Goal: Task Accomplishment & Management: Manage account settings

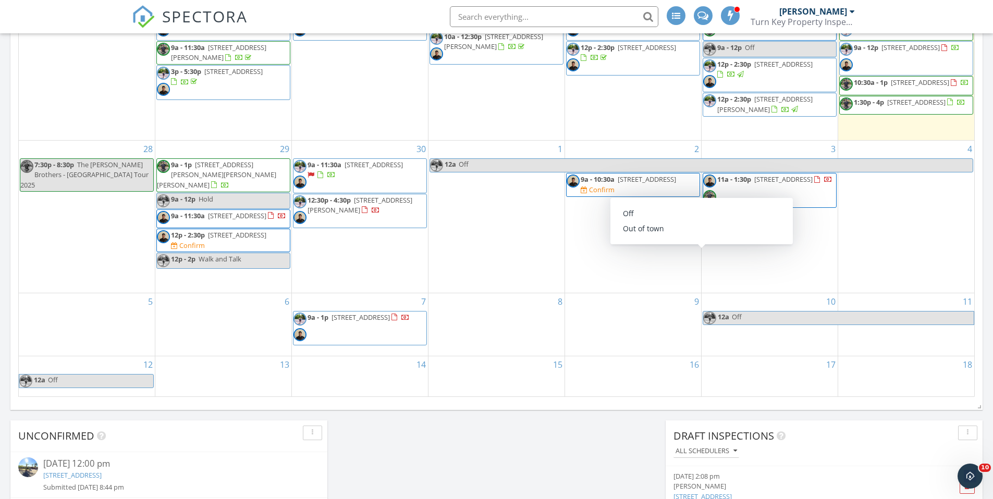
scroll to position [665, 0]
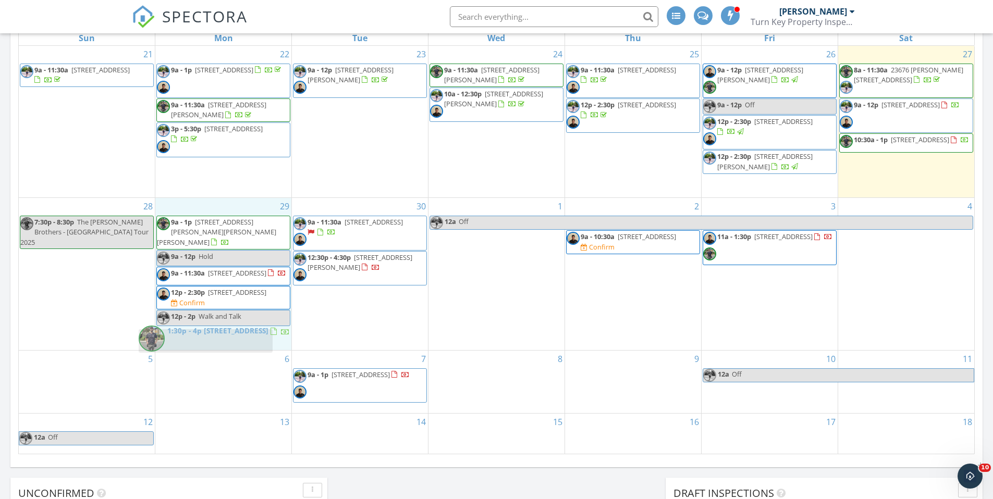
drag, startPoint x: 947, startPoint y: 170, endPoint x: 247, endPoint y: 341, distance: 721.1
click at [247, 341] on body "SPECTORA Anthony Flores Turn Key Property Inspectors Role: Inspector Change Rol…" at bounding box center [496, 191] width 993 height 1713
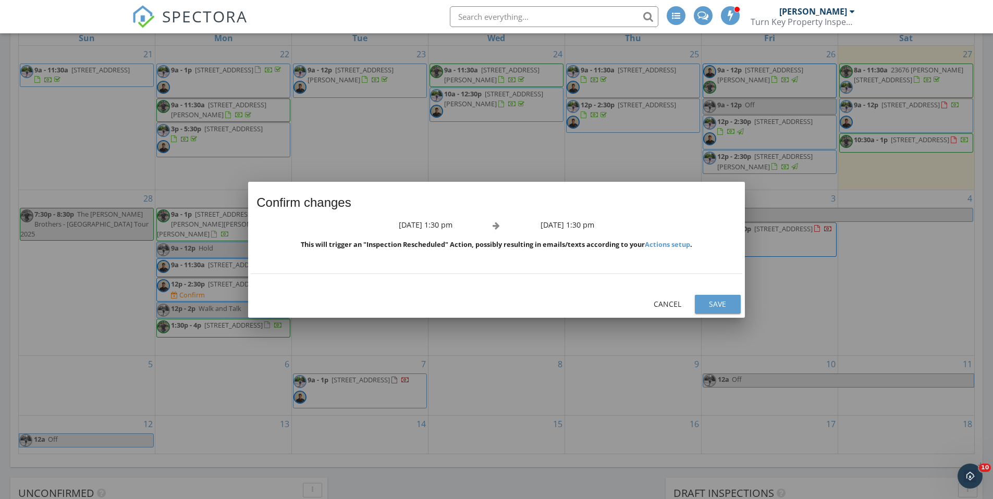
click at [726, 308] on div "Save" at bounding box center [717, 304] width 29 height 11
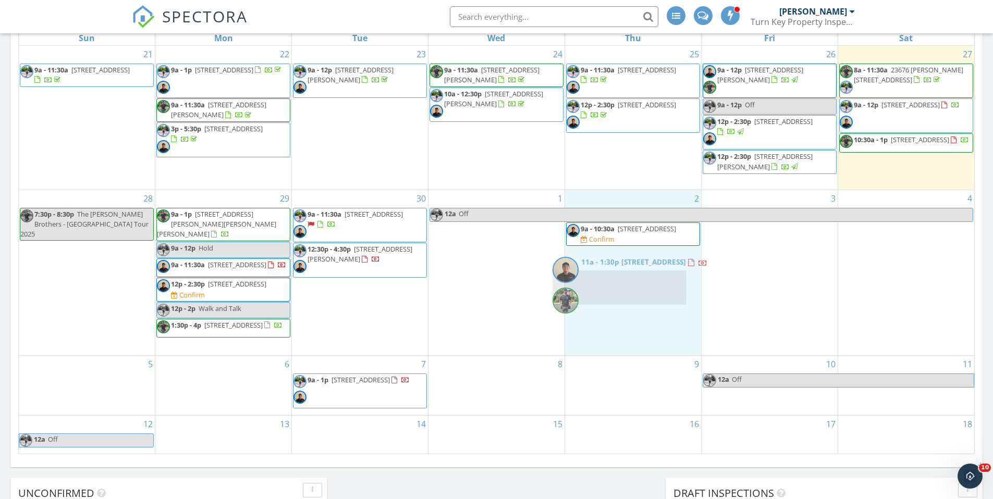
click at [636, 290] on body "SPECTORA Anthony Flores Turn Key Property Inspectors Role: Inspector Change Rol…" at bounding box center [496, 191] width 993 height 1713
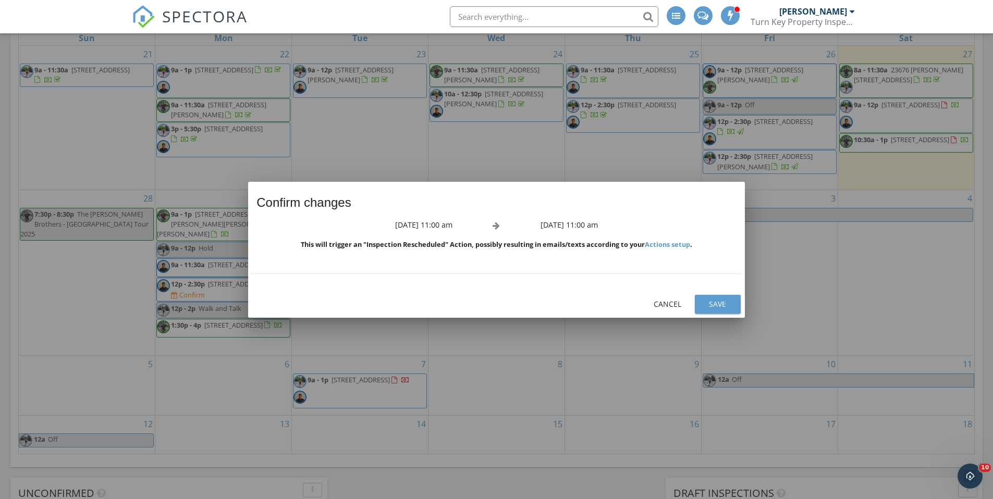
click at [714, 303] on div "Save" at bounding box center [717, 304] width 29 height 11
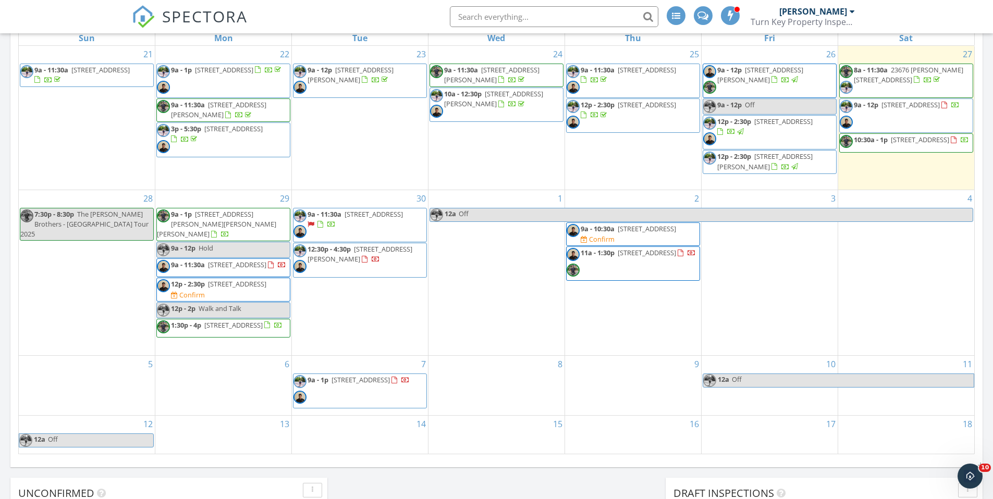
click at [266, 282] on span "7195 Macquarie St, La Mesa 91942" at bounding box center [237, 283] width 58 height 9
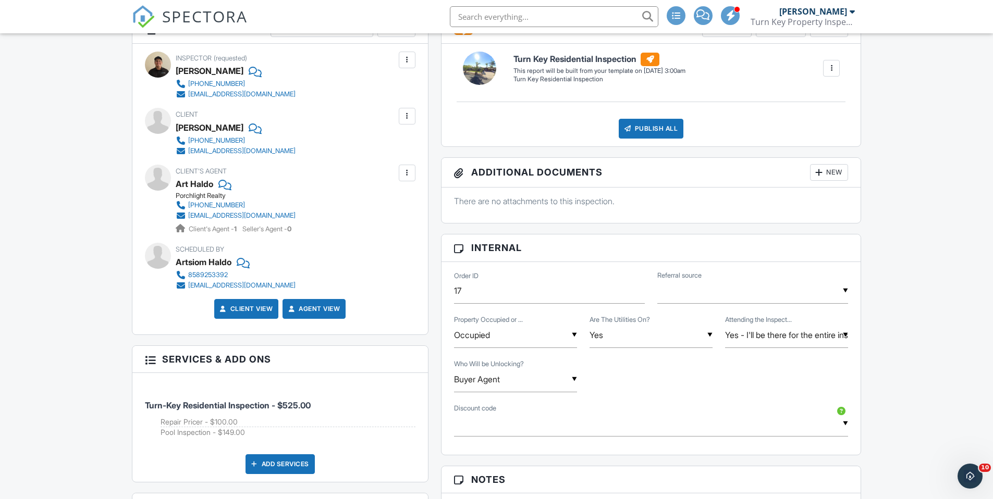
scroll to position [153, 0]
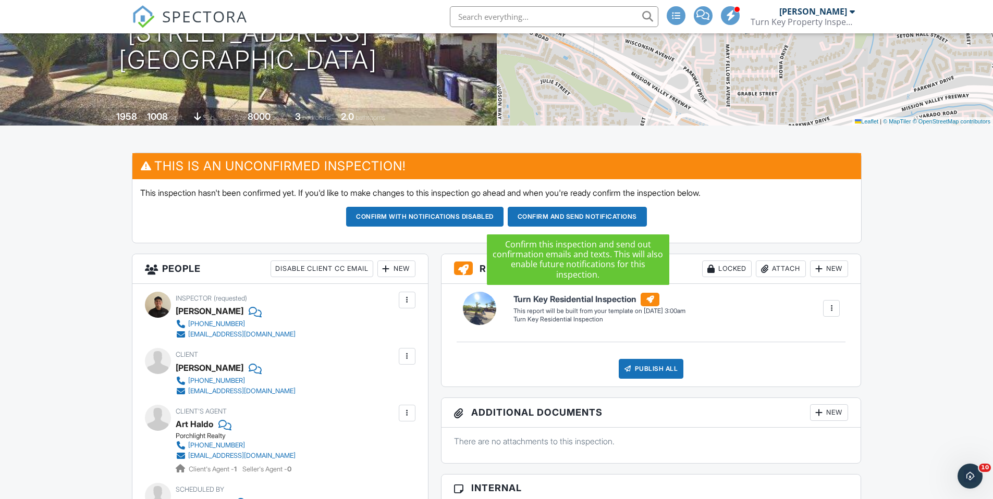
click at [587, 216] on button "Confirm and send notifications" at bounding box center [577, 217] width 139 height 20
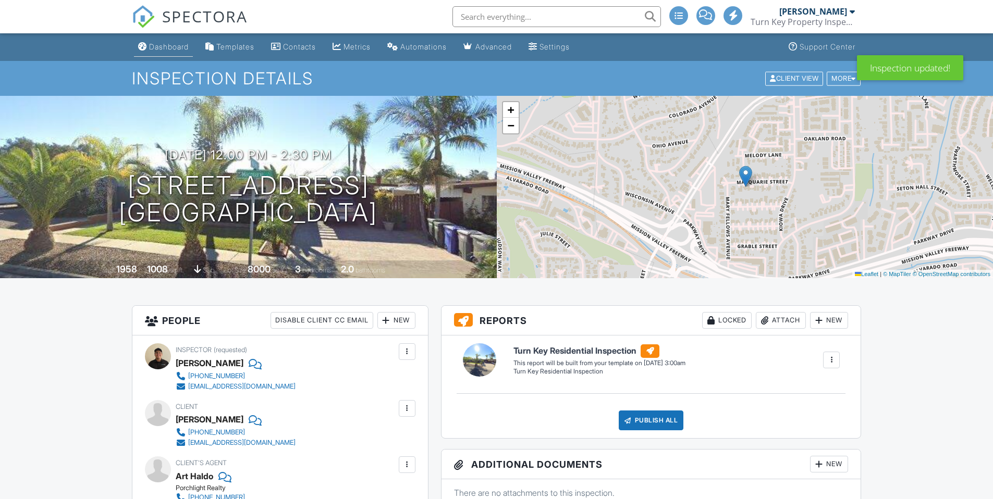
click at [174, 47] on div "Dashboard" at bounding box center [169, 46] width 40 height 9
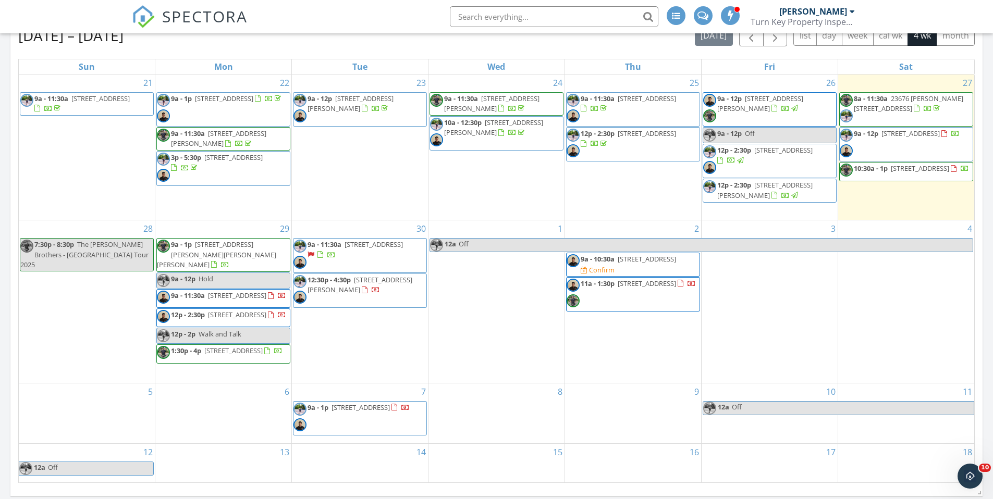
scroll to position [686, 0]
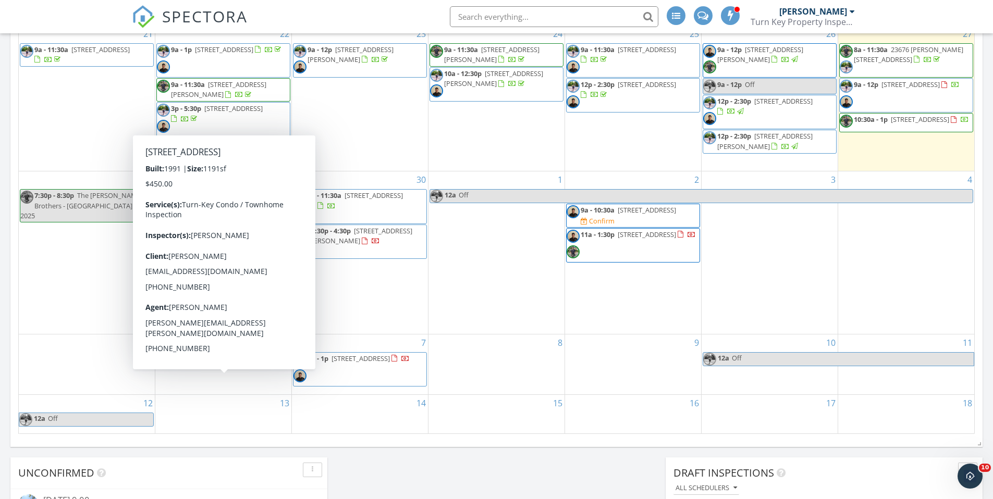
click at [263, 304] on span "12620 Carmel Country Rd 74, San Diego 92130" at bounding box center [233, 301] width 58 height 9
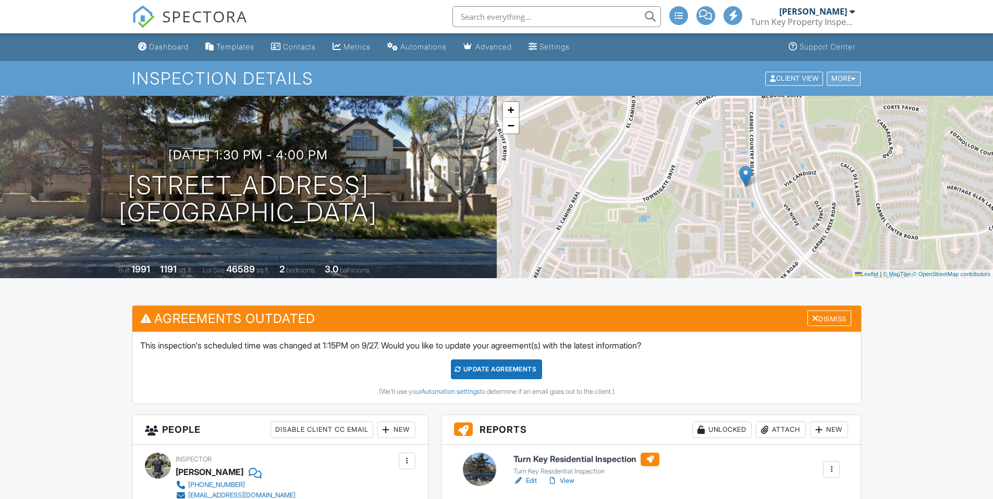
click at [848, 75] on div "More" at bounding box center [844, 78] width 34 height 14
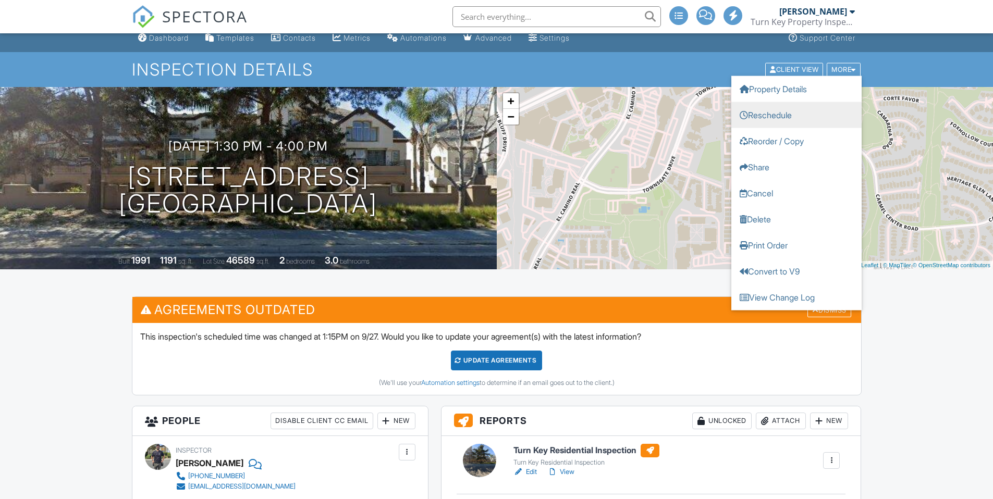
click at [817, 119] on link "Reschedule" at bounding box center [796, 115] width 130 height 26
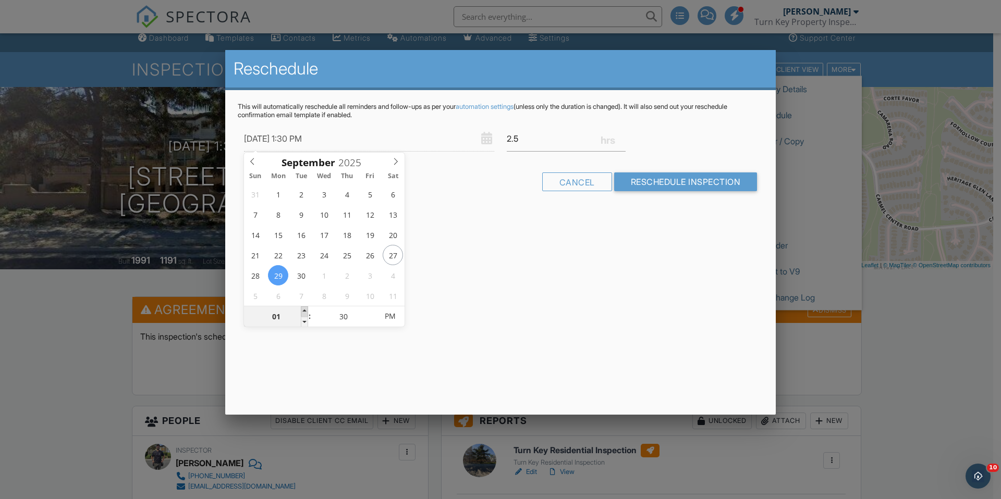
type input "09/29/2025 2:30 PM"
type input "02"
click at [303, 309] on span at bounding box center [304, 311] width 7 height 10
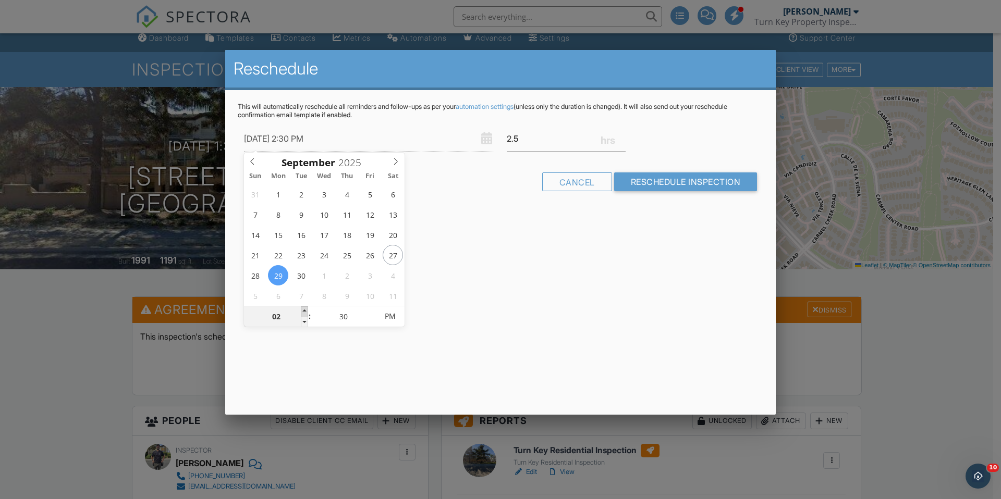
type input "09/29/2025 3:30 PM"
type input "03"
click at [303, 309] on span at bounding box center [304, 311] width 7 height 10
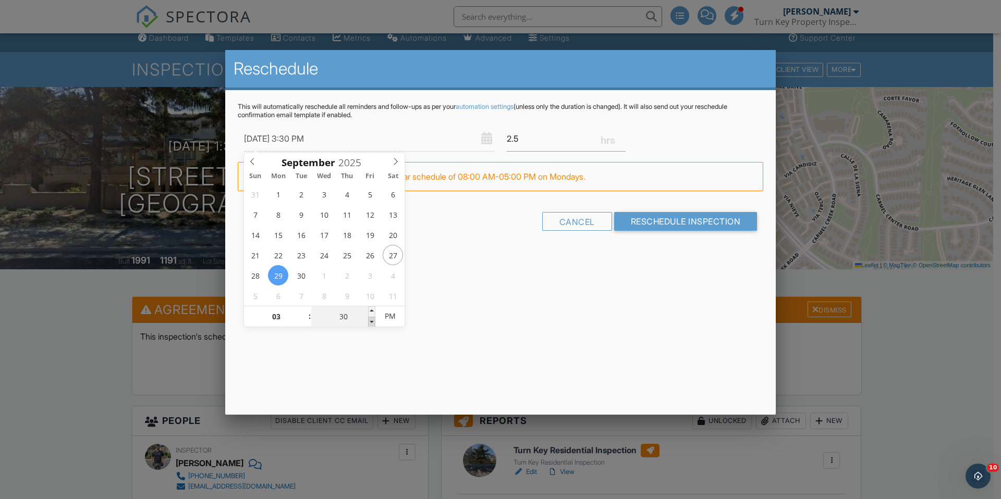
type input "09/29/2025 3:25 PM"
type input "25"
click at [370, 324] on span at bounding box center [371, 322] width 7 height 10
type input "09/29/2025 3:20 PM"
type input "20"
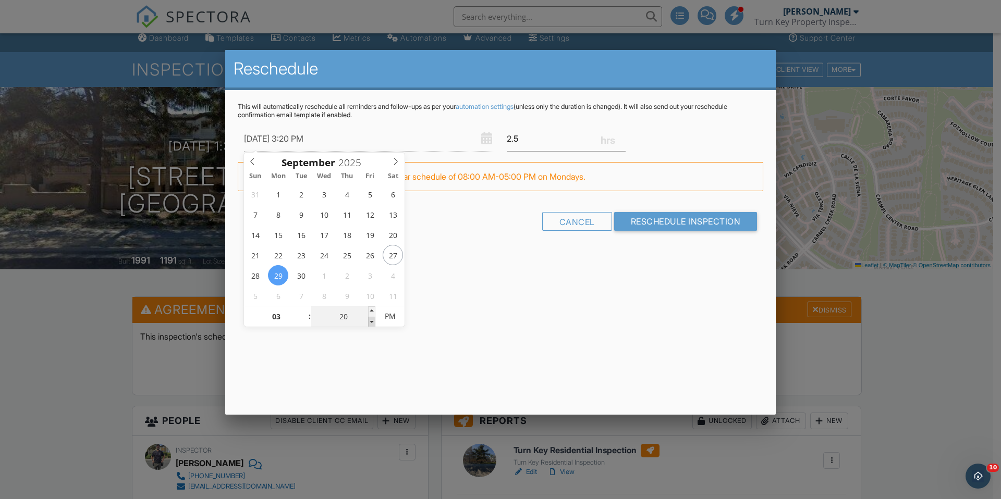
click at [370, 324] on span at bounding box center [371, 322] width 7 height 10
type input "09/29/2025 3:15 PM"
type input "15"
click at [370, 324] on span at bounding box center [371, 322] width 7 height 10
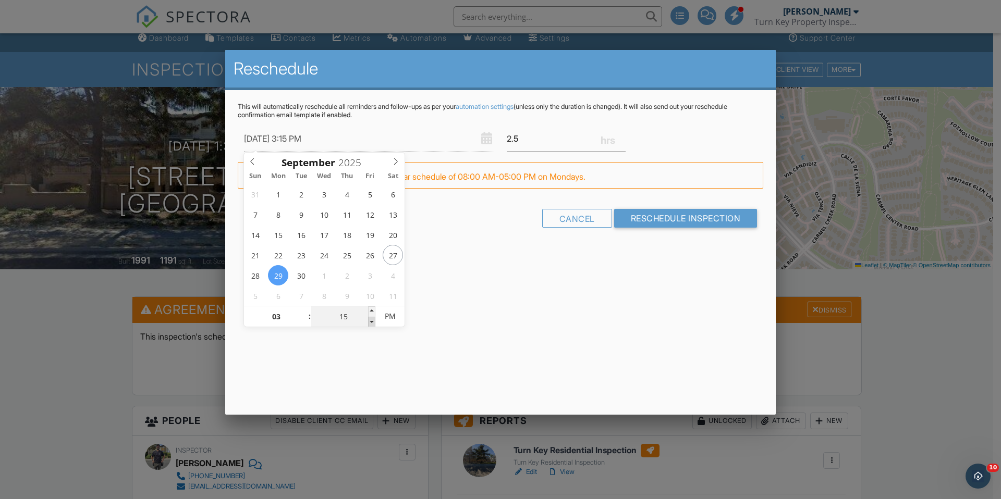
type input "09/29/2025 3:10 PM"
type input "10"
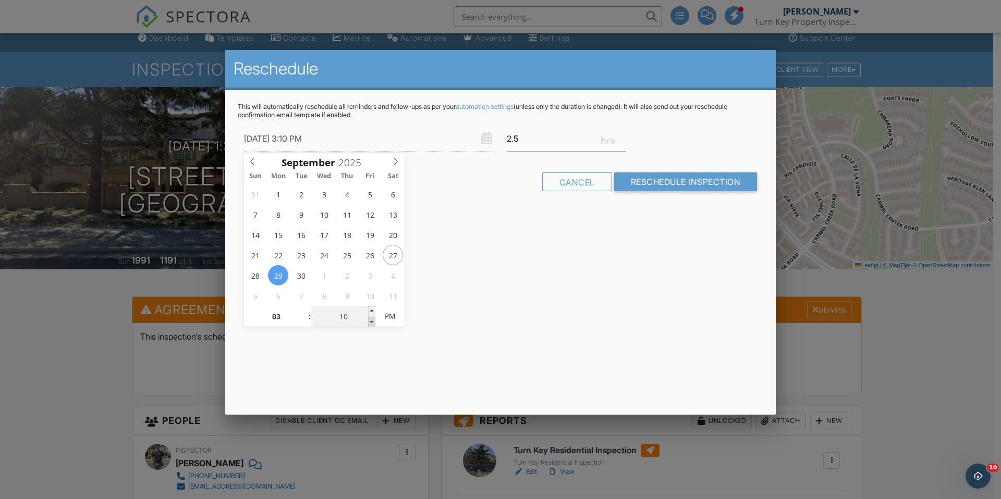
type input "09/29/2025 3:05 PM"
type input "05"
click at [370, 324] on span at bounding box center [371, 322] width 7 height 10
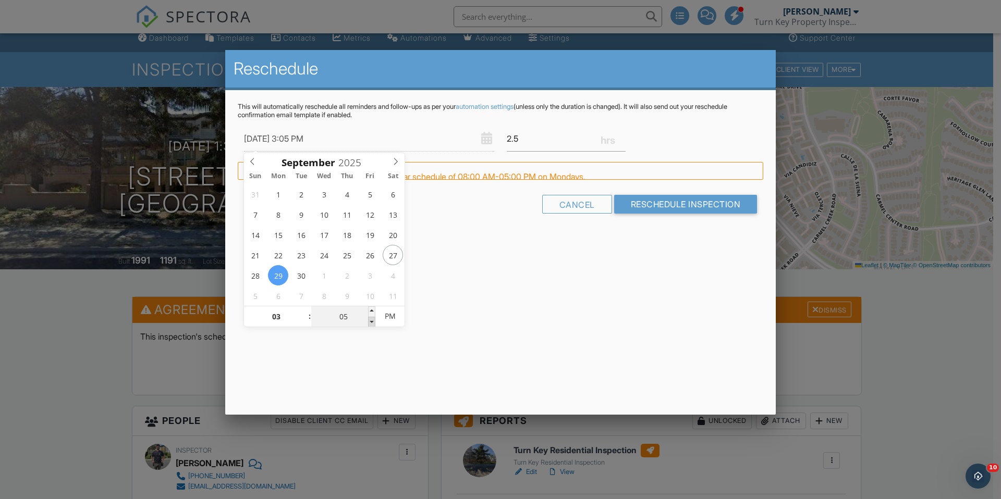
type input "09/29/2025 3:00 PM"
type input "00"
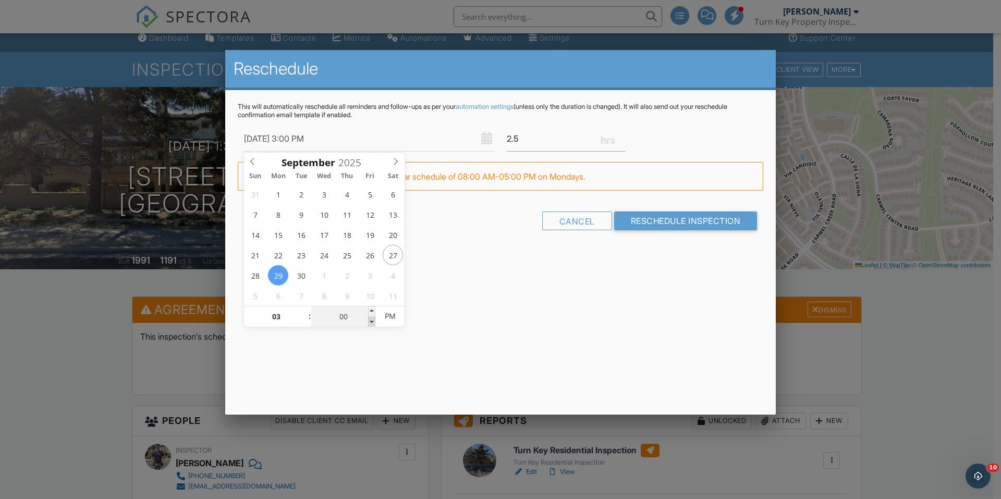
click at [371, 323] on span at bounding box center [371, 322] width 7 height 10
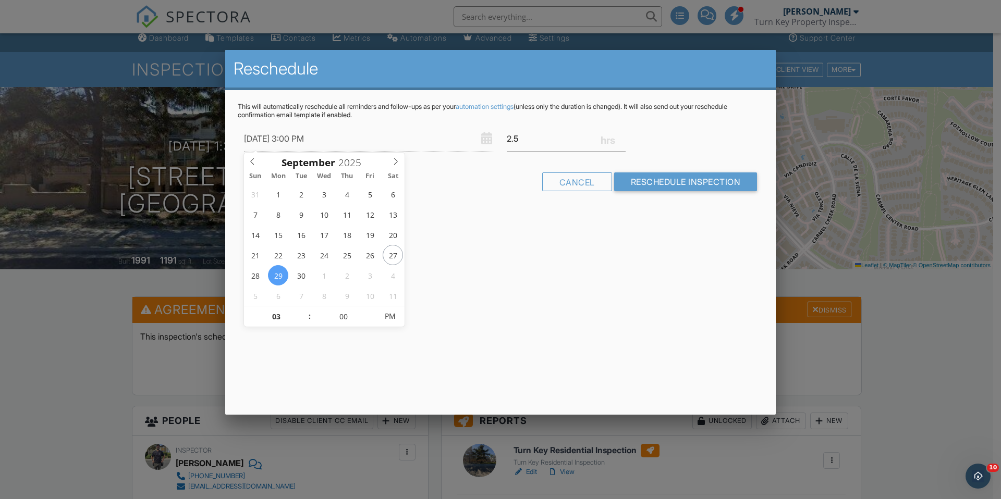
click at [522, 337] on div "Reschedule This will automatically reschedule all reminders and follow-ups as p…" at bounding box center [500, 232] width 550 height 365
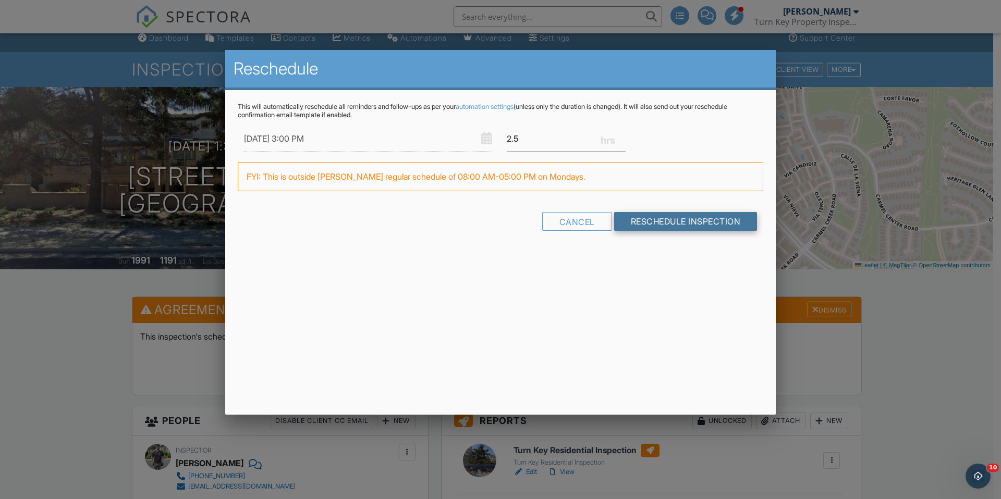
click at [696, 223] on input "Reschedule Inspection" at bounding box center [685, 221] width 143 height 19
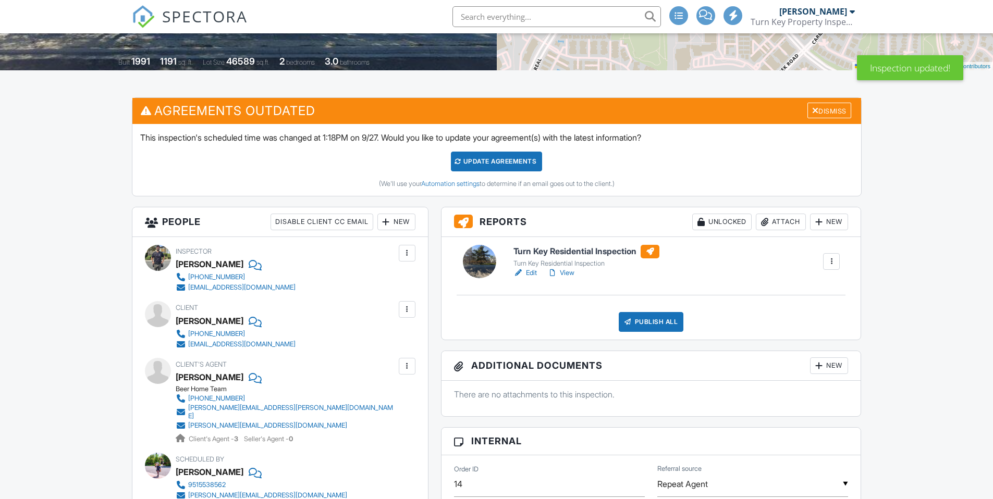
scroll to position [208, 0]
click at [398, 223] on div "New" at bounding box center [396, 222] width 38 height 17
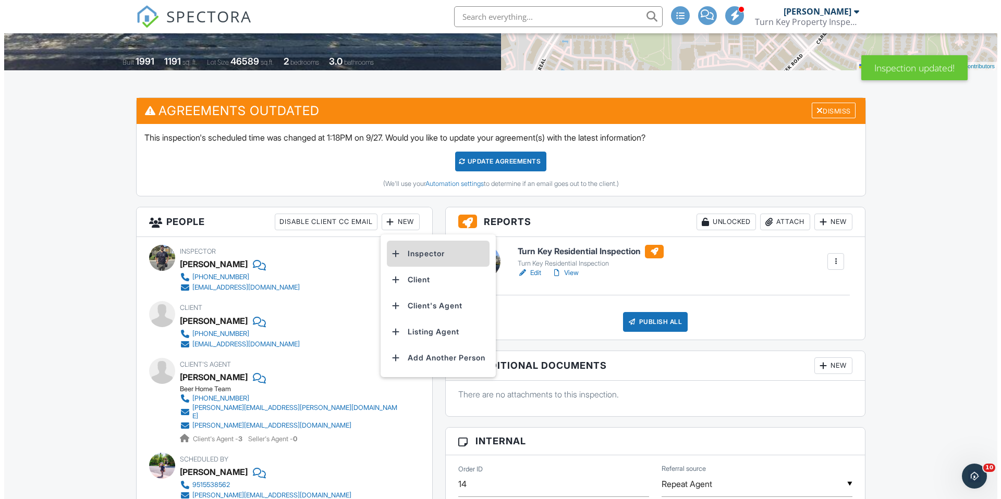
scroll to position [0, 0]
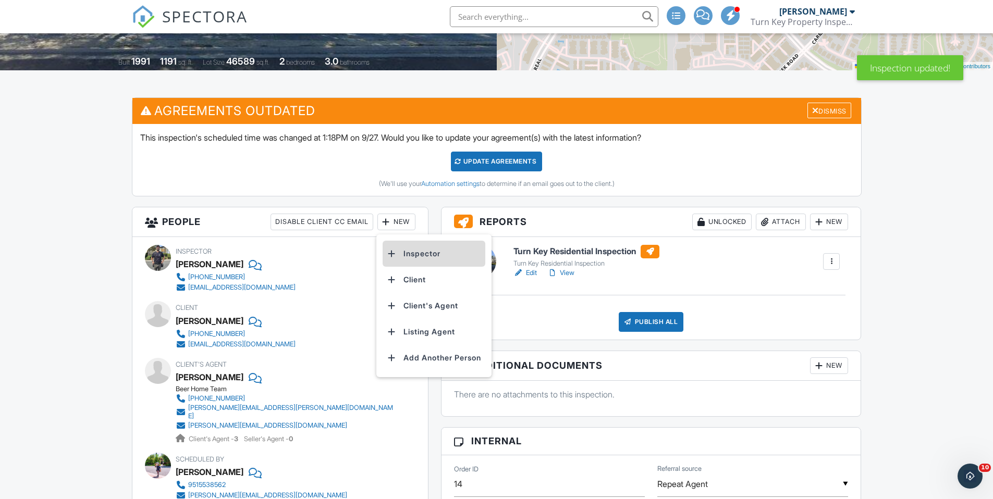
click at [413, 255] on li "Inspector" at bounding box center [434, 254] width 103 height 26
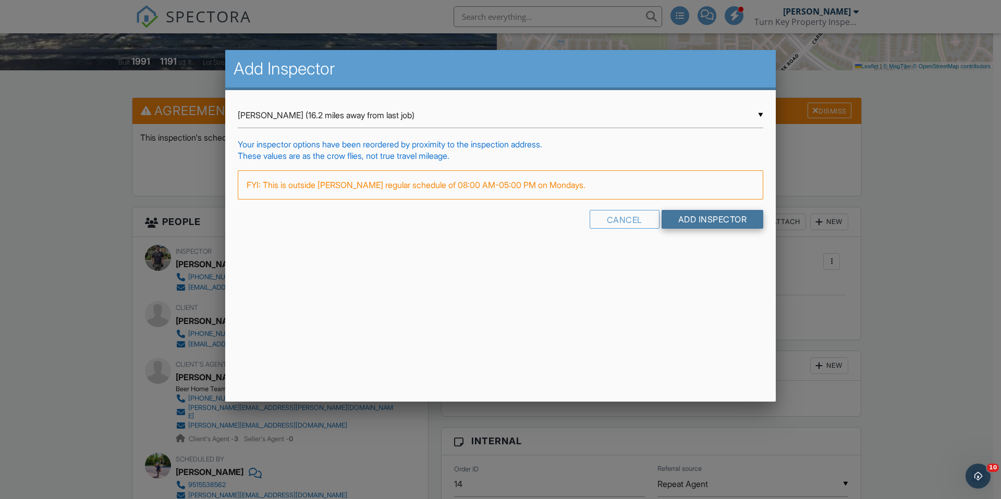
click at [713, 221] on input "Add Inspector" at bounding box center [712, 219] width 102 height 19
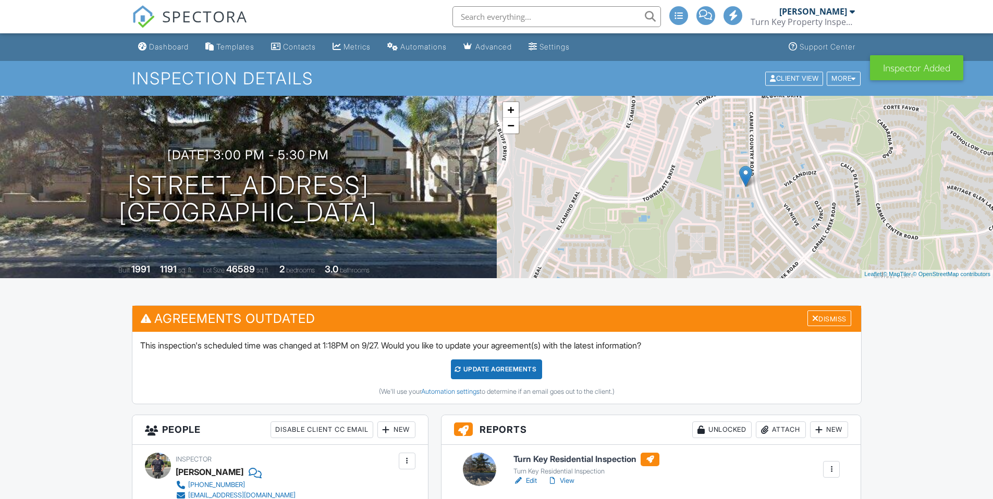
scroll to position [224, 0]
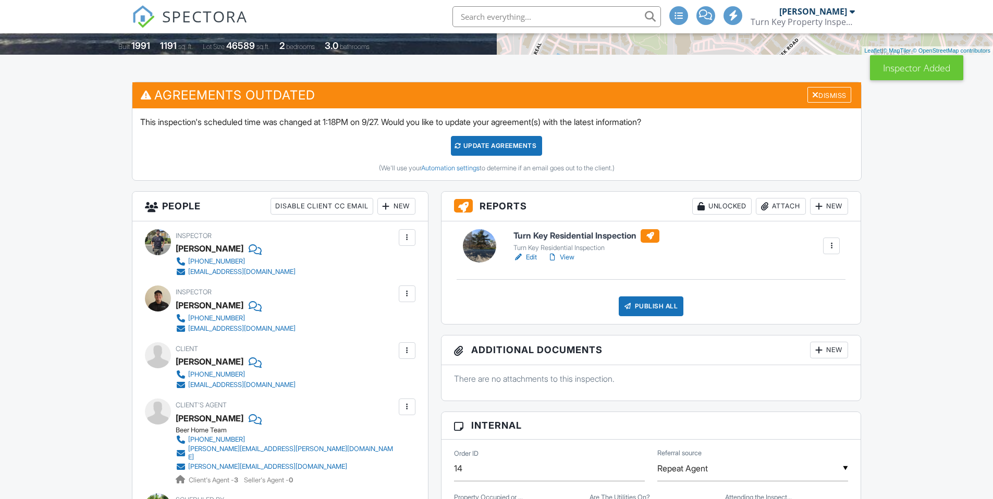
click at [405, 237] on div at bounding box center [407, 237] width 10 height 10
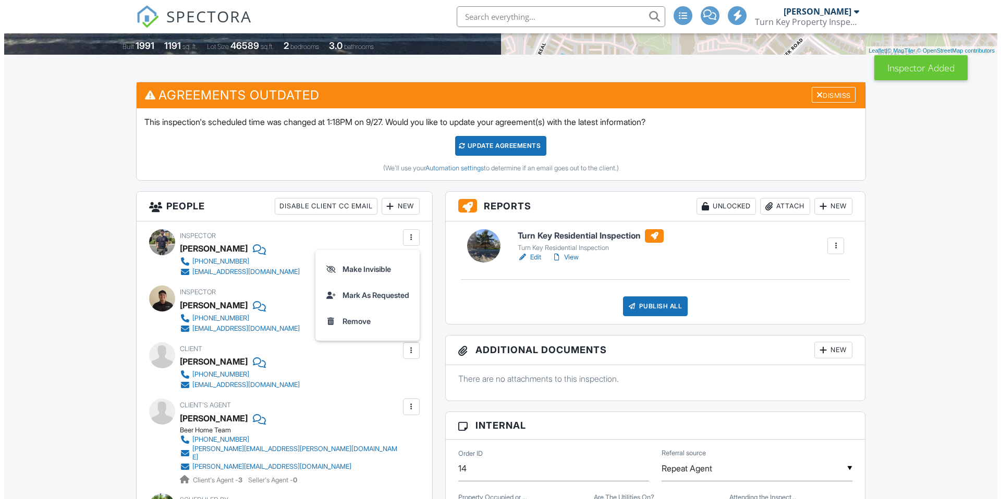
scroll to position [0, 0]
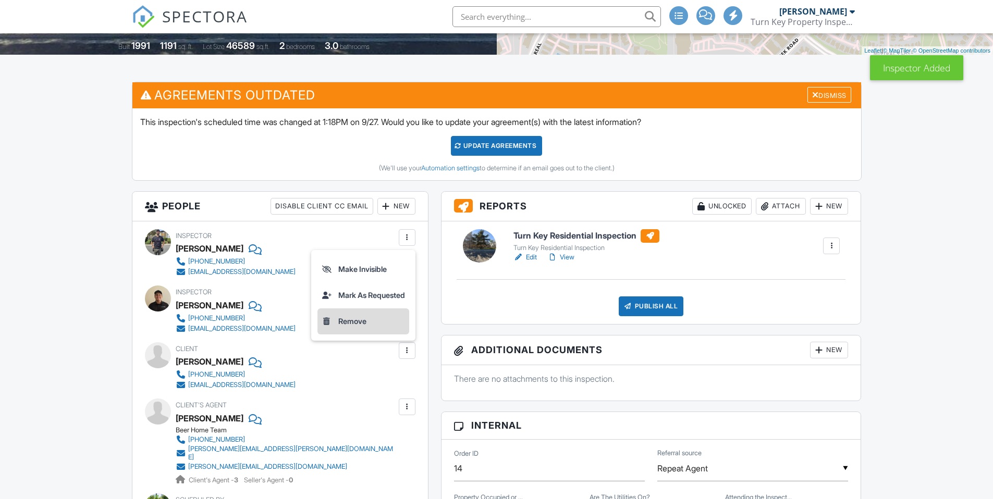
click at [355, 322] on li "Remove" at bounding box center [363, 322] width 92 height 26
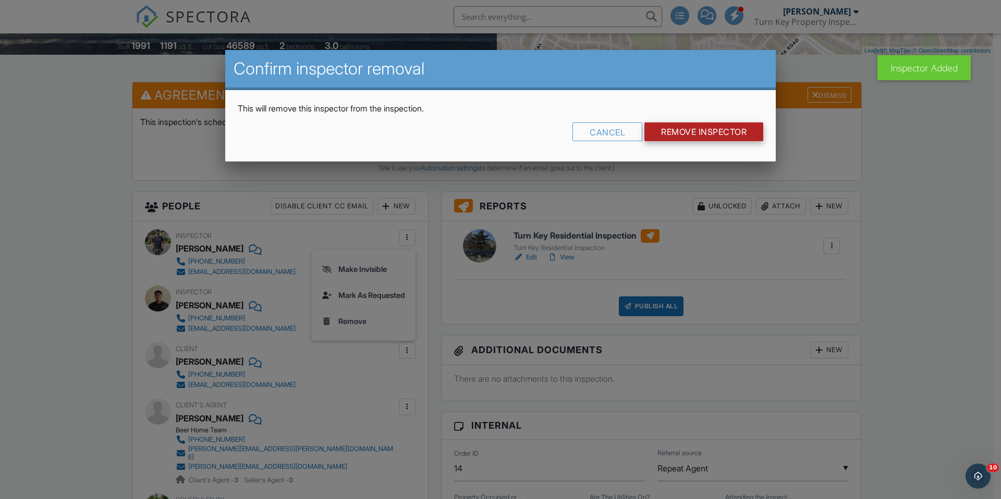
click at [722, 135] on input "Remove Inspector" at bounding box center [703, 131] width 119 height 19
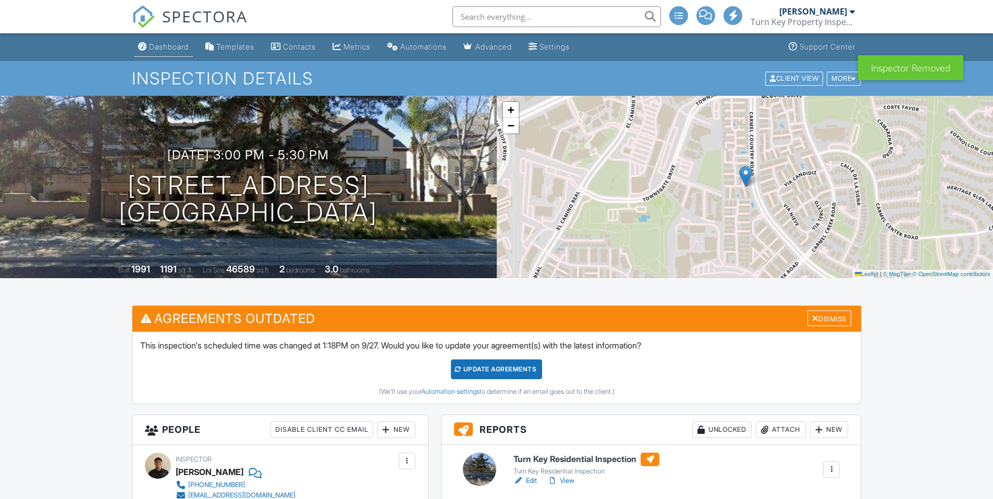
click at [171, 48] on div "Dashboard" at bounding box center [169, 46] width 40 height 9
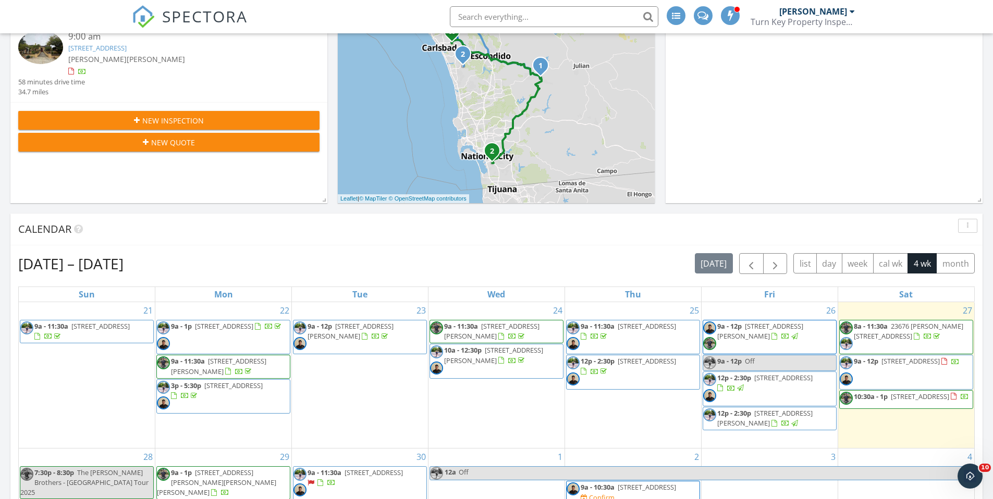
scroll to position [681, 0]
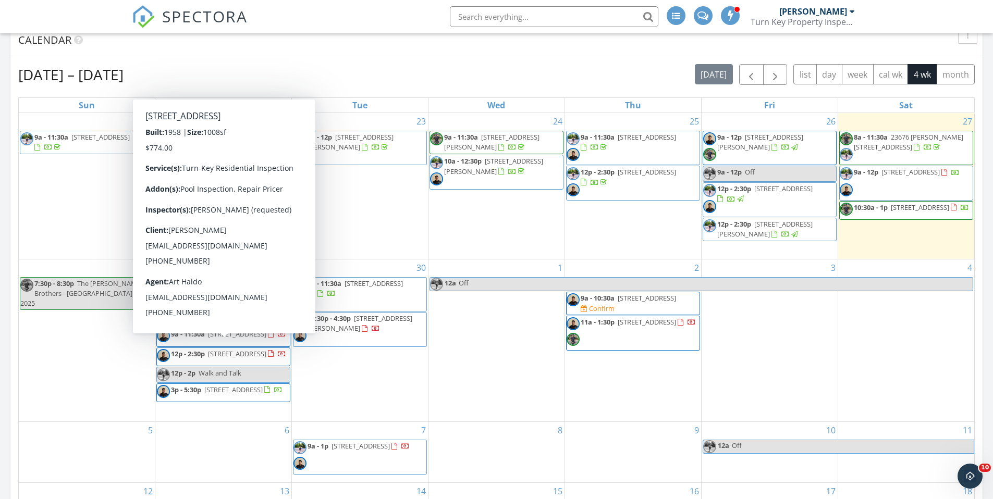
click at [266, 349] on span "12p - 2:30p 7195 Macquarie St, La Mesa 91942" at bounding box center [221, 357] width 129 height 16
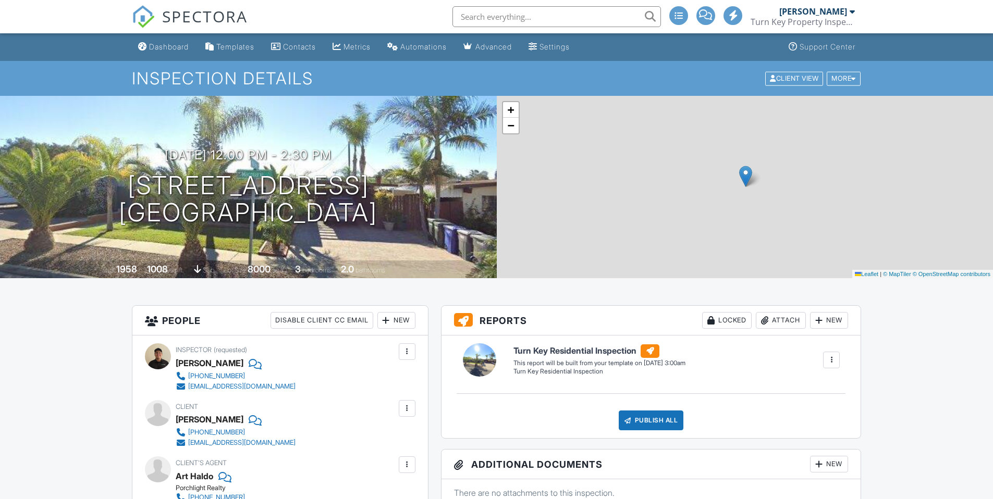
click at [401, 312] on div "New" at bounding box center [396, 320] width 38 height 17
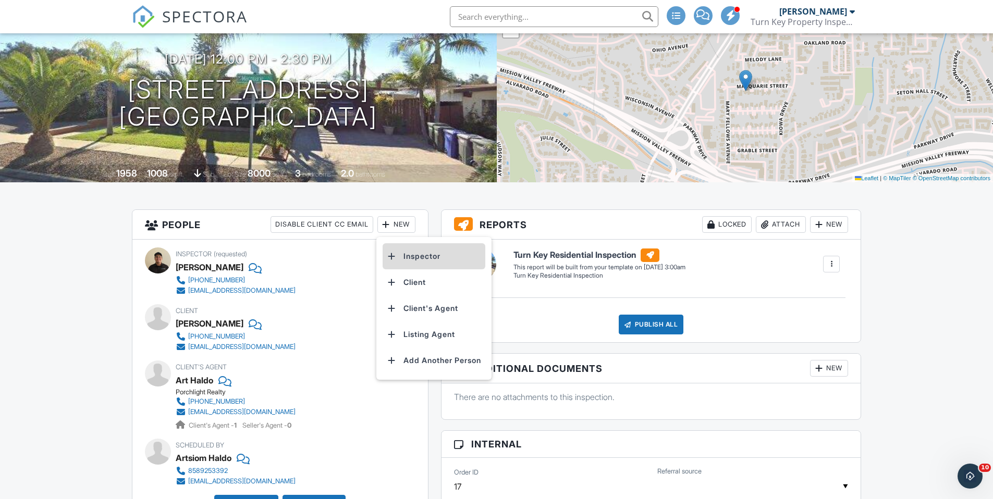
click at [419, 256] on li "Inspector" at bounding box center [434, 256] width 103 height 26
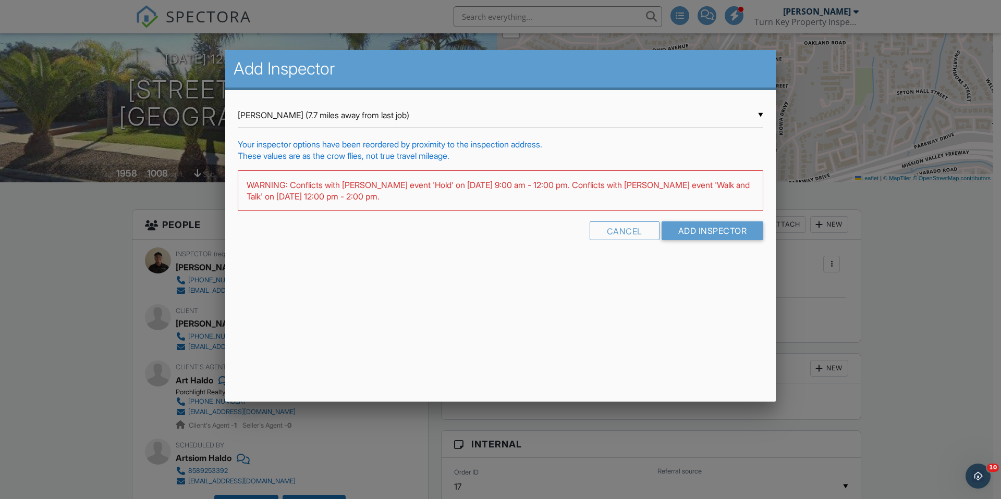
click at [329, 114] on div "▼ Anthony Flores (7.7 miles away from last job) Anthony Flores (7.7 miles away …" at bounding box center [500, 116] width 525 height 26
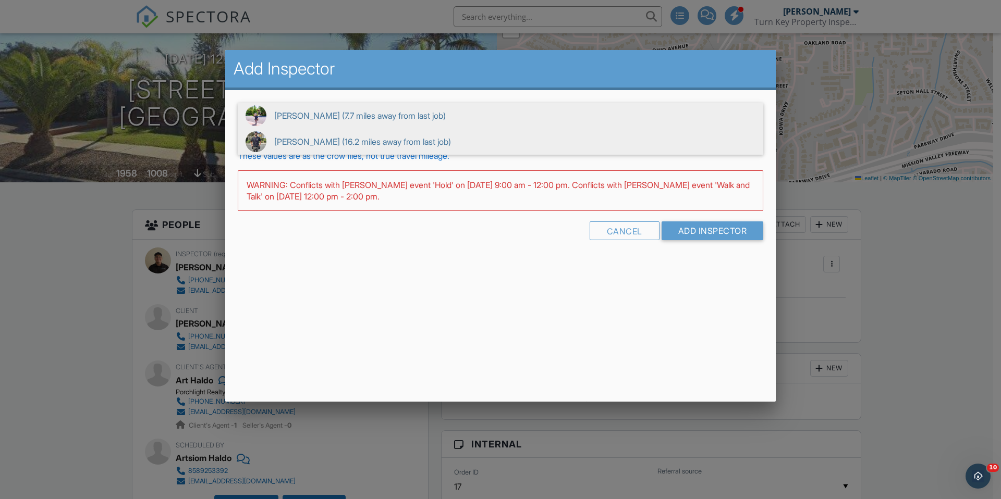
click at [321, 145] on span "Ben Carr (16.2 miles away from last job)" at bounding box center [500, 142] width 525 height 26
type input "Ben Carr (16.2 miles away from last job)"
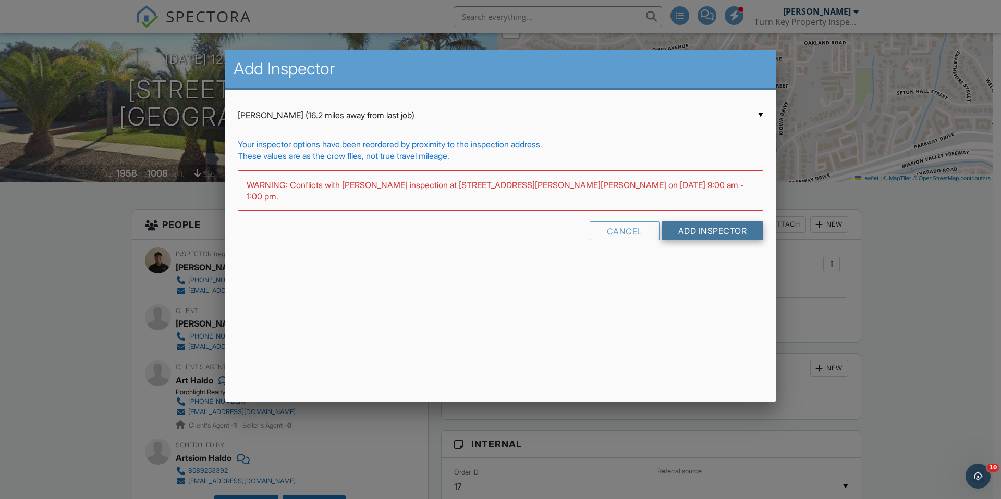
click at [735, 221] on input "Add Inspector" at bounding box center [712, 230] width 102 height 19
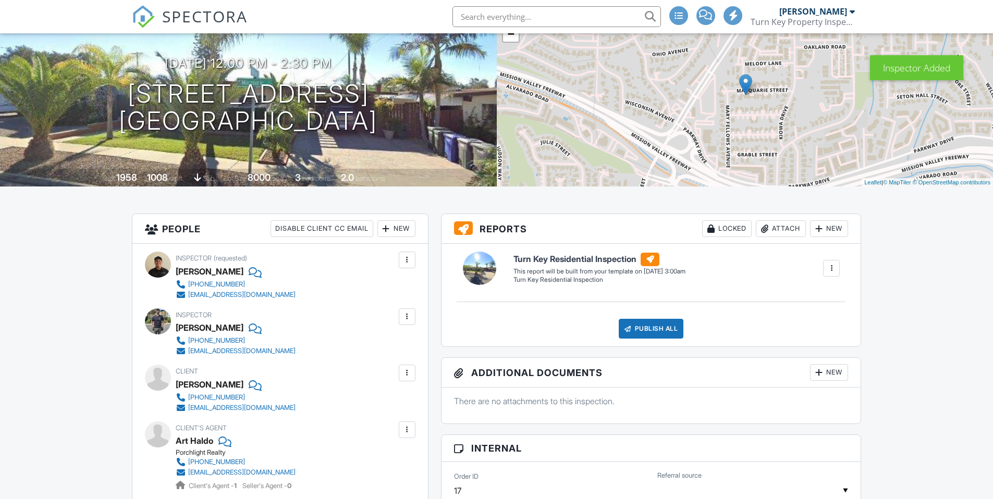
scroll to position [92, 0]
click at [409, 262] on div at bounding box center [407, 260] width 10 height 10
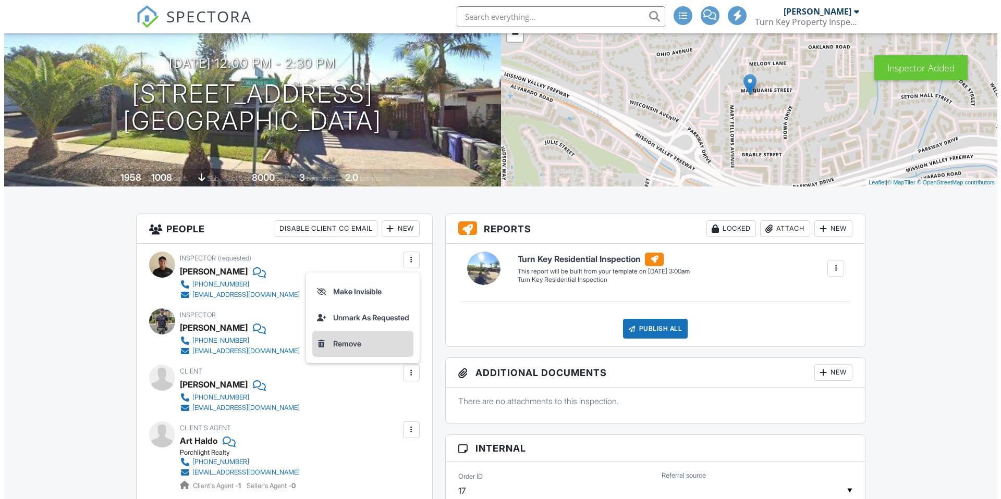
scroll to position [0, 0]
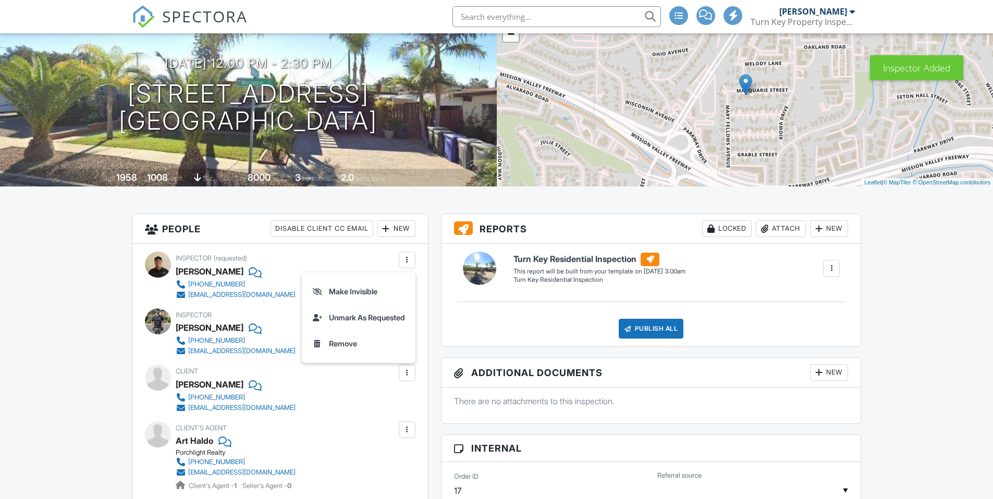
drag, startPoint x: 351, startPoint y: 344, endPoint x: 341, endPoint y: 346, distance: 9.5
click at [351, 344] on li "Remove" at bounding box center [358, 344] width 101 height 26
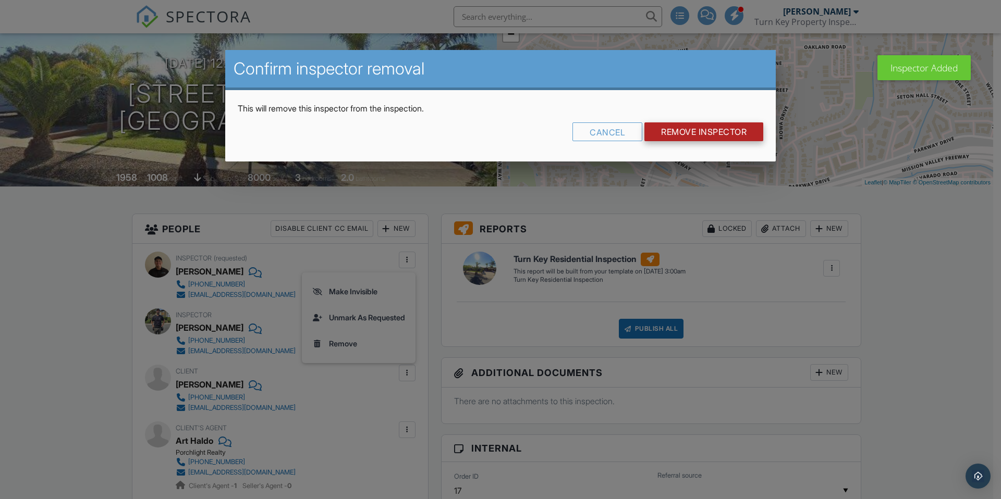
click at [689, 134] on input "Remove Inspector" at bounding box center [703, 131] width 119 height 19
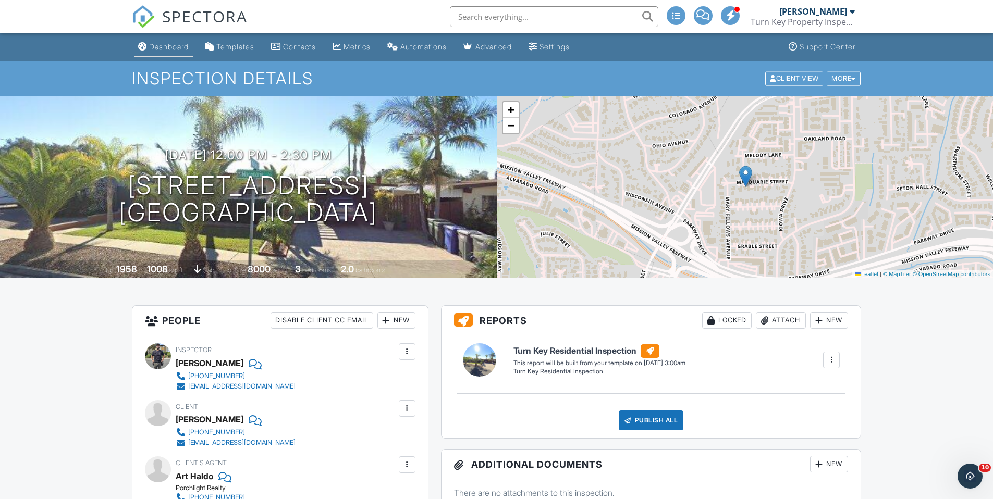
click at [177, 49] on div "Dashboard" at bounding box center [169, 46] width 40 height 9
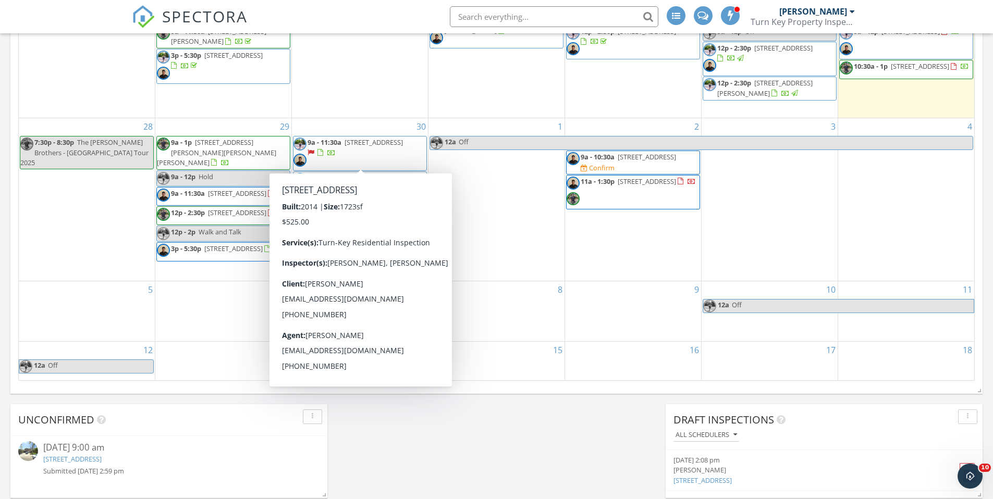
click at [392, 156] on span "9a - 11:30a 146 Gilia St, Hemet 92543" at bounding box center [359, 153] width 133 height 31
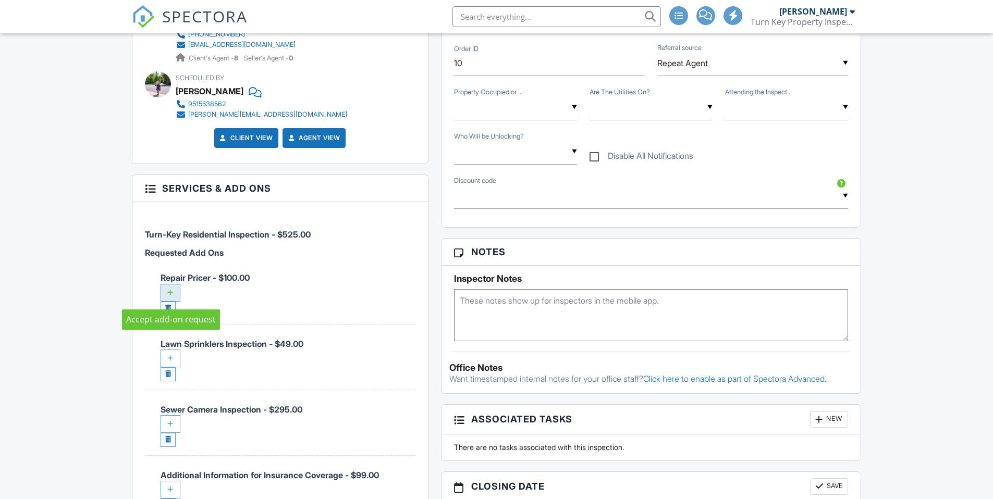
click at [168, 291] on div at bounding box center [171, 293] width 20 height 18
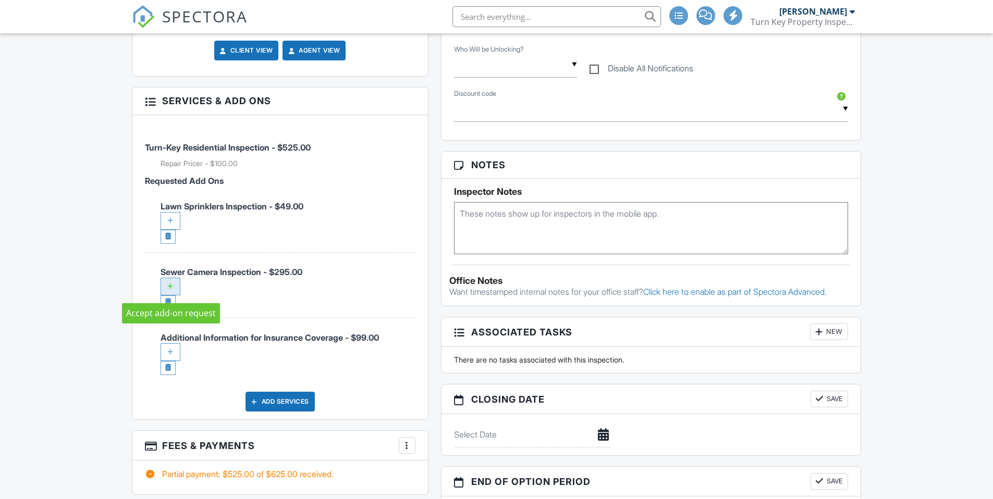
click at [173, 286] on div at bounding box center [171, 287] width 20 height 18
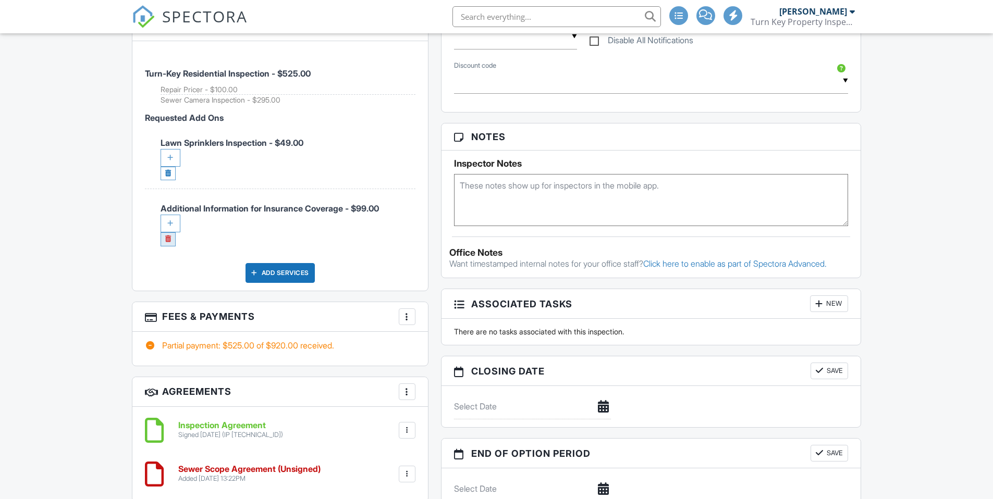
click at [167, 240] on link at bounding box center [168, 239] width 15 height 14
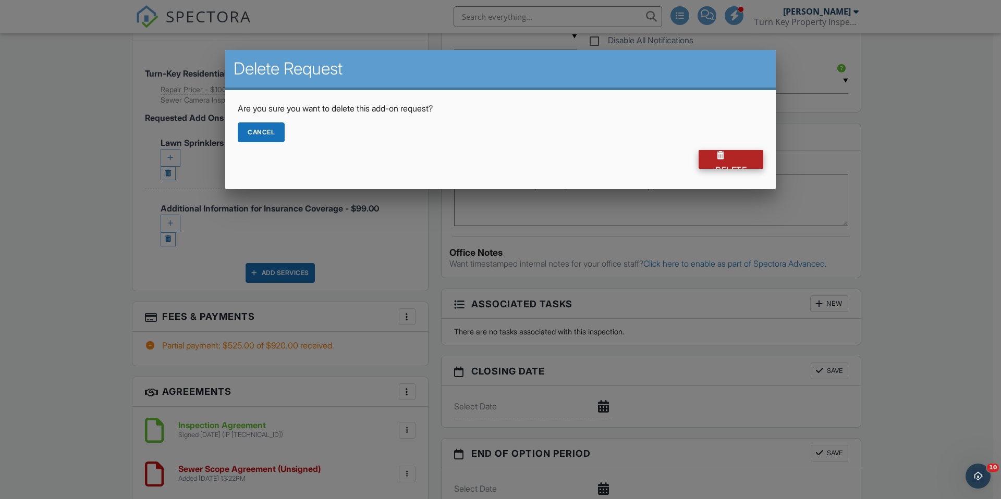
click at [735, 162] on div "Delete" at bounding box center [730, 159] width 65 height 19
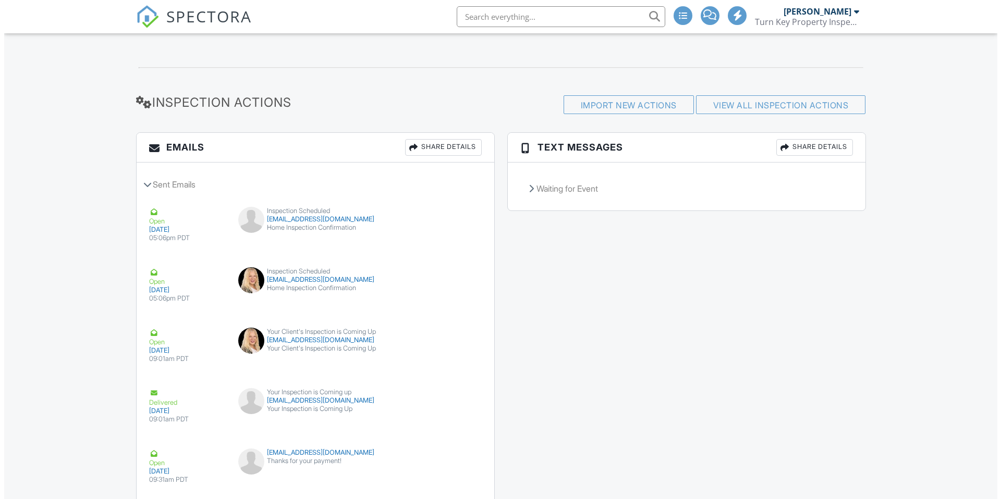
scroll to position [679, 0]
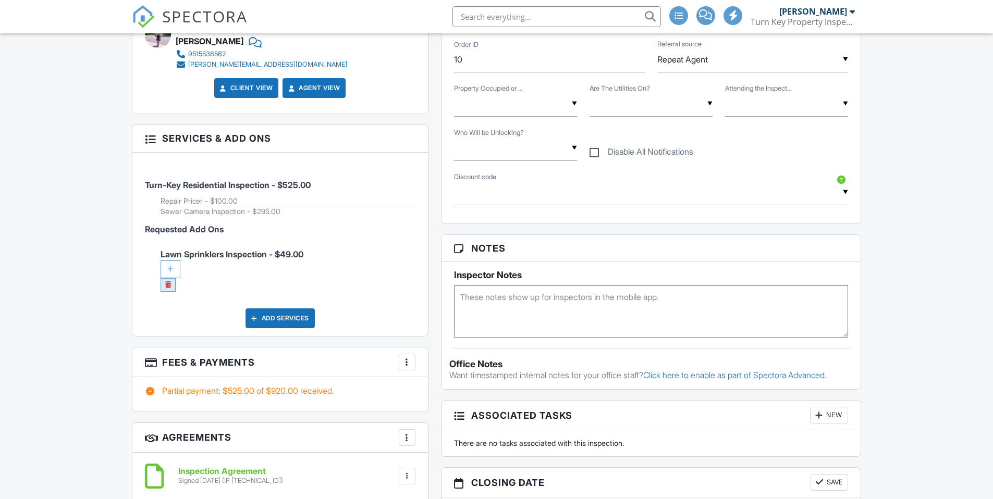
click at [167, 286] on link at bounding box center [168, 285] width 15 height 14
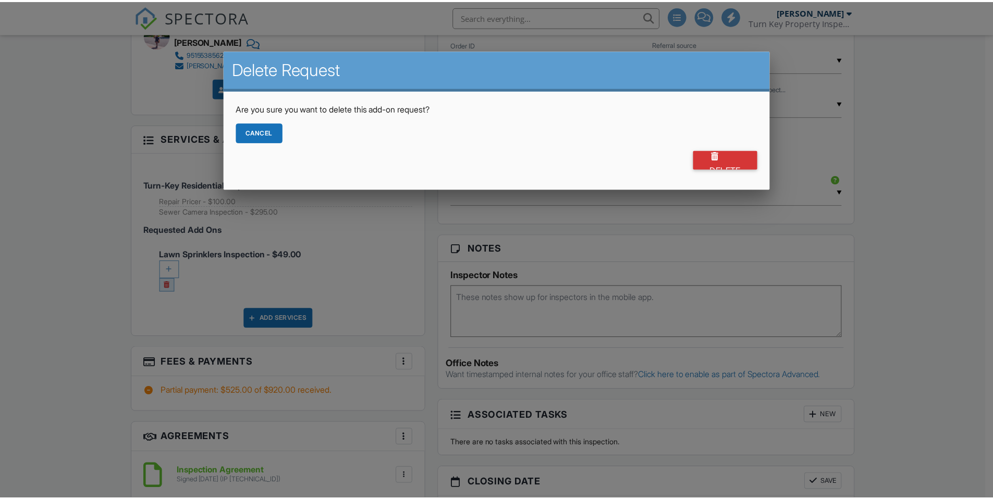
scroll to position [0, 0]
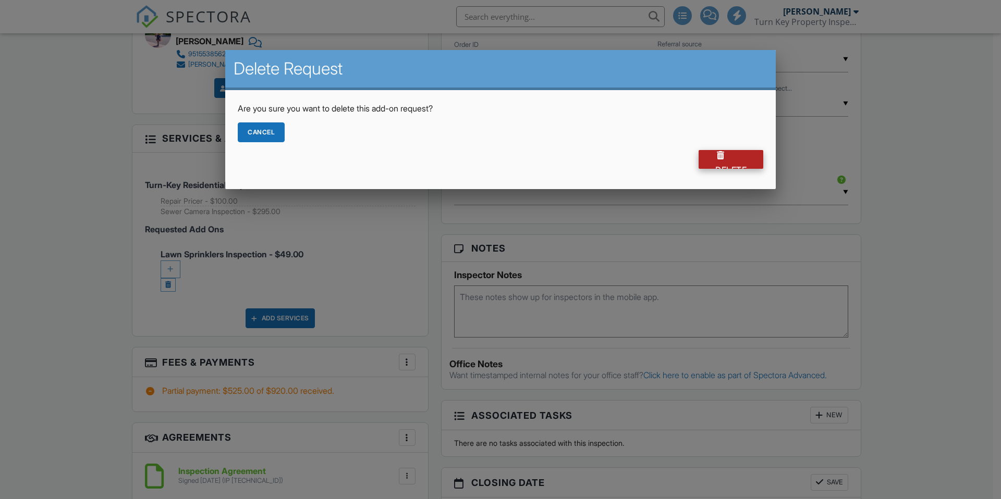
click at [718, 161] on div "Delete" at bounding box center [730, 159] width 65 height 19
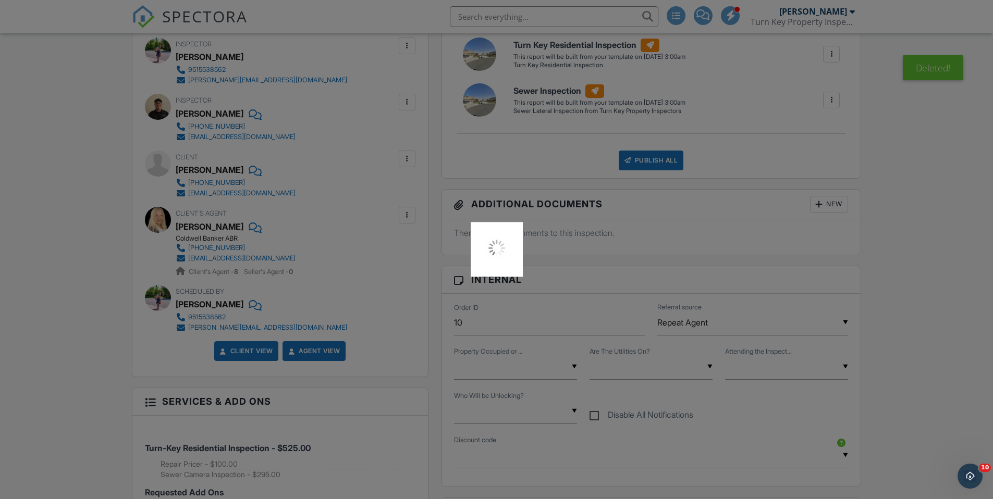
scroll to position [366, 0]
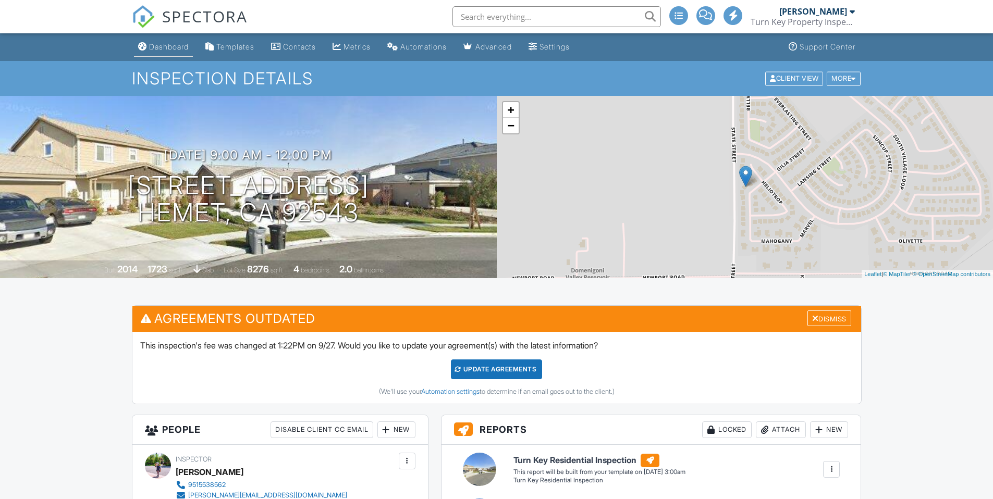
click at [171, 49] on div "Dashboard" at bounding box center [169, 46] width 40 height 9
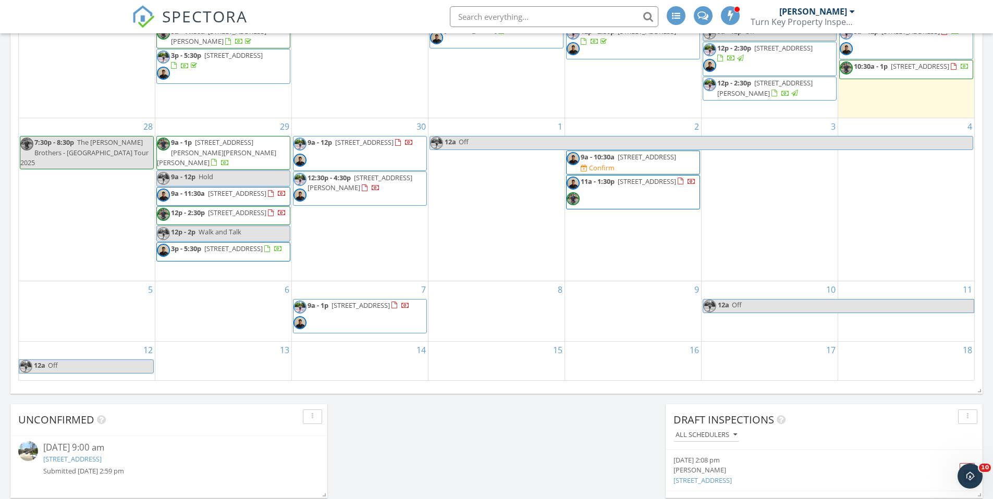
click at [675, 165] on span "9a - 10:30a 1726 Blackbird Cir, Carlsbad 92011 Confirm" at bounding box center [632, 162] width 133 height 20
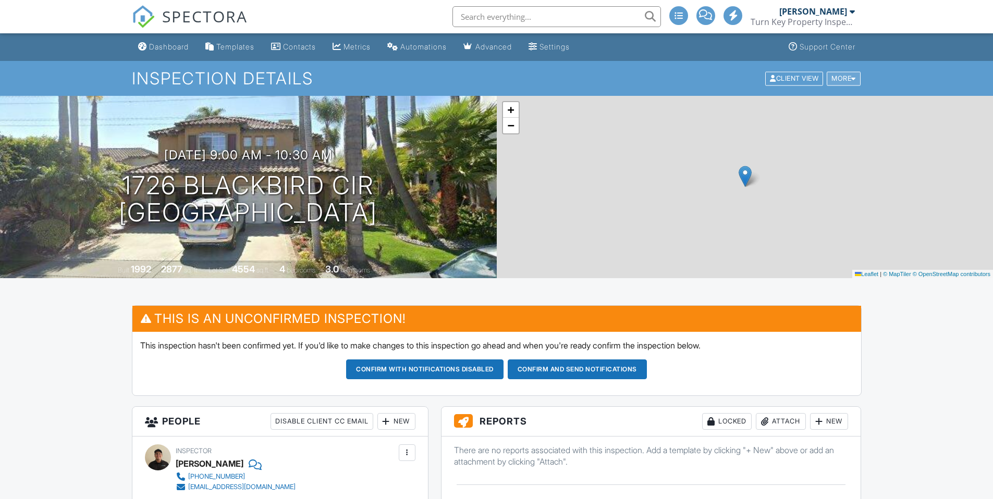
click at [852, 82] on div "More" at bounding box center [844, 78] width 34 height 14
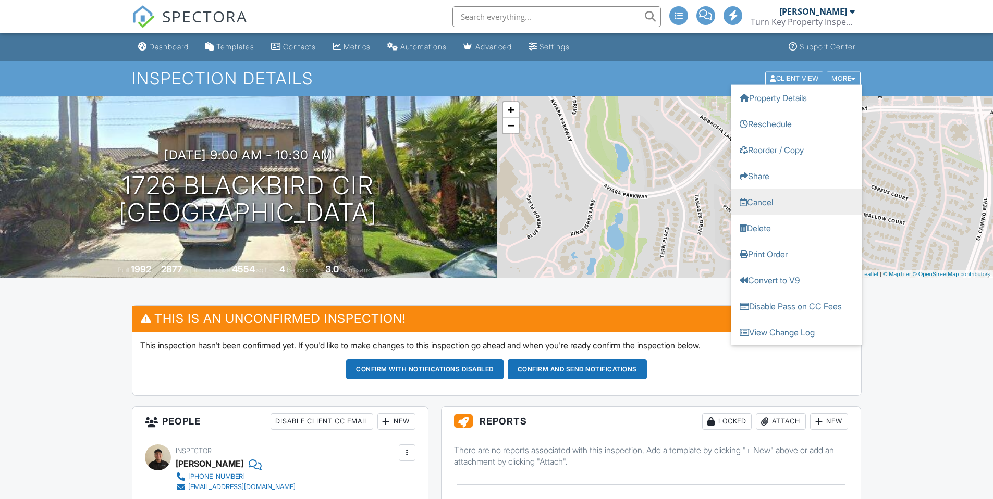
click at [762, 204] on link "Cancel" at bounding box center [796, 202] width 130 height 26
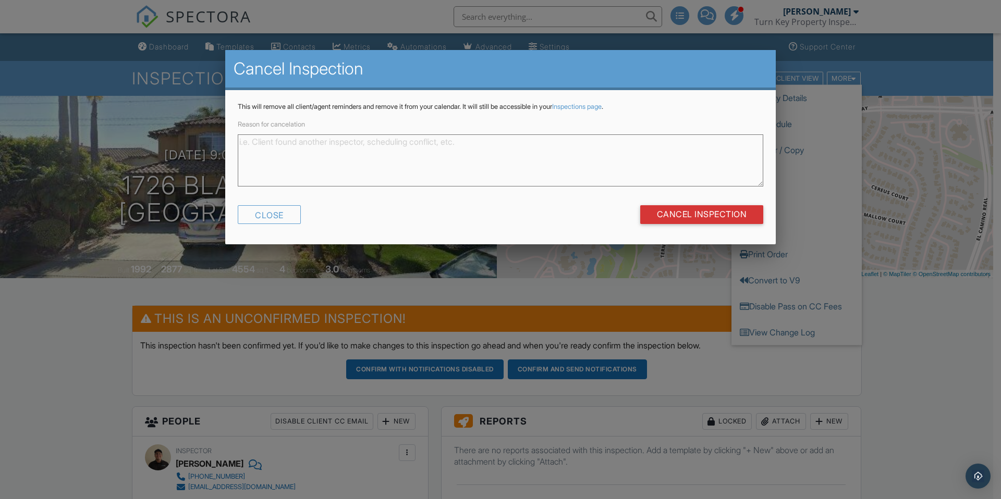
click at [338, 155] on textarea "Reason for cancelation" at bounding box center [500, 160] width 525 height 52
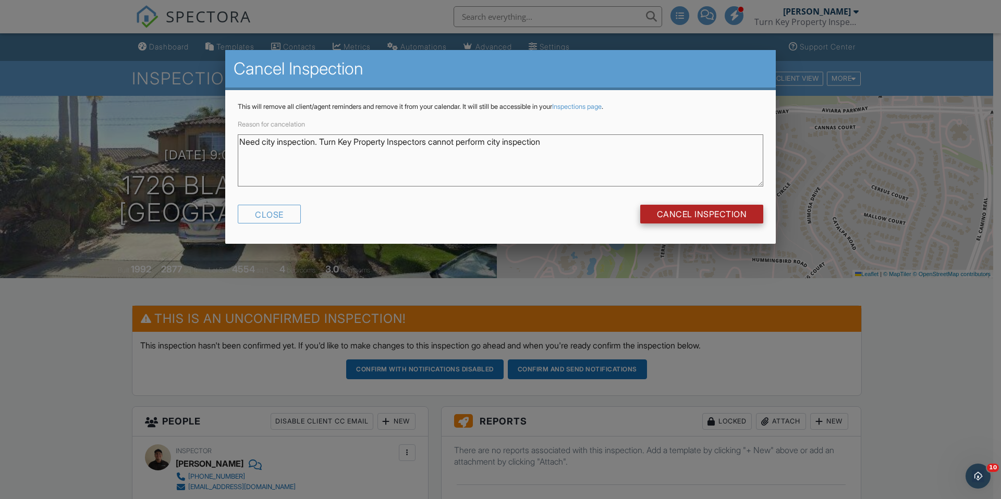
type textarea "Need city inspection. Turn Key Property Inspectors cannot perform city inspecti…"
click at [751, 218] on input "Cancel Inspection" at bounding box center [702, 214] width 124 height 19
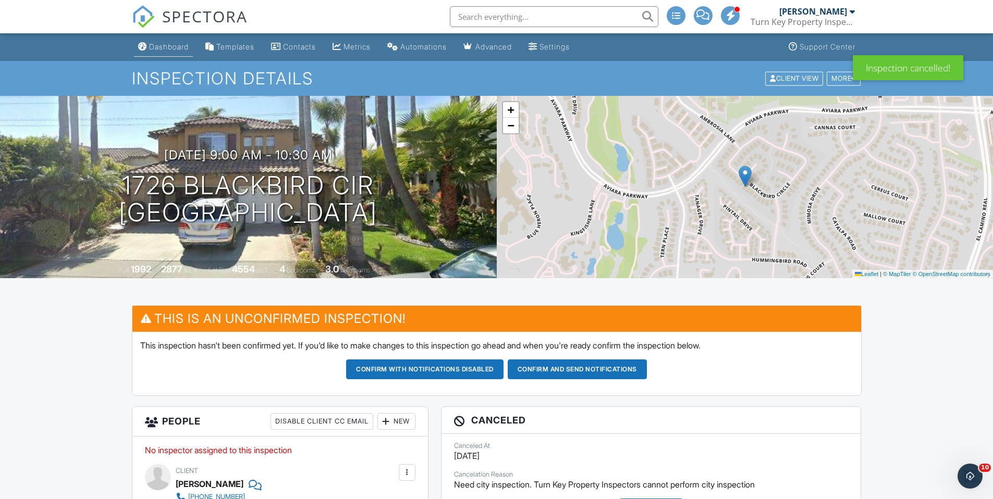
click at [176, 49] on div "Dashboard" at bounding box center [169, 46] width 40 height 9
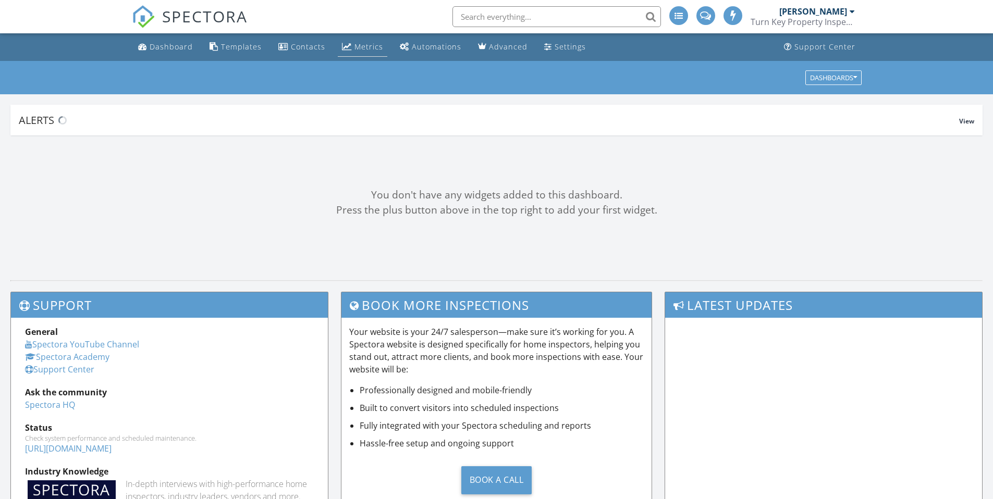
click at [360, 44] on div "Metrics" at bounding box center [368, 47] width 29 height 10
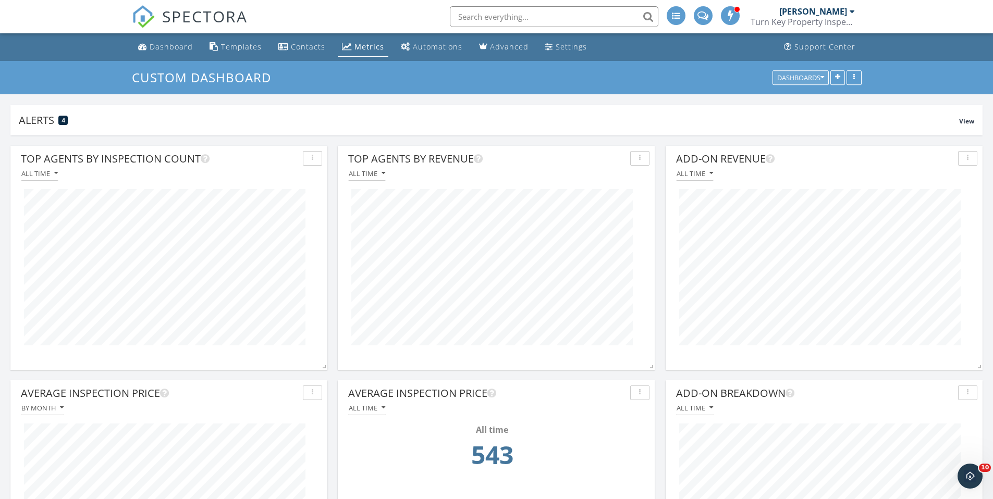
click at [794, 76] on div "Dashboards" at bounding box center [800, 77] width 47 height 7
click at [798, 126] on span "Default" at bounding box center [790, 126] width 29 height 11
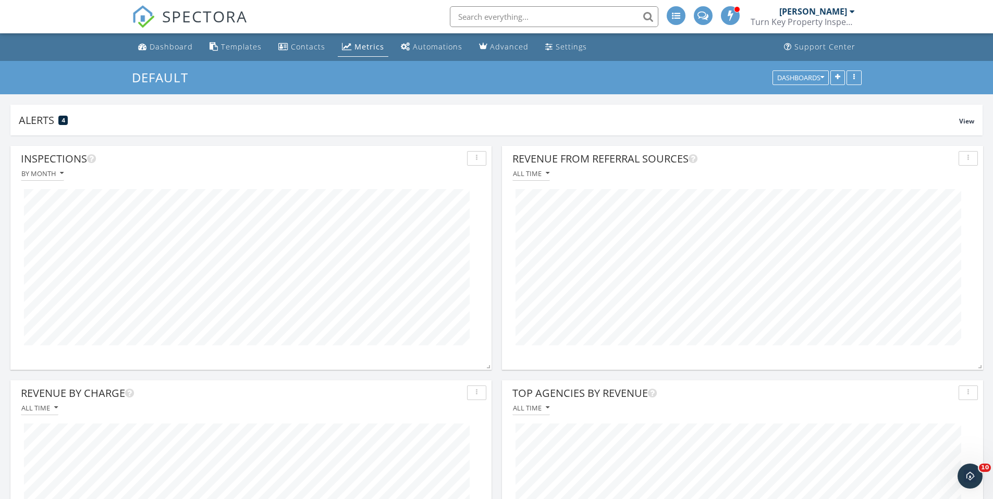
scroll to position [224, 481]
click at [175, 50] on div "Dashboard" at bounding box center [171, 47] width 43 height 10
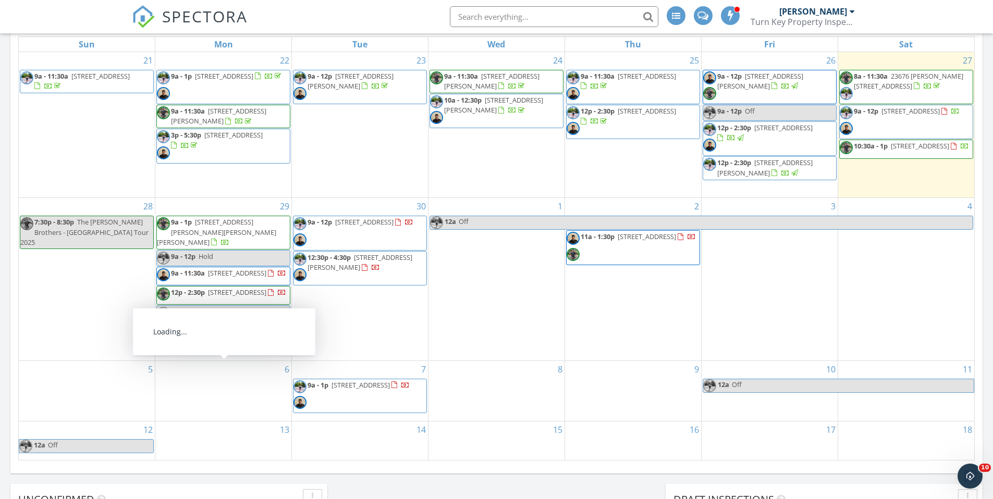
click at [94, 267] on div "28 7:30p - 8:30p The Teskey Brothers - USA Tour 2025" at bounding box center [87, 279] width 136 height 162
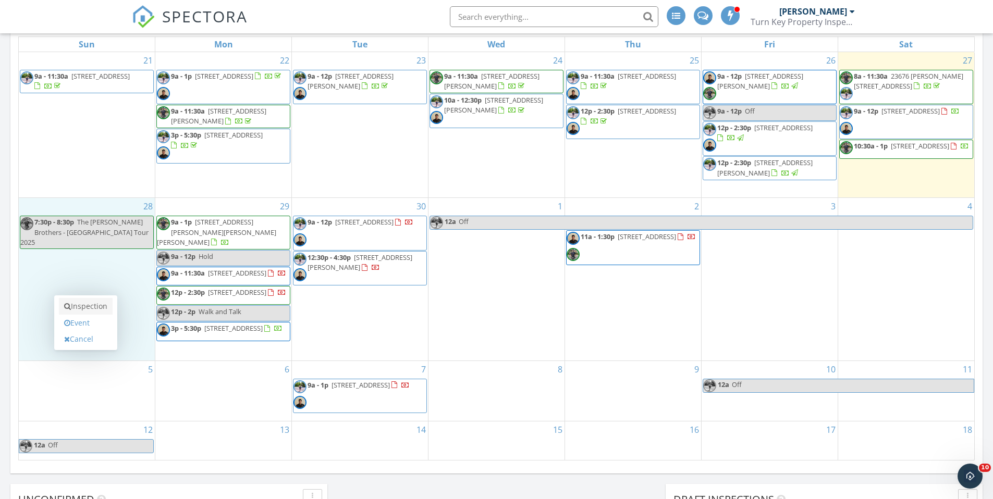
click at [80, 298] on link "Inspection" at bounding box center [86, 306] width 54 height 17
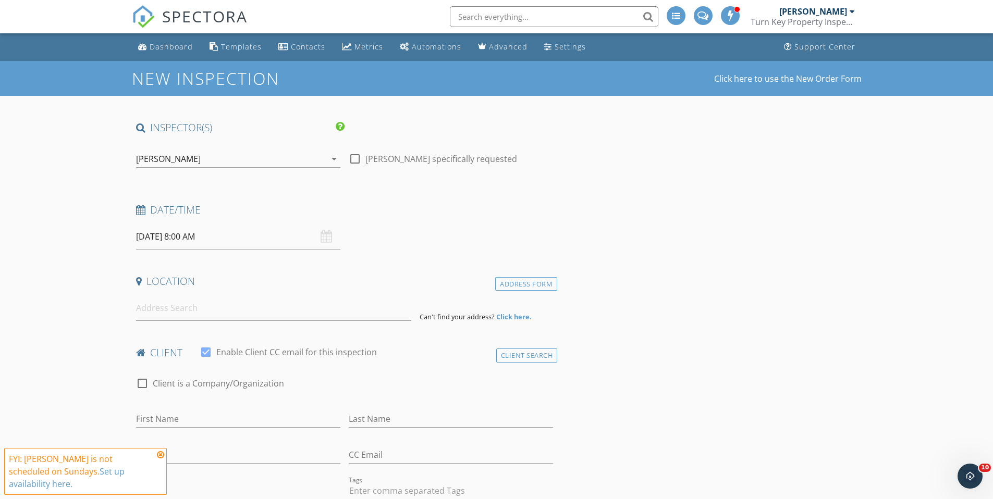
click at [174, 164] on div "[PERSON_NAME]" at bounding box center [168, 158] width 65 height 9
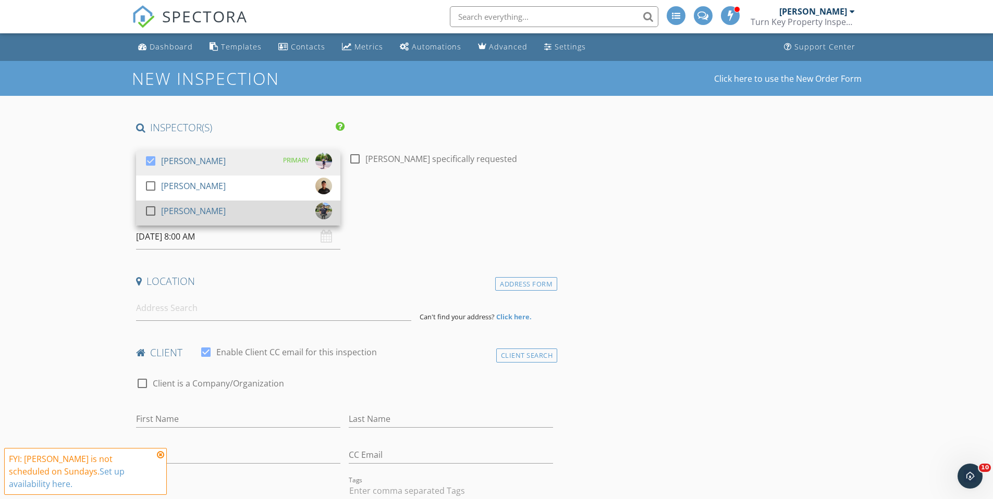
click at [160, 209] on div "check_box_outline_blank" at bounding box center [152, 211] width 17 height 13
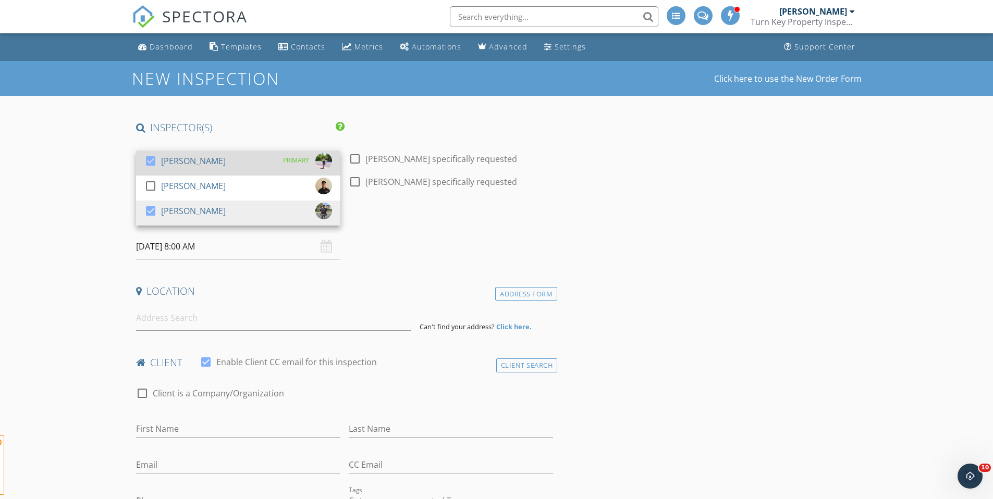
click at [151, 159] on div at bounding box center [151, 161] width 18 height 18
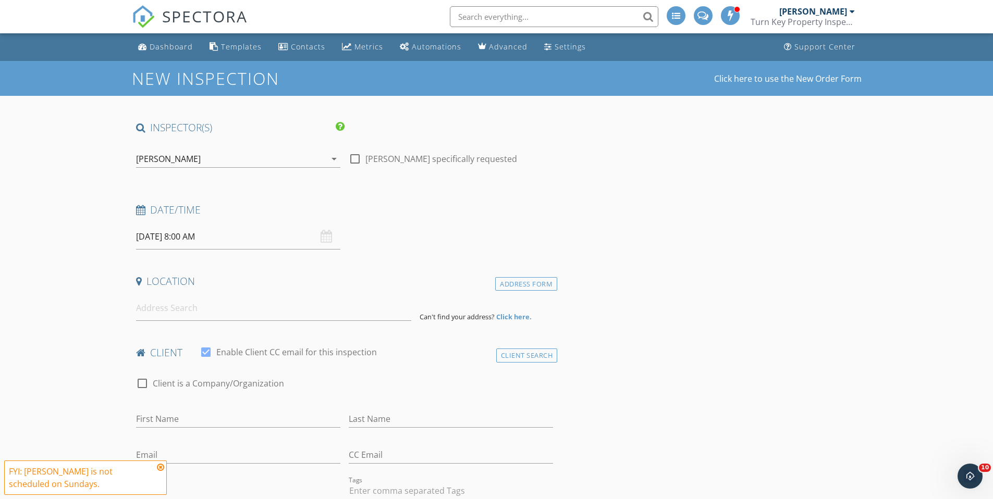
click at [195, 237] on input "09/28/2025 8:00 AM" at bounding box center [238, 237] width 204 height 26
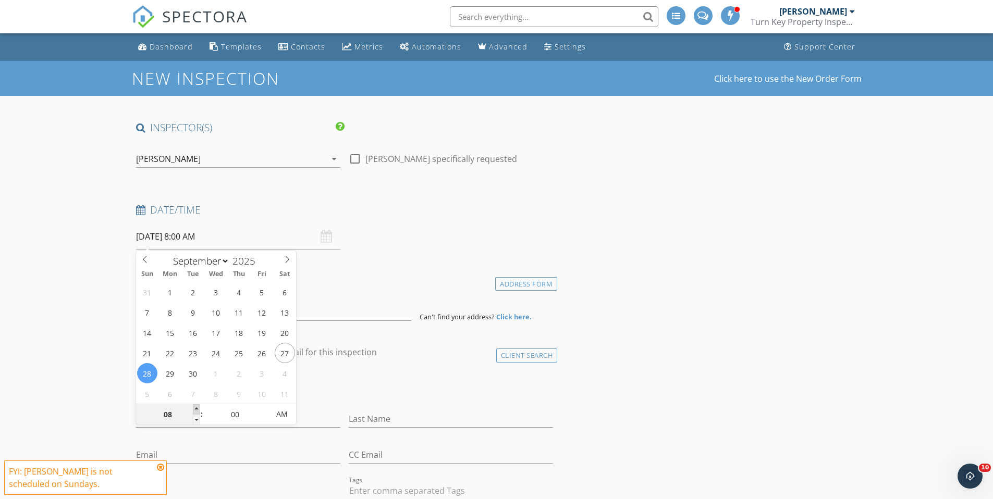
type input "09"
type input "[DATE] 9:00 AM"
click at [198, 409] on span at bounding box center [196, 409] width 7 height 10
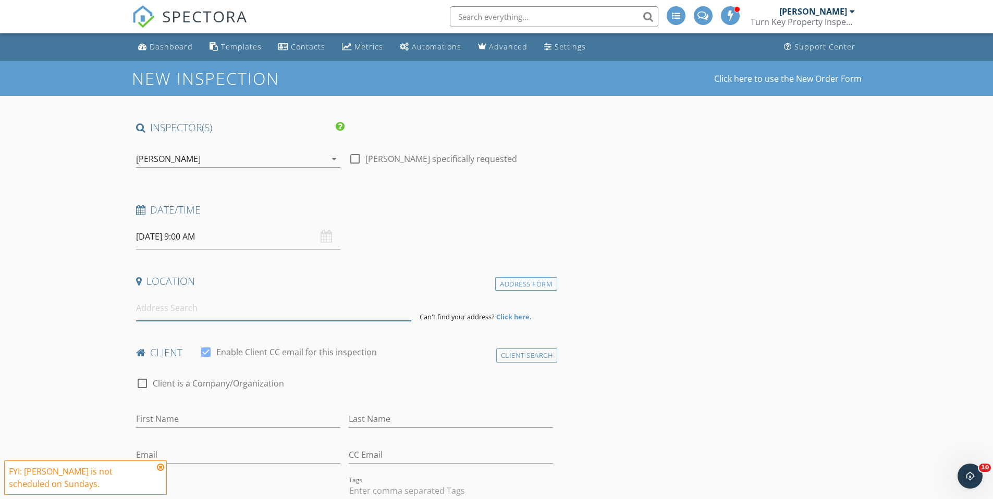
click at [153, 310] on input at bounding box center [273, 308] width 275 height 26
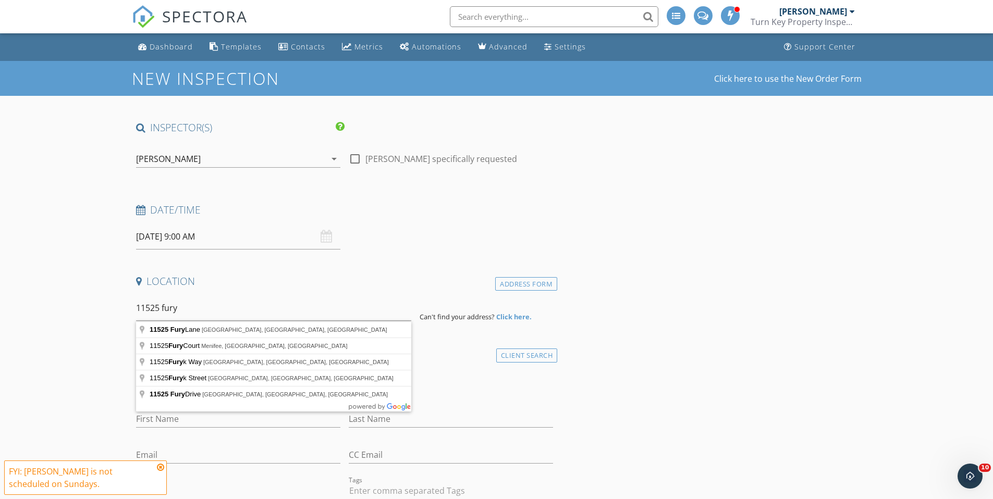
type input "11525 Fury Lane, El Cajon, CA, USA"
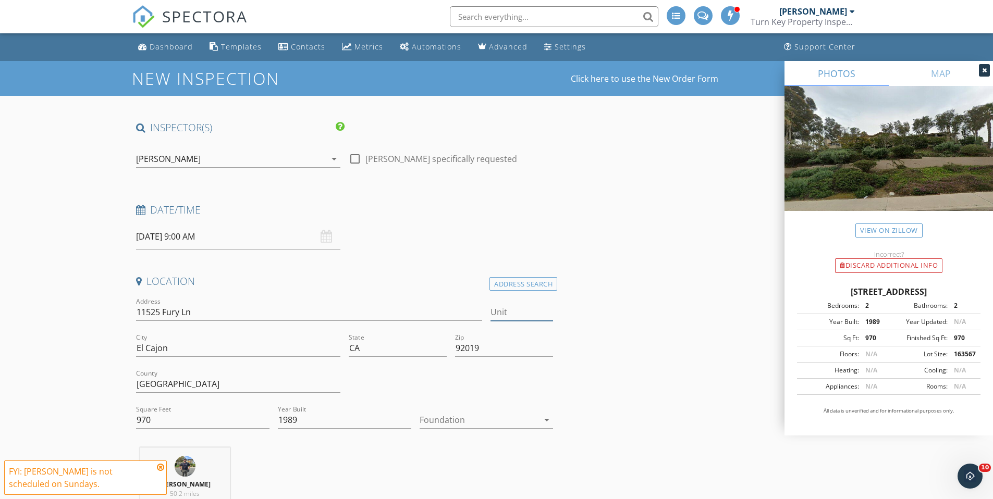
click at [516, 315] on input "Unit" at bounding box center [521, 312] width 63 height 17
type input "88"
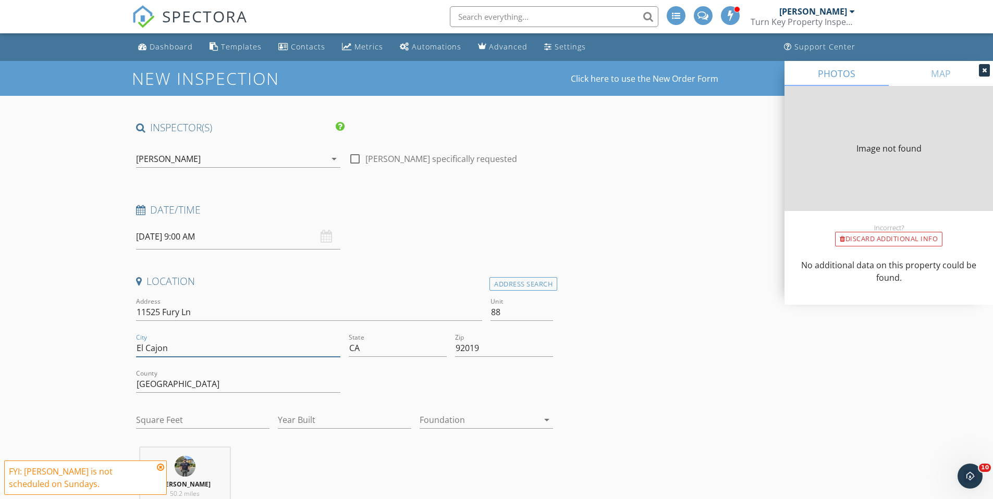
type input "1136"
type input "1989"
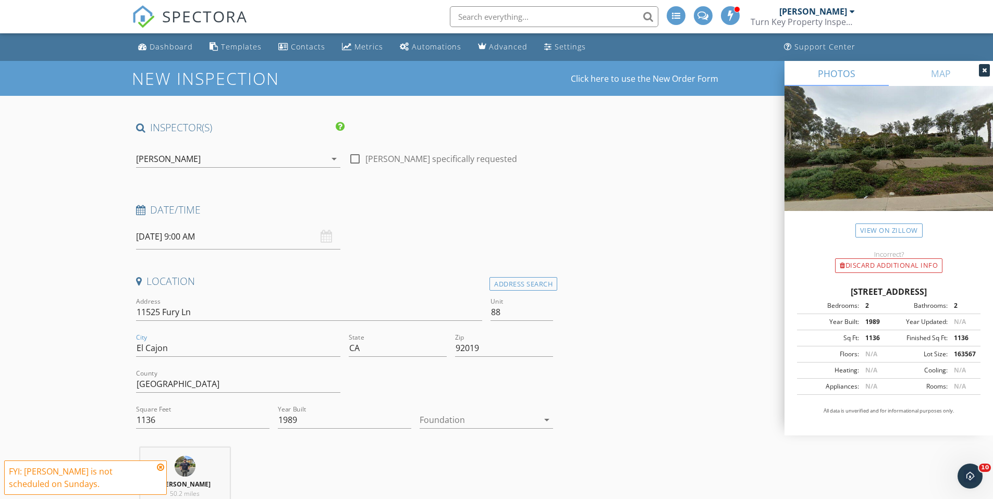
click at [458, 421] on div at bounding box center [479, 420] width 119 height 17
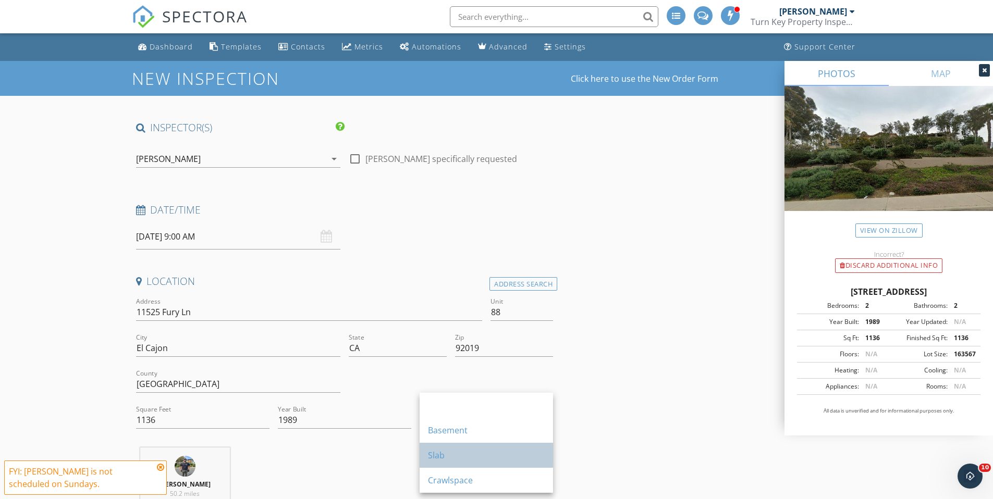
click at [456, 456] on div "Slab" at bounding box center [486, 455] width 117 height 13
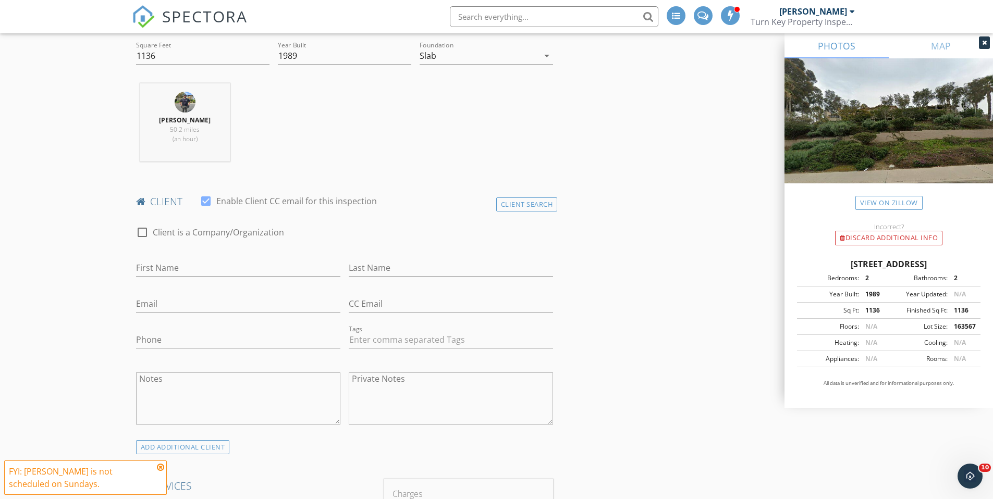
scroll to position [365, 0]
click at [169, 265] on input "First Name" at bounding box center [238, 266] width 204 height 17
type input "Zaira"
type input "Rebollar"
type input "zairarebollar@gmail.com"
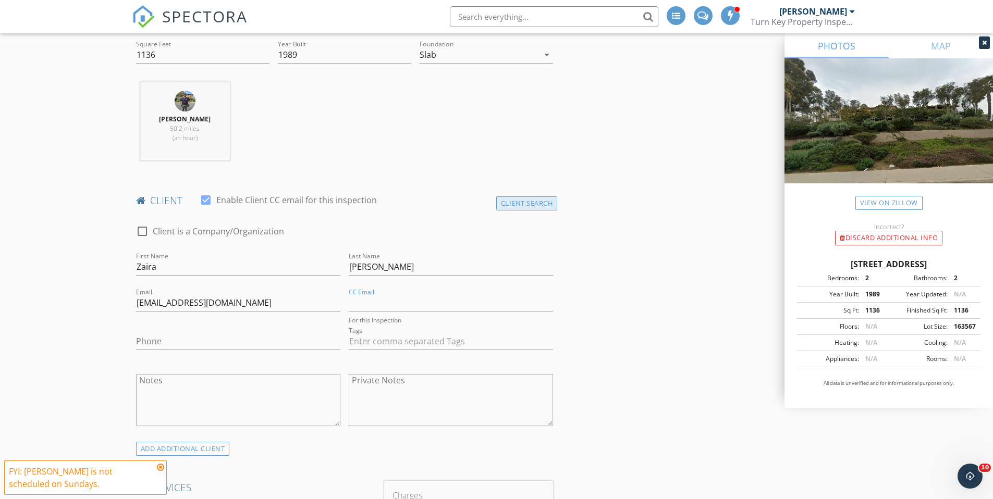
click at [516, 203] on div "Client Search" at bounding box center [526, 203] width 61 height 14
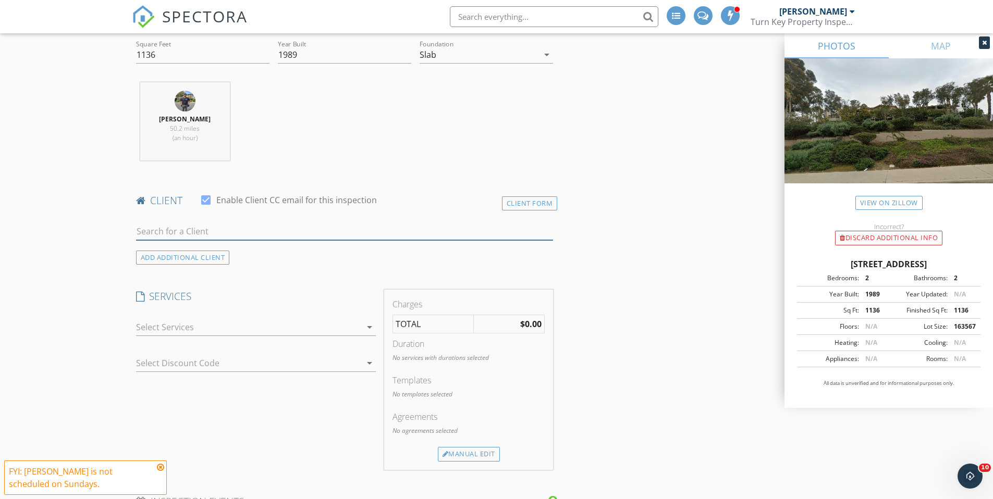
click at [167, 228] on input "text" at bounding box center [344, 231] width 417 height 17
type input "zaira"
click at [256, 254] on li "Zaira Rebollar zairarebollar@gmail.com" at bounding box center [345, 254] width 416 height 29
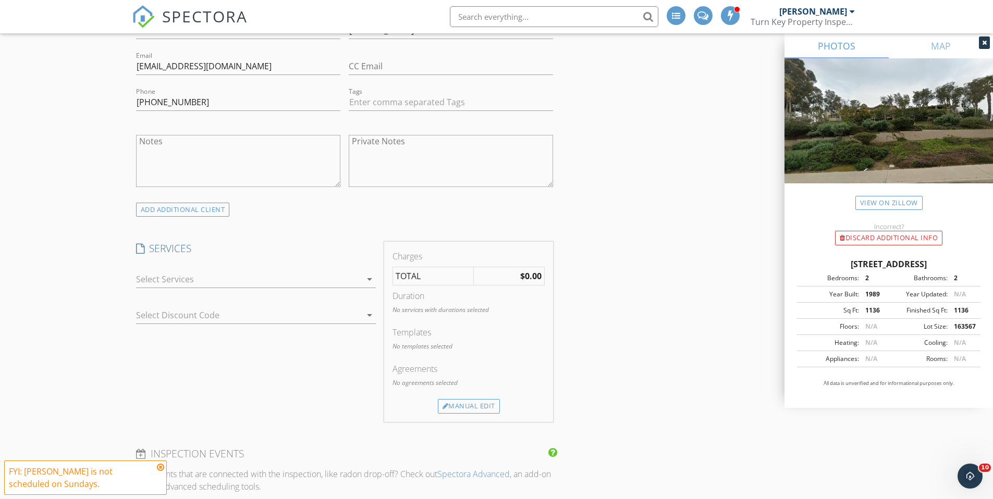
scroll to position [647, 0]
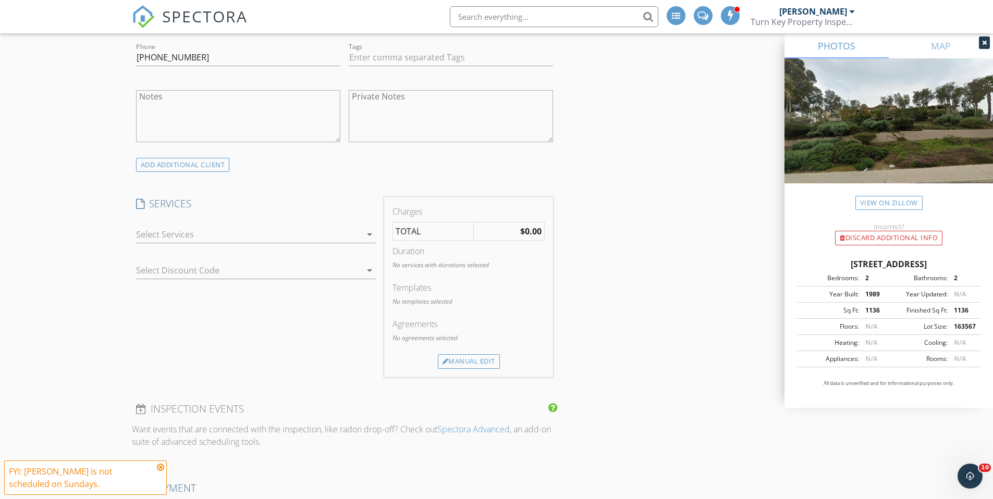
click at [209, 234] on div at bounding box center [248, 234] width 225 height 17
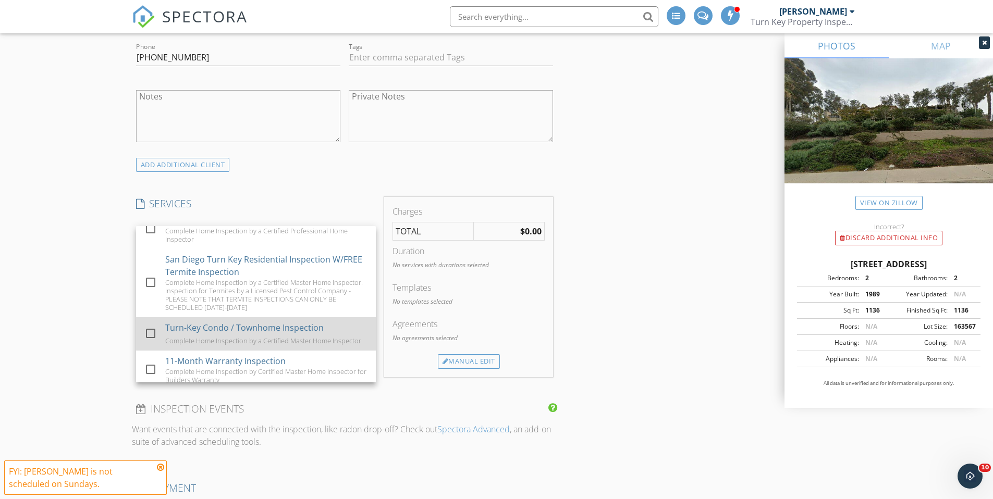
scroll to position [102, 0]
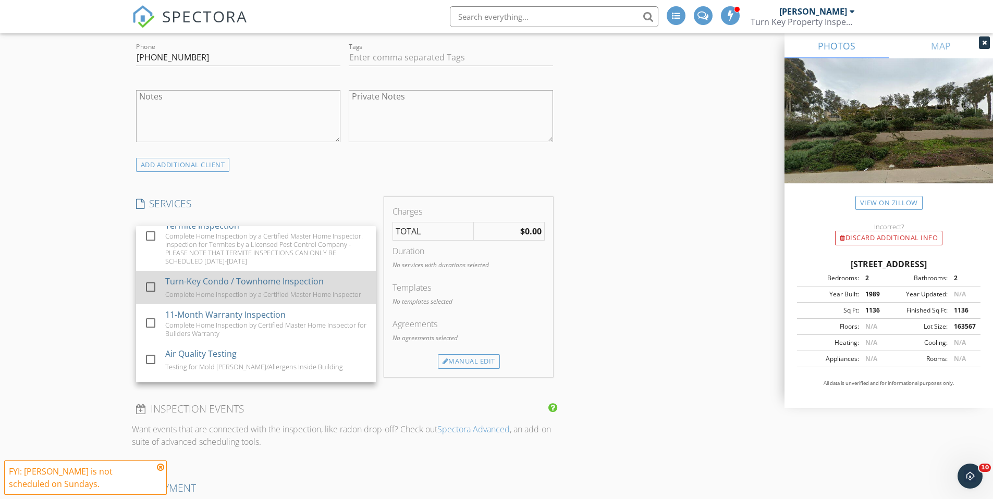
drag, startPoint x: 268, startPoint y: 286, endPoint x: 216, endPoint y: 294, distance: 53.2
click at [268, 286] on div "Turn-Key Condo / Townhome Inspection" at bounding box center [244, 281] width 158 height 13
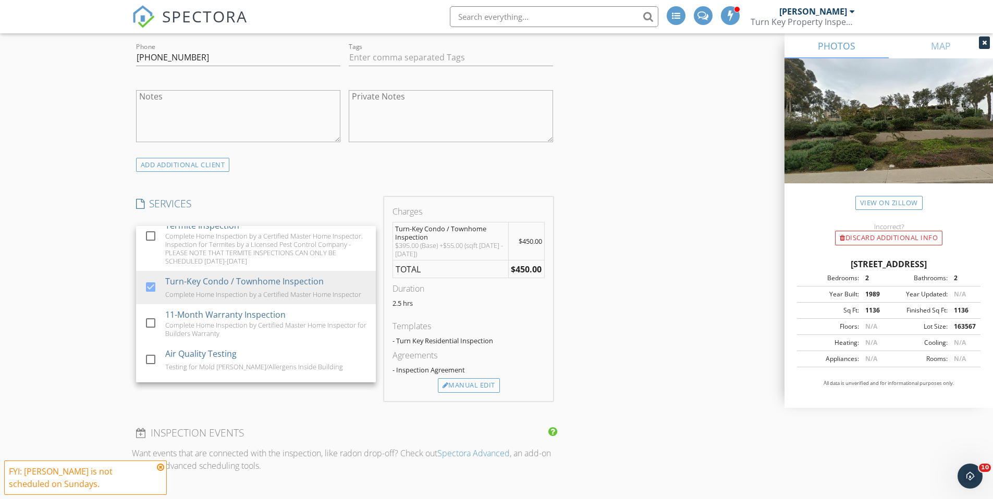
click at [86, 257] on div "New Inspection Click here to use the New Order Form INSPECTOR(S) check_box_outl…" at bounding box center [496, 416] width 993 height 2004
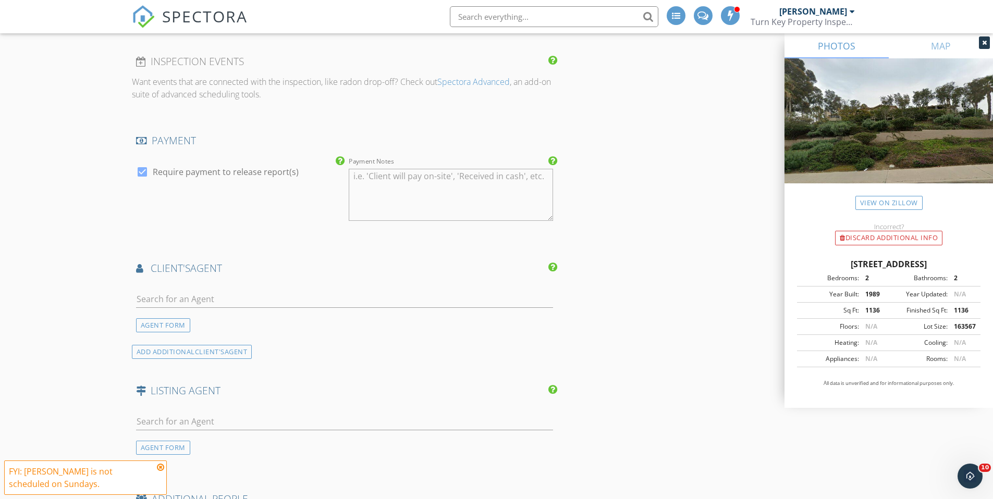
scroll to position [1025, 0]
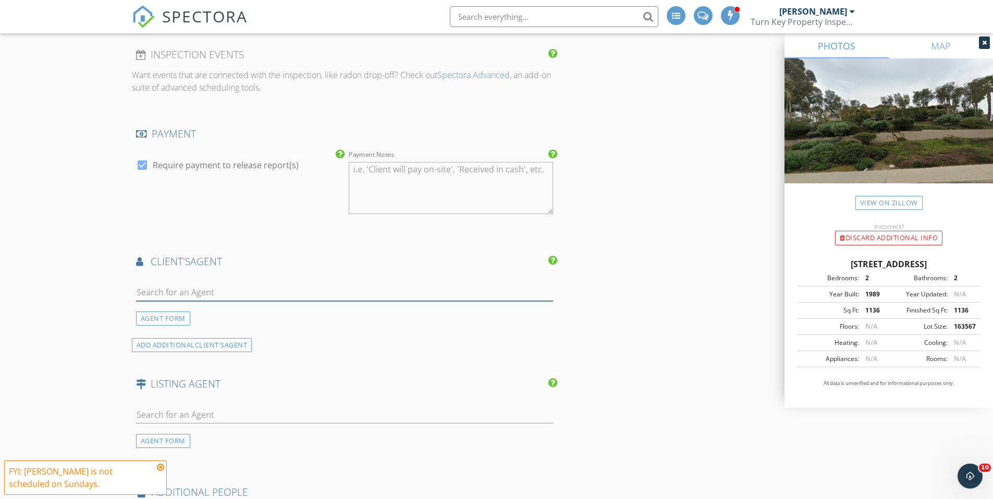
click at [215, 291] on input "text" at bounding box center [344, 292] width 417 height 17
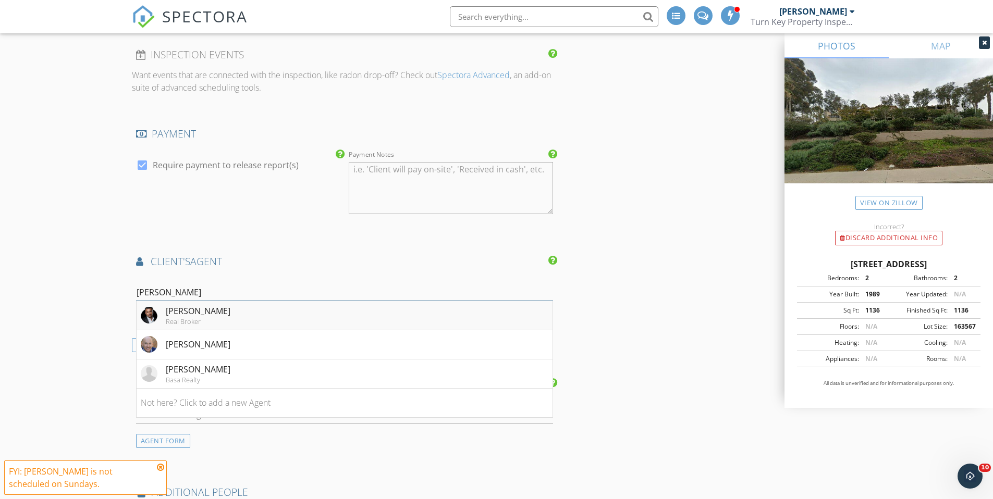
type input "Raul"
click at [380, 315] on li "Raul Lopez Real Broker" at bounding box center [345, 315] width 416 height 29
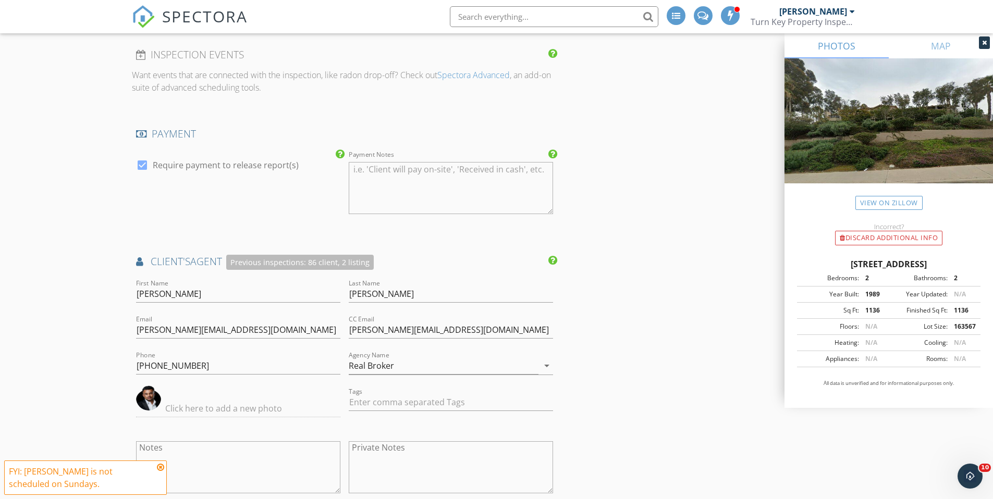
click at [63, 299] on div "New Inspection Click here to use the New Order Form INSPECTOR(S) check_box_outl…" at bounding box center [496, 137] width 993 height 2202
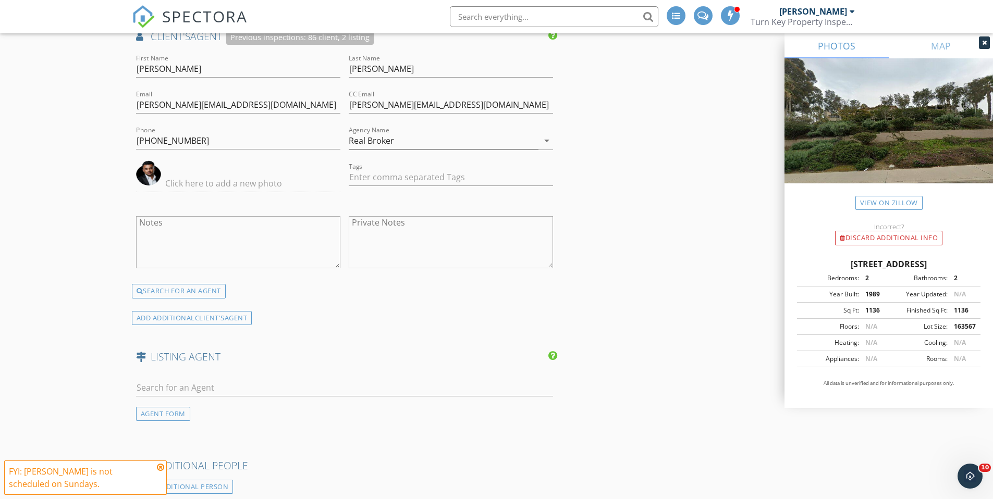
scroll to position [1466, 0]
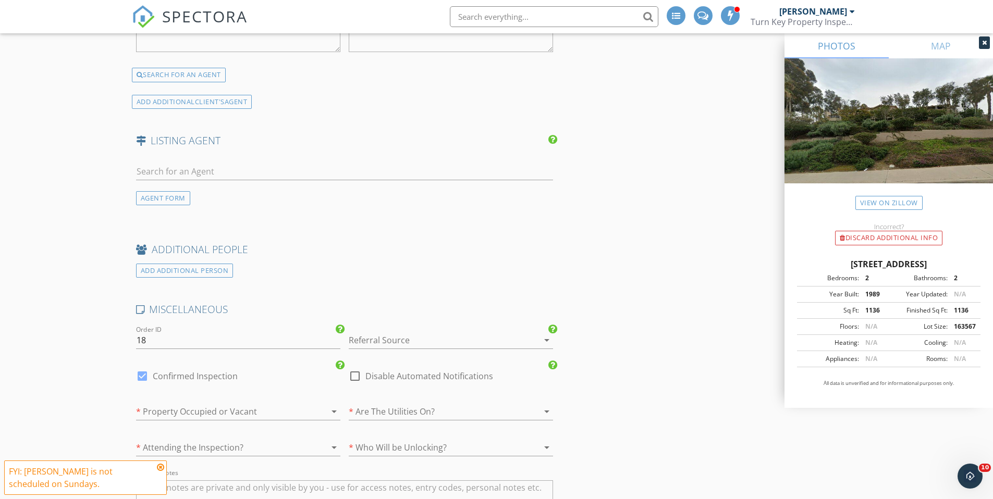
click at [391, 332] on div at bounding box center [436, 340] width 175 height 17
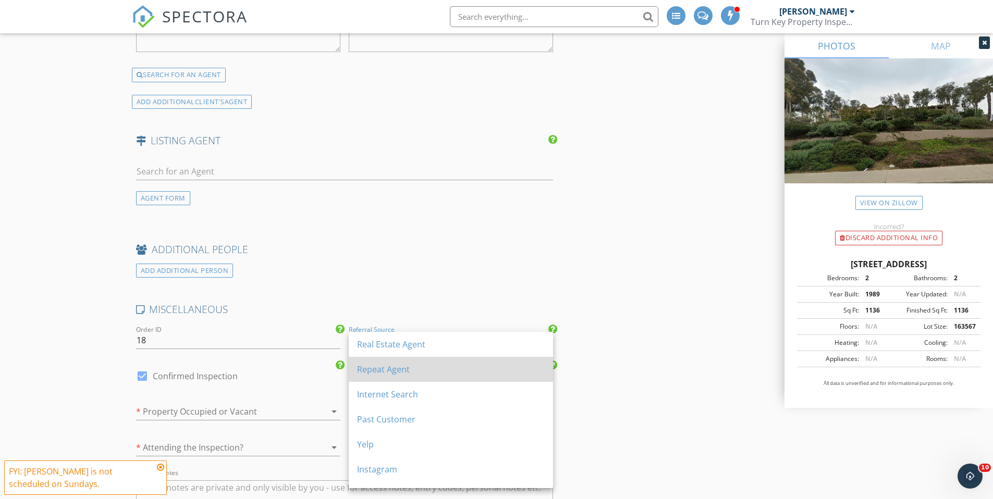
click at [474, 373] on div "Repeat Agent" at bounding box center [451, 369] width 188 height 13
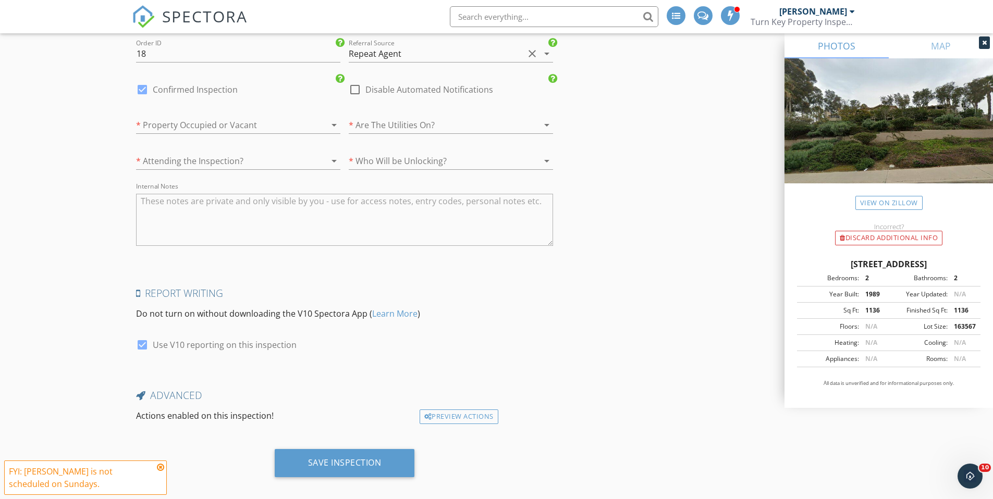
scroll to position [1764, 0]
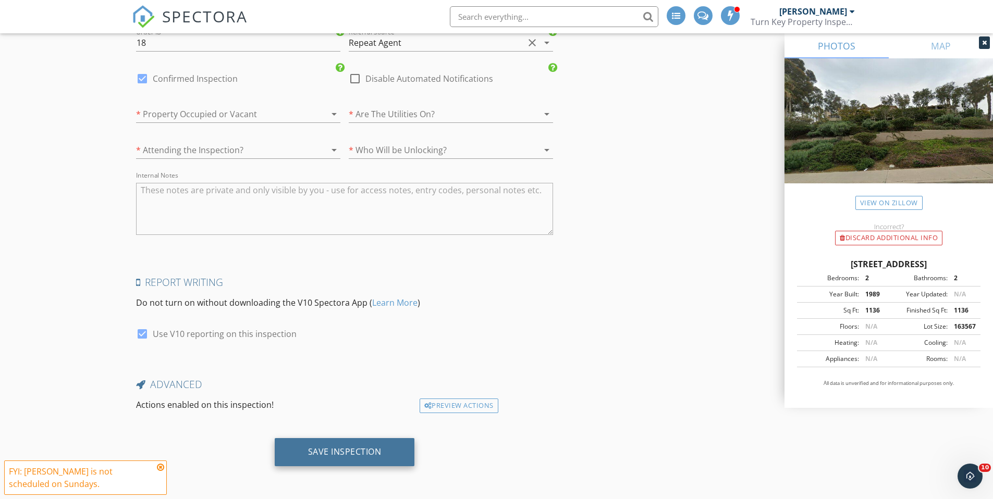
click at [394, 453] on div "Save Inspection" at bounding box center [345, 452] width 140 height 28
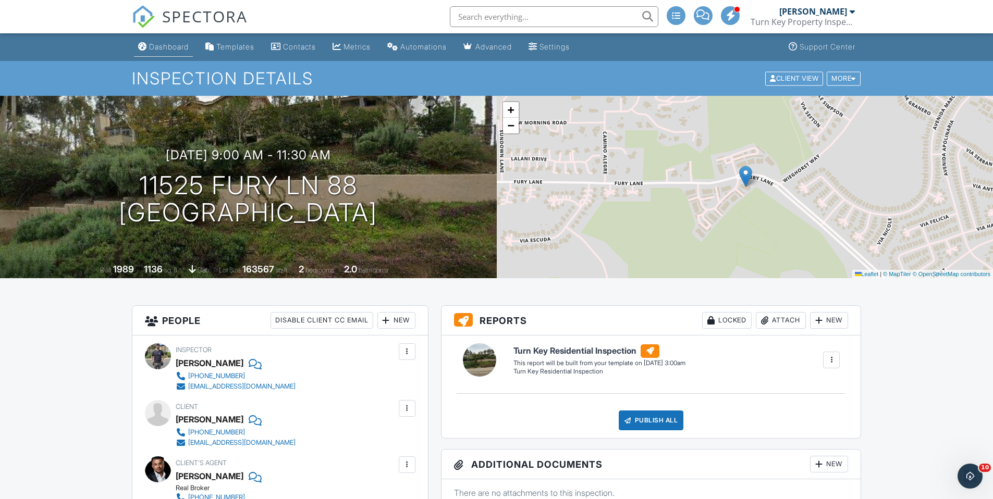
click at [162, 44] on div "Dashboard" at bounding box center [169, 46] width 40 height 9
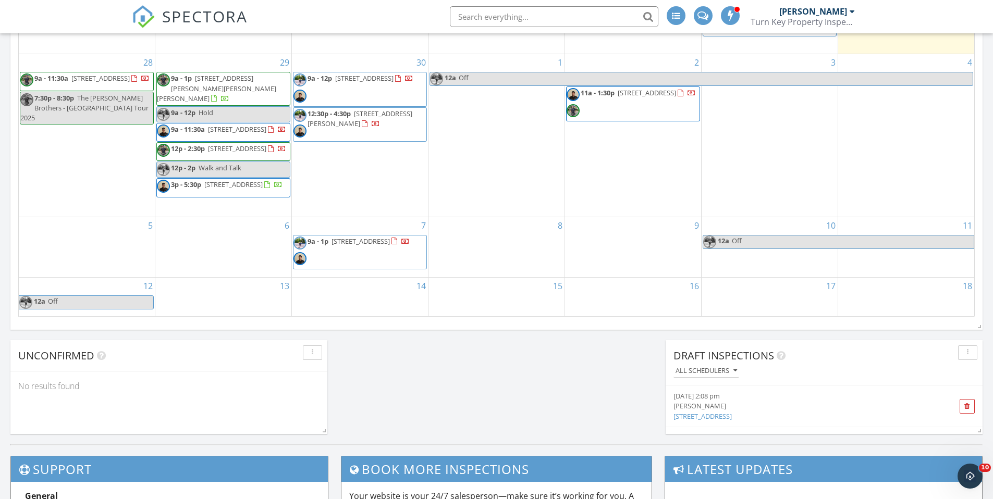
scroll to position [506, 0]
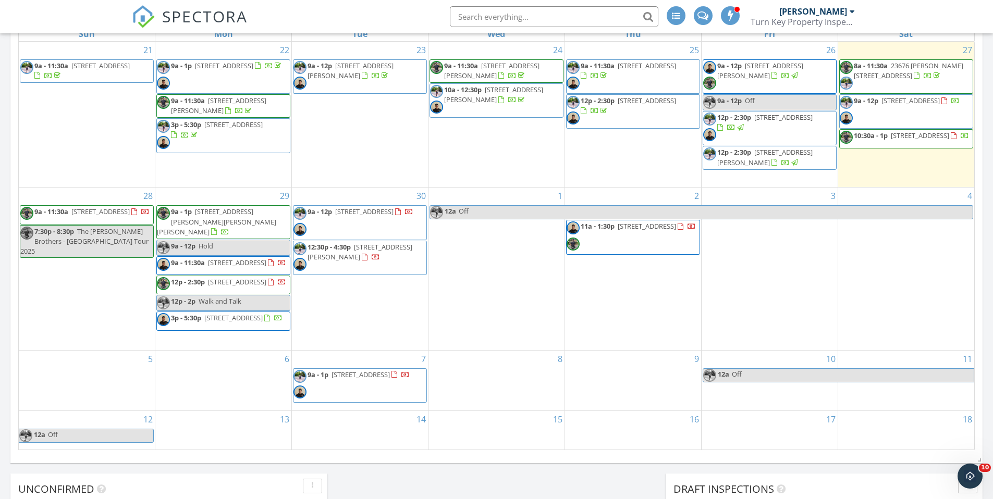
click at [223, 338] on div "29 9a - 1p 3714 Bonita Glen Terrace, Bonita 91902 9a - 12p Hold 9a - 11:30a 363…" at bounding box center [223, 269] width 136 height 162
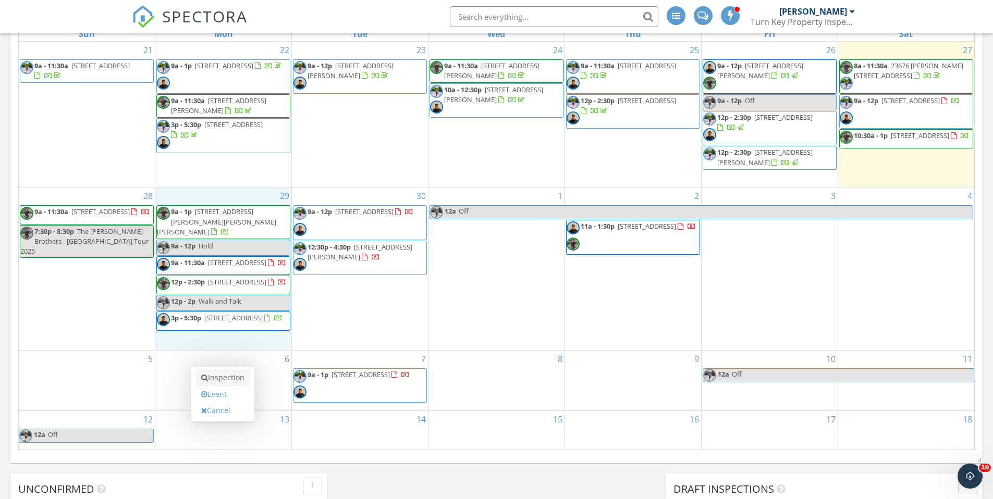
click at [225, 369] on link "Inspection" at bounding box center [223, 377] width 54 height 17
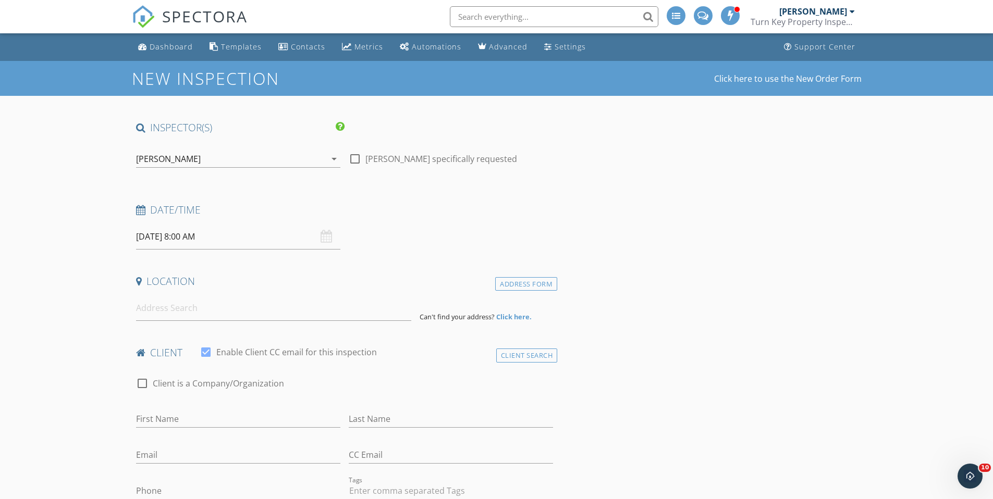
click at [192, 239] on input "[DATE] 8:00 AM" at bounding box center [238, 237] width 204 height 26
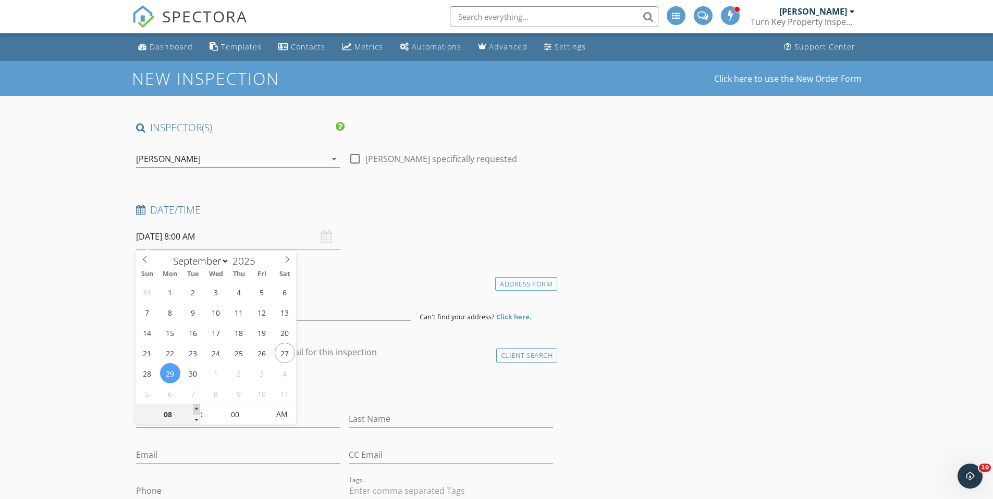
type input "09"
type input "[DATE] 9:00 AM"
click at [198, 409] on span at bounding box center [196, 409] width 7 height 10
type input "10"
type input "[DATE] 10:00 AM"
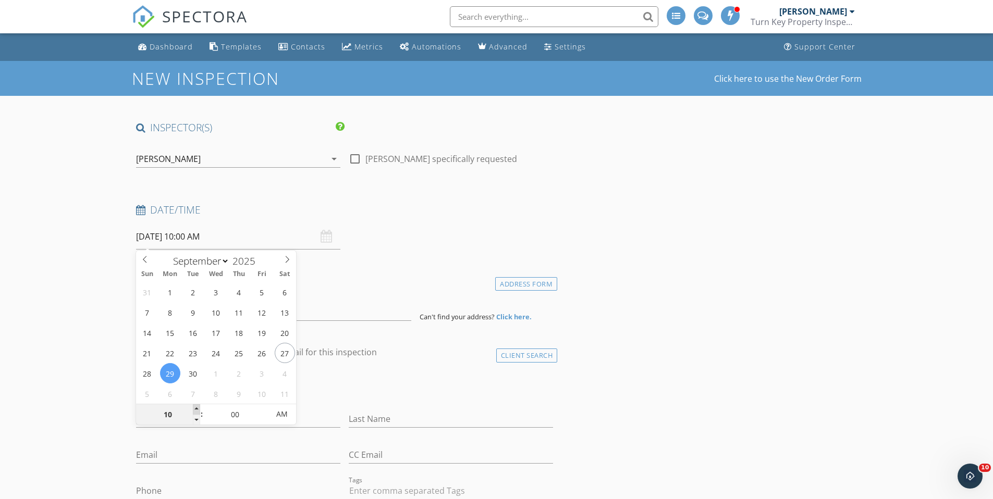
click at [197, 409] on span at bounding box center [196, 409] width 7 height 10
type input "11"
type input "[DATE] 11:00 AM"
click at [197, 409] on span at bounding box center [196, 409] width 7 height 10
type input "12"
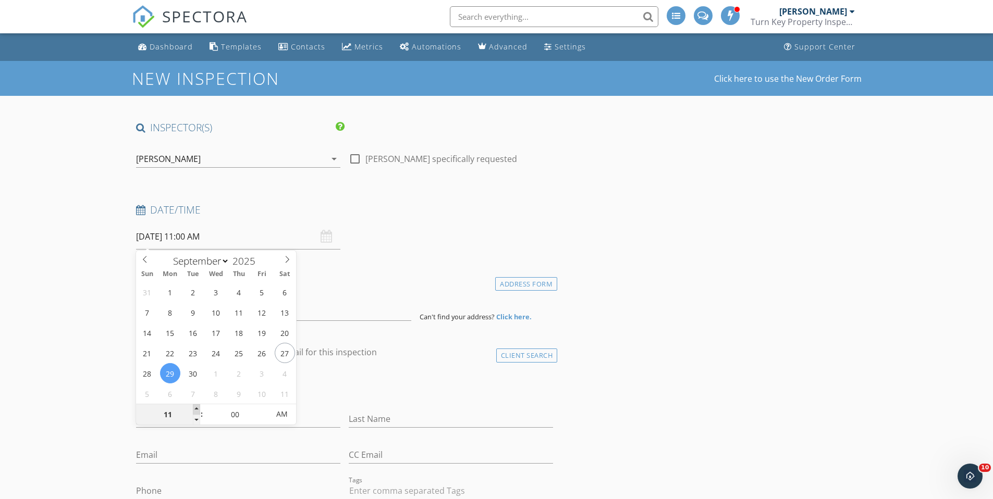
type input "[DATE] 12:00 PM"
click at [197, 410] on span at bounding box center [196, 409] width 7 height 10
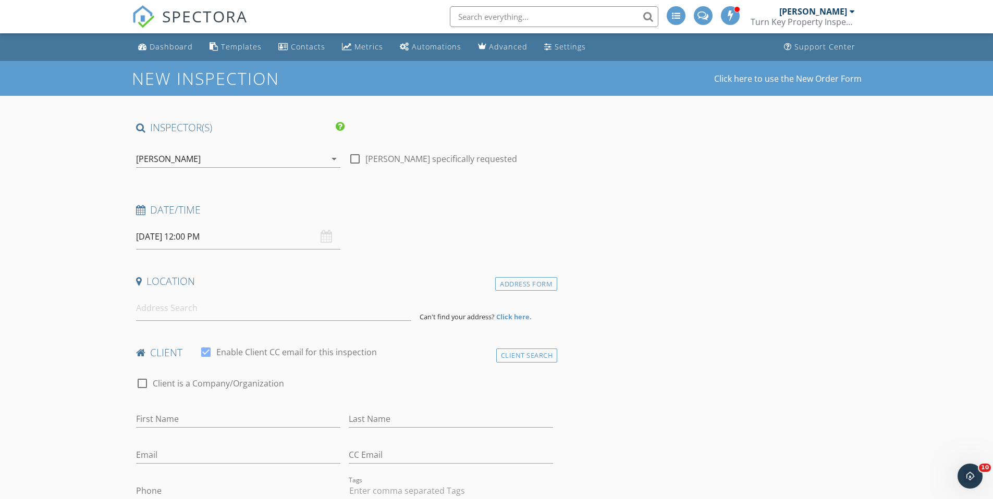
click at [176, 311] on input at bounding box center [273, 308] width 275 height 26
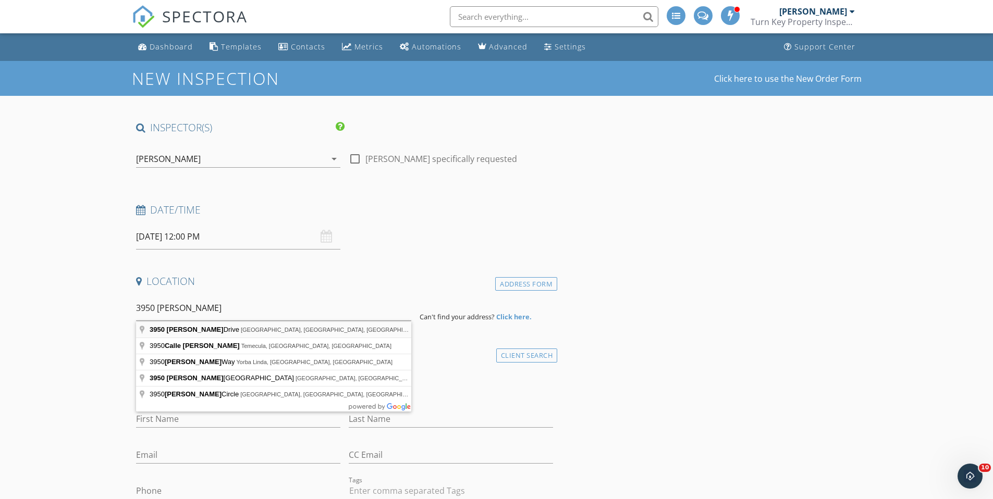
type input "3950 Aragon Drive, San Diego, CA, USA"
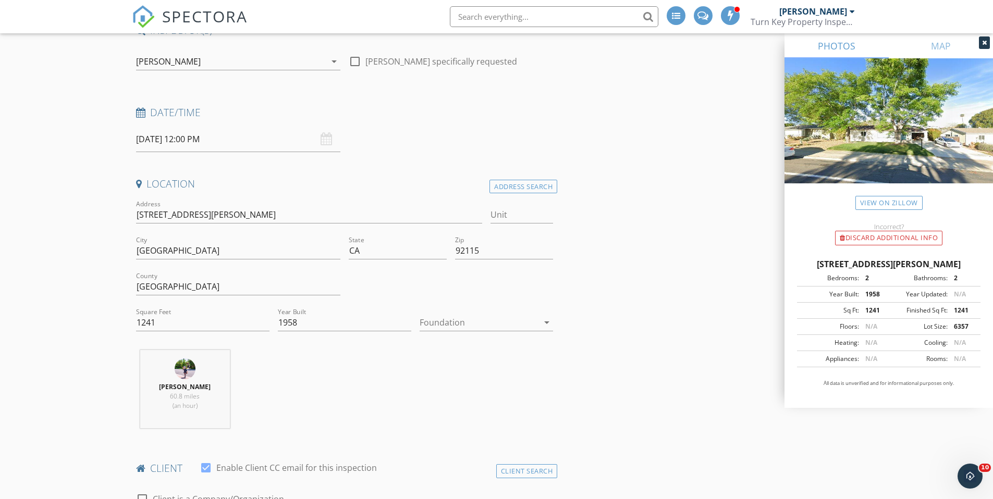
scroll to position [100, 0]
click at [457, 322] on div at bounding box center [479, 320] width 119 height 17
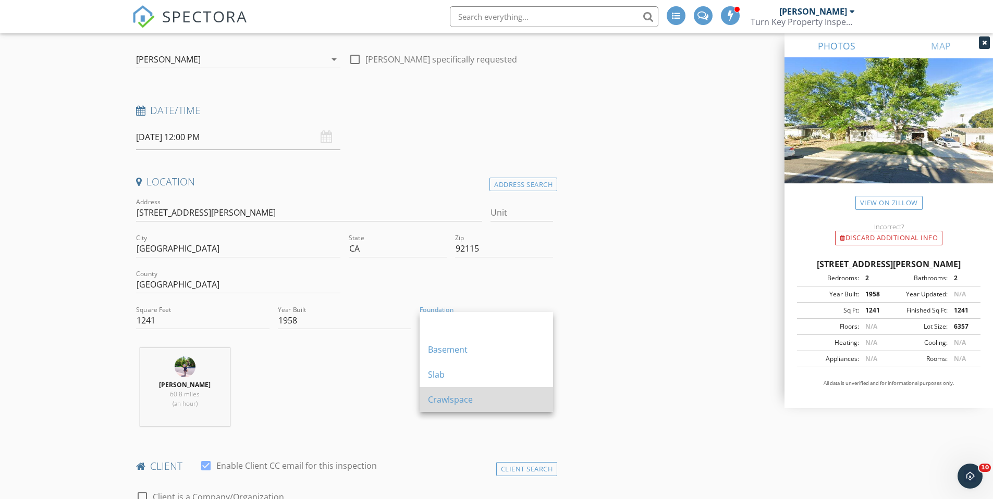
click at [486, 396] on div "Crawlspace" at bounding box center [486, 399] width 117 height 13
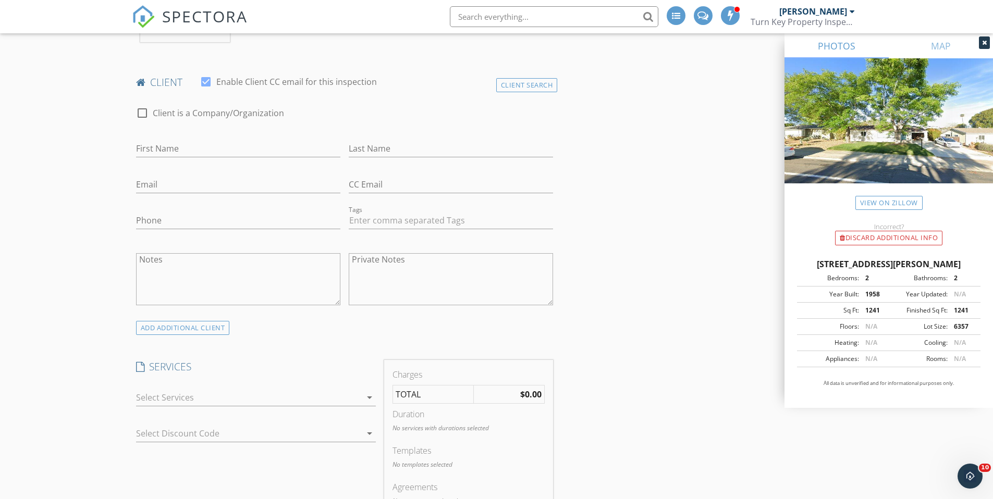
scroll to position [579, 0]
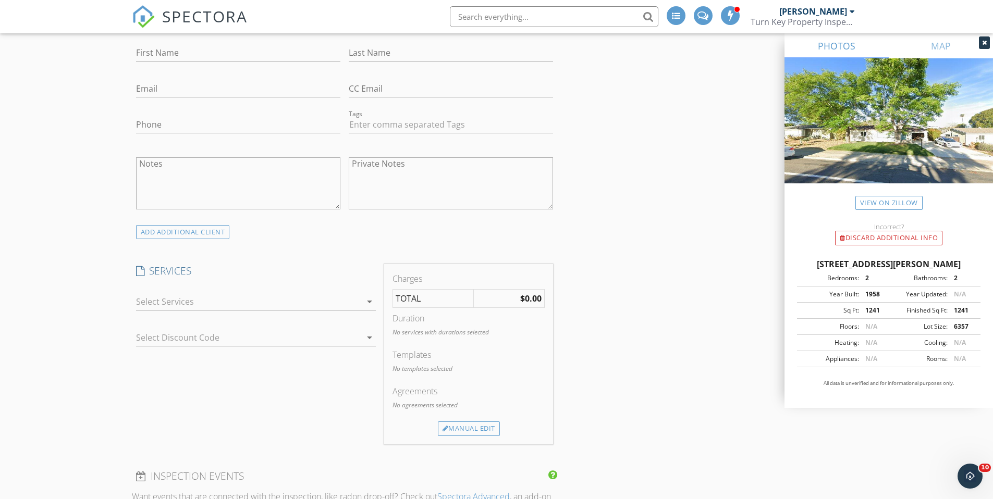
click at [176, 305] on div at bounding box center [248, 301] width 225 height 17
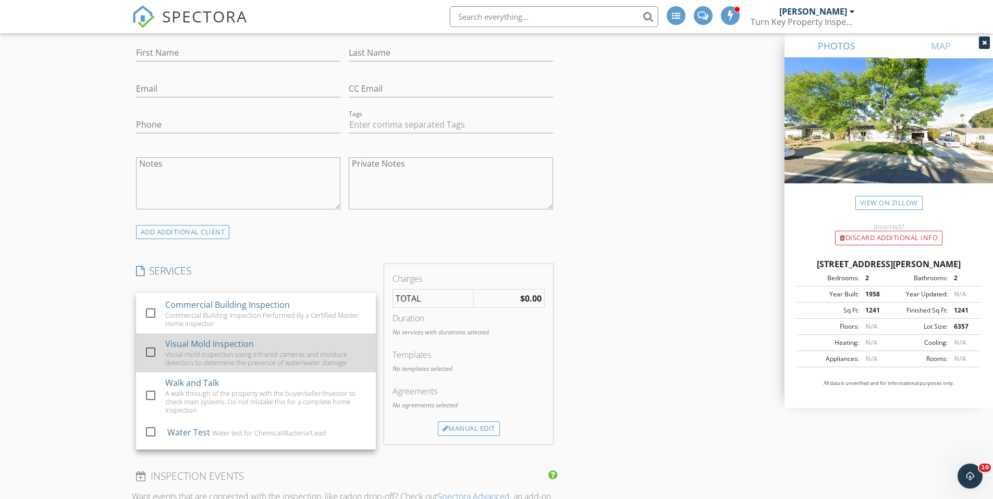
scroll to position [513, 0]
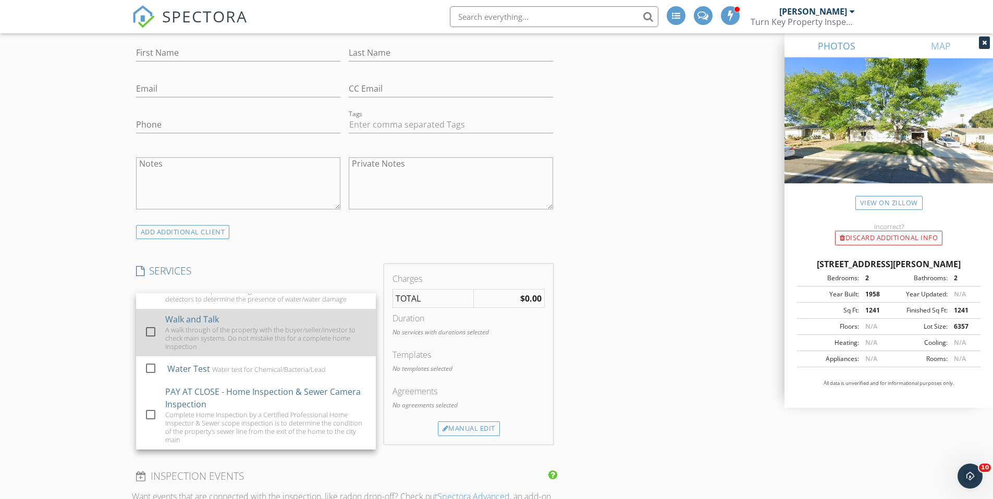
click at [201, 334] on div "A walk through of the property with the buyer/seller/investor to check main sys…" at bounding box center [266, 338] width 202 height 25
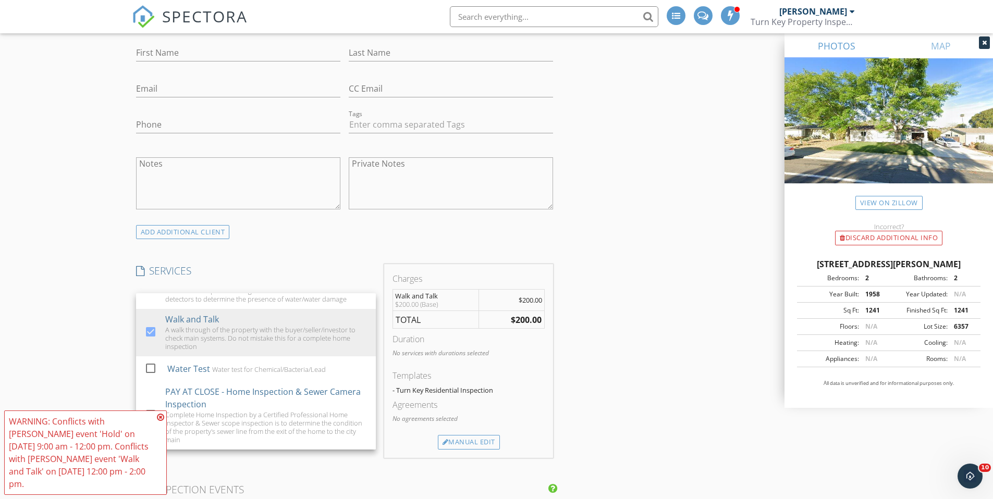
click at [36, 299] on div "New Inspection Click here to use the New Order Form INSPECTOR(S) check_box Anth…" at bounding box center [496, 478] width 993 height 1994
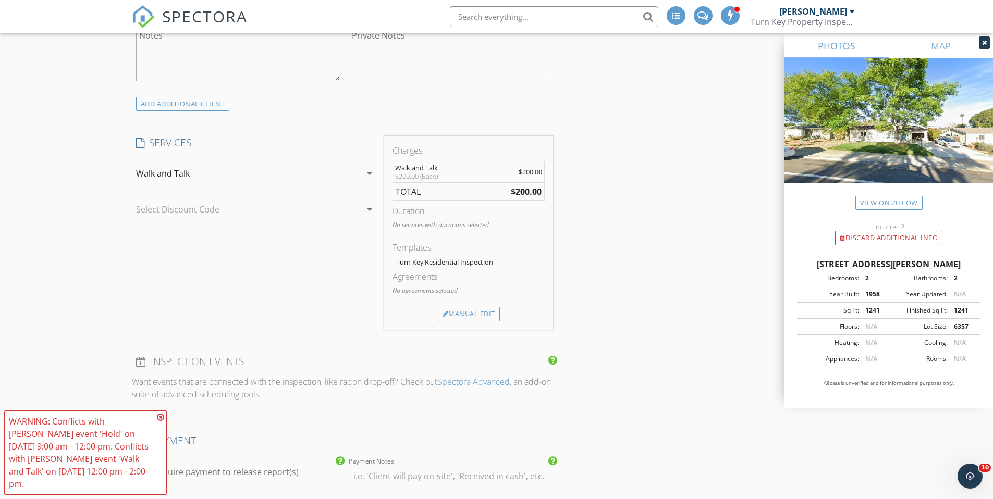
scroll to position [789, 0]
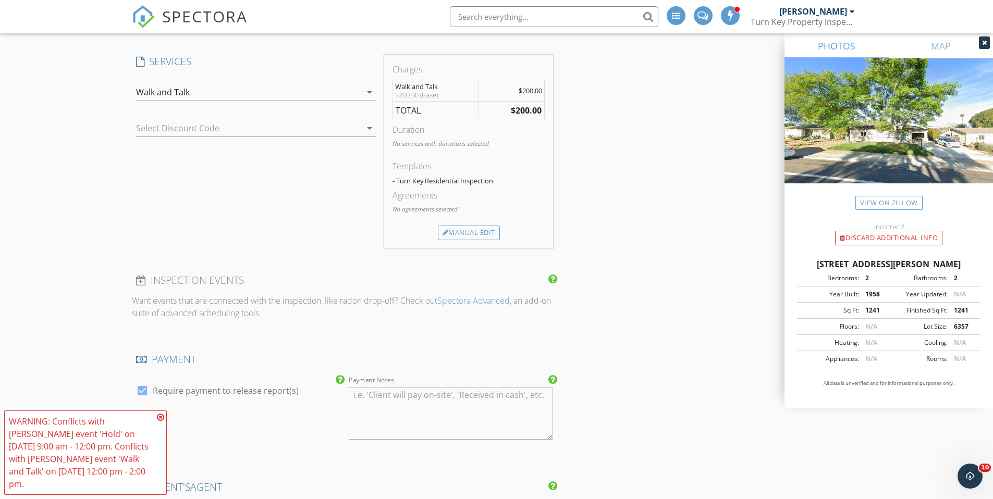
click at [163, 418] on icon at bounding box center [160, 417] width 7 height 8
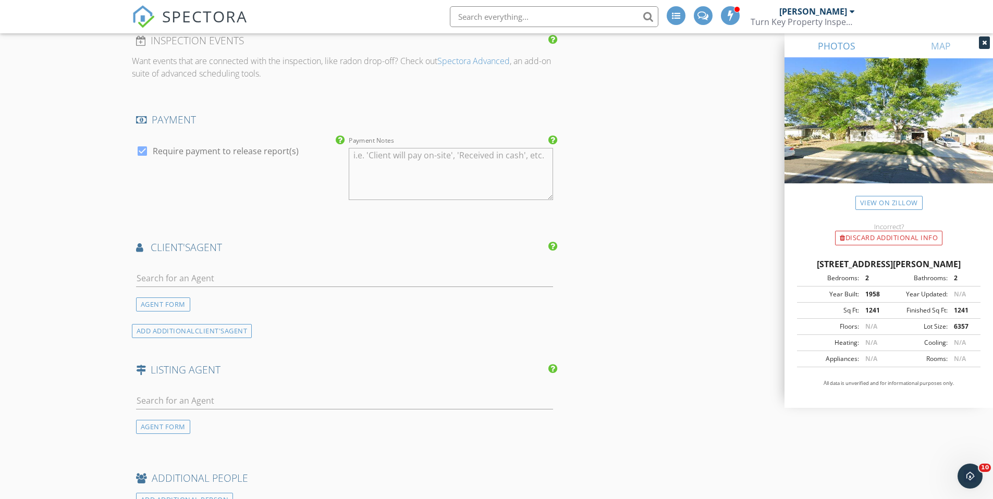
scroll to position [1076, 0]
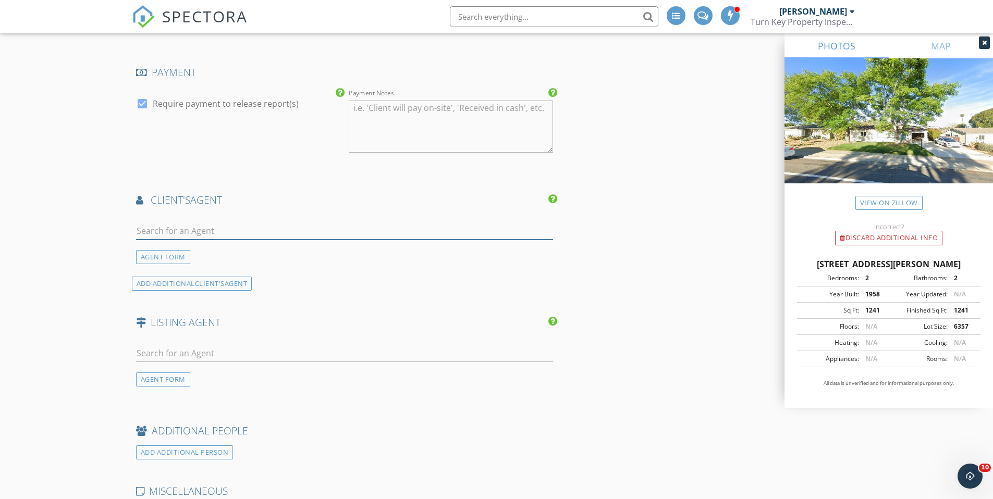
click at [165, 227] on input "text" at bounding box center [344, 231] width 417 height 17
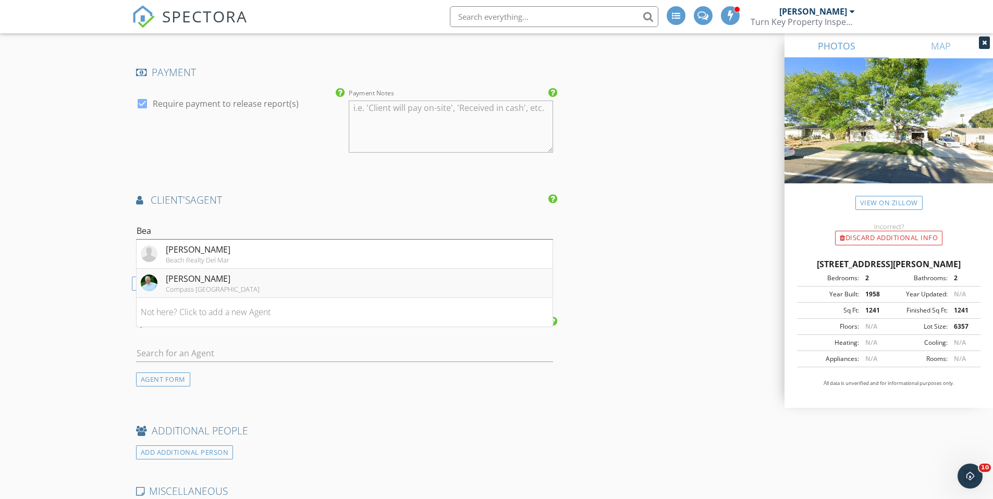
type input "Bea"
click at [355, 288] on li "Beau Trickey Compass San Diego" at bounding box center [345, 283] width 416 height 29
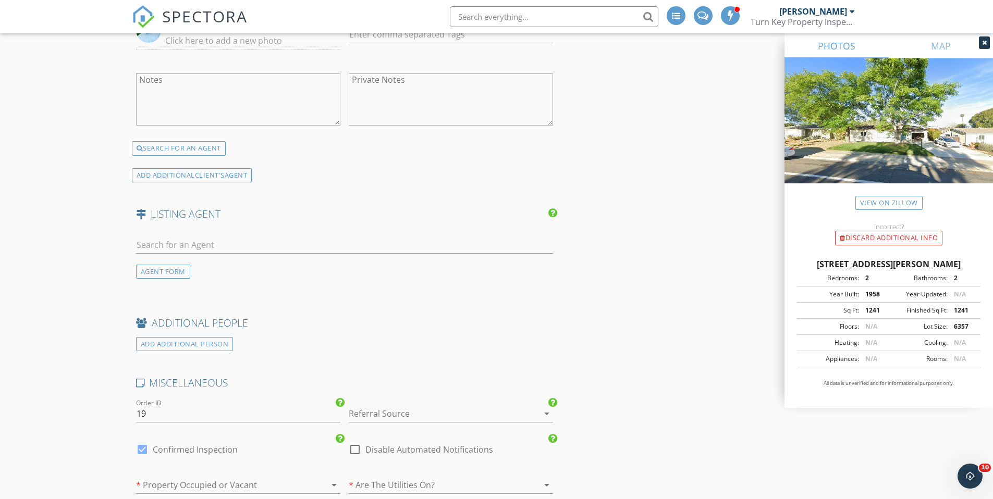
scroll to position [1514, 0]
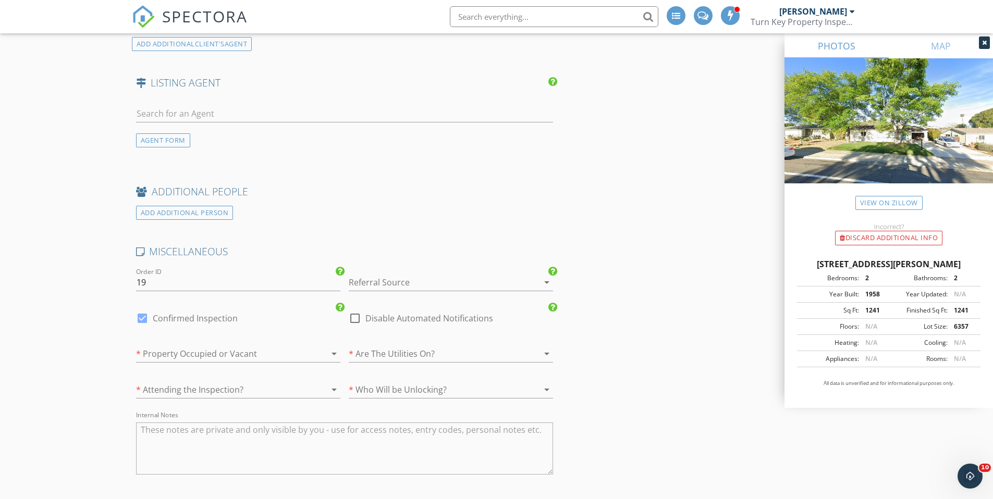
click at [402, 278] on div at bounding box center [436, 282] width 175 height 17
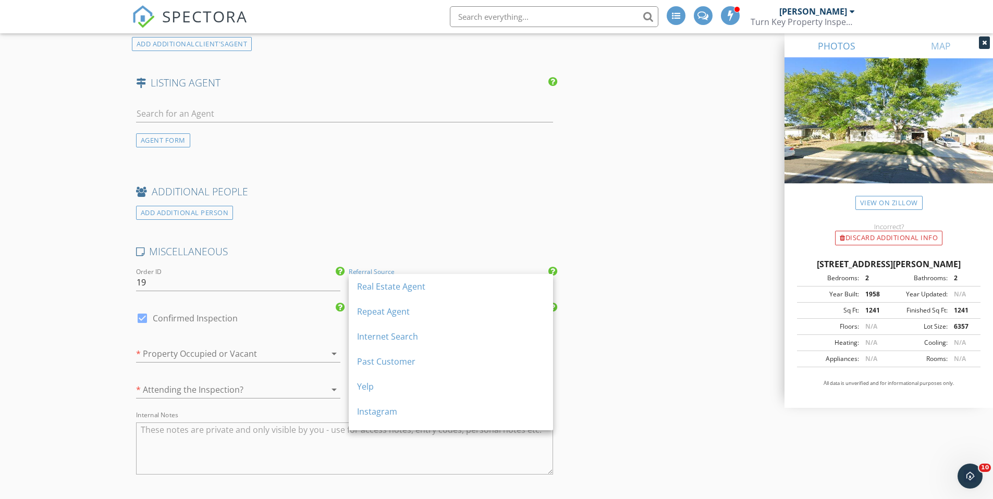
click at [476, 314] on div "Repeat Agent" at bounding box center [451, 311] width 188 height 13
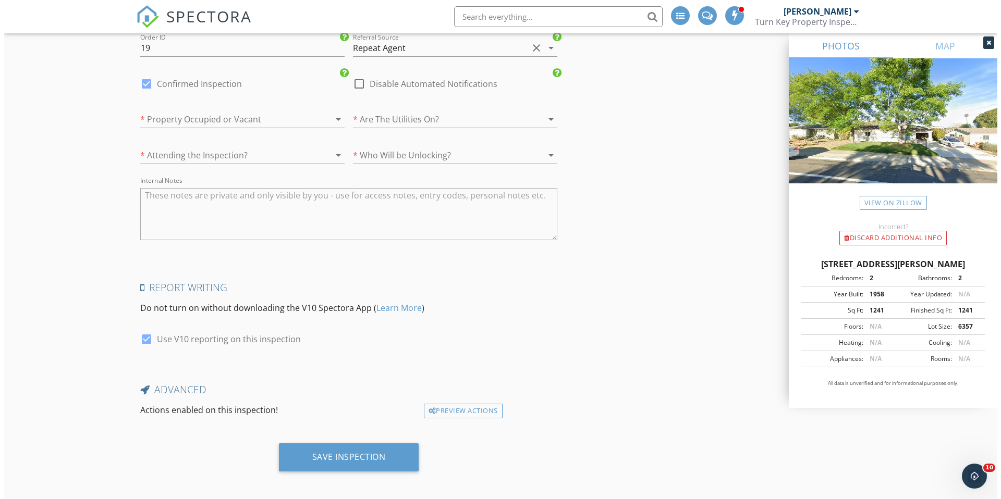
scroll to position [1754, 0]
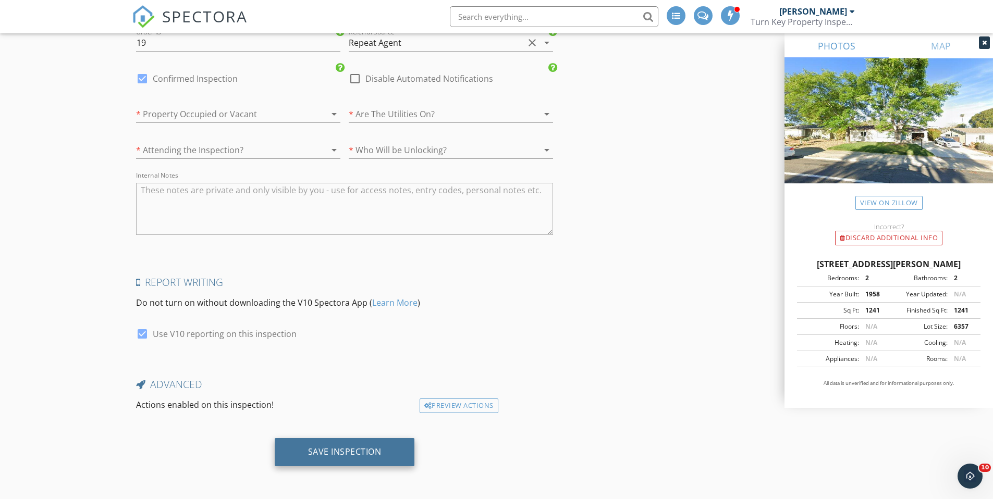
click at [381, 455] on div "Save Inspection" at bounding box center [344, 452] width 73 height 10
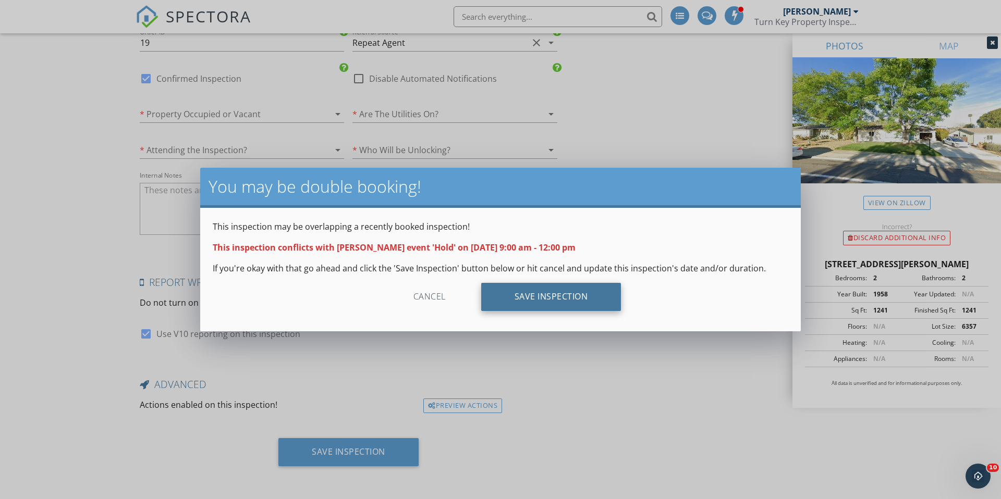
click at [594, 307] on div "Save Inspection" at bounding box center [551, 297] width 140 height 28
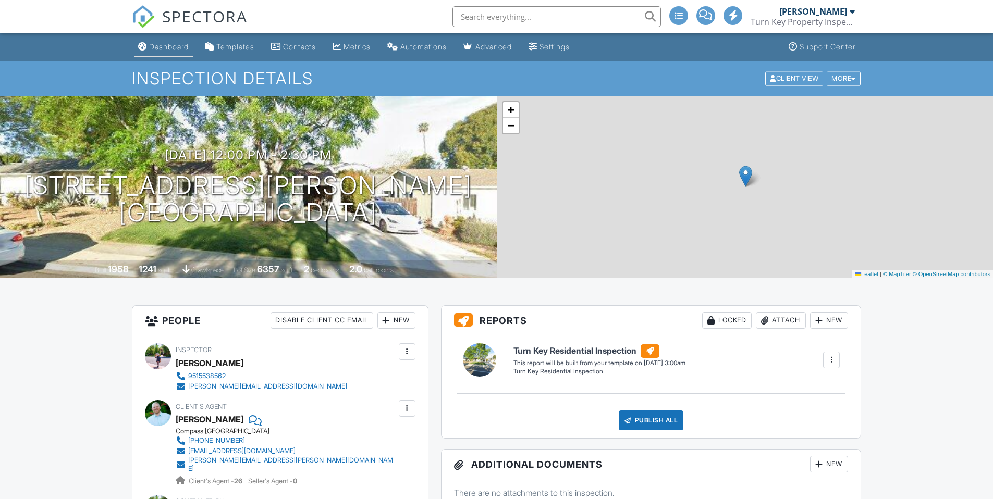
click at [170, 48] on div "Dashboard" at bounding box center [169, 46] width 40 height 9
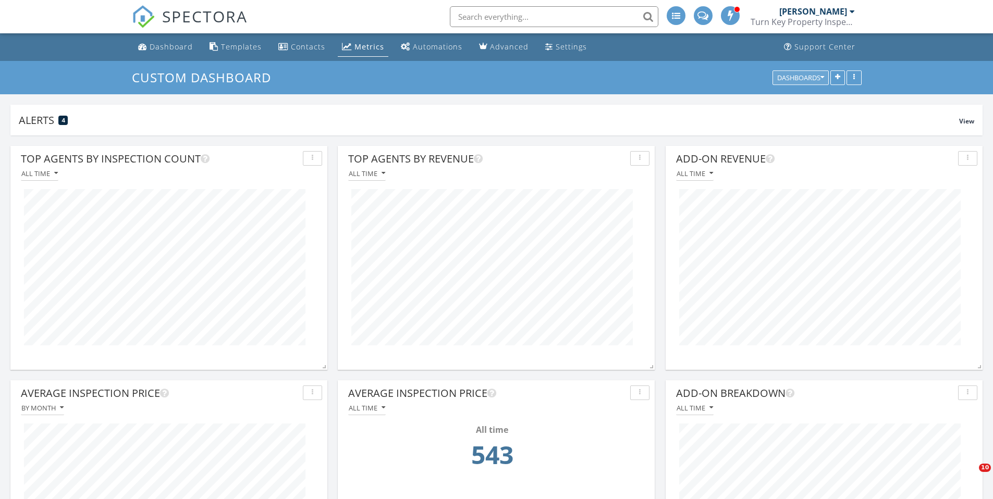
scroll to position [224, 317]
click at [806, 82] on button "Dashboards" at bounding box center [800, 77] width 56 height 15
click at [804, 126] on span "Default" at bounding box center [790, 126] width 29 height 11
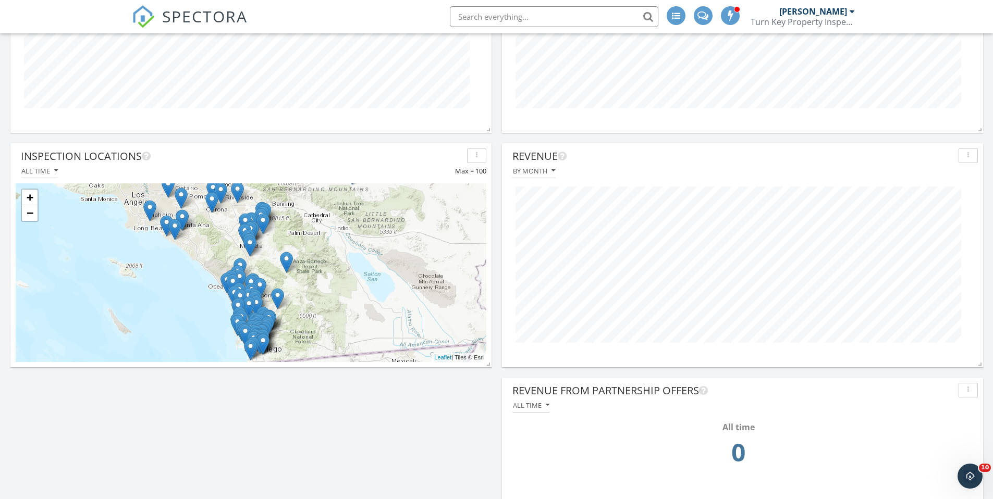
scroll to position [619, 0]
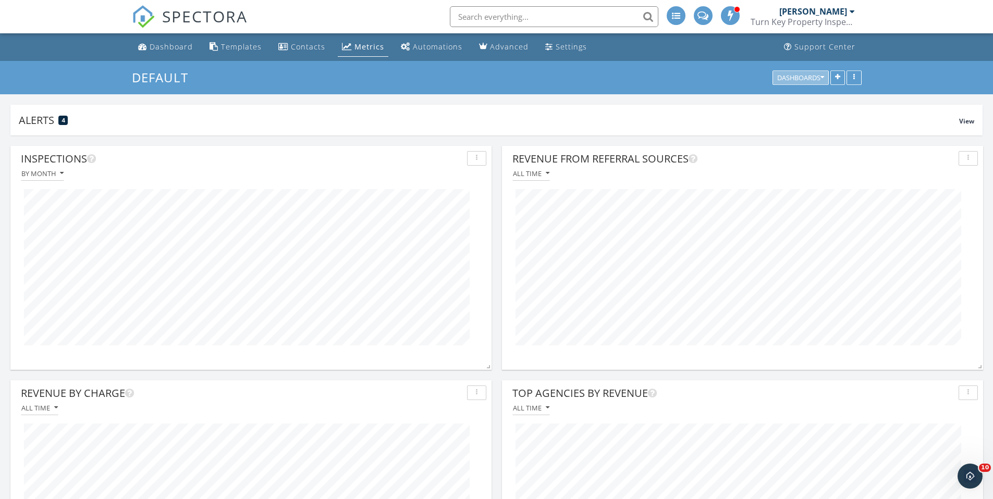
click at [819, 80] on div "Dashboards" at bounding box center [800, 77] width 47 height 7
click at [797, 100] on span "Custom Dashboard" at bounding box center [814, 101] width 77 height 11
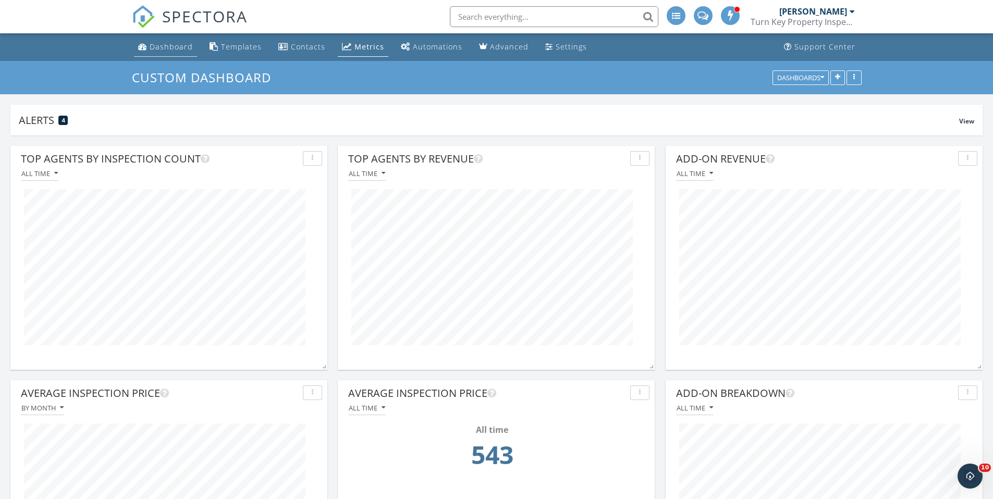
click at [180, 47] on div "Dashboard" at bounding box center [171, 47] width 43 height 10
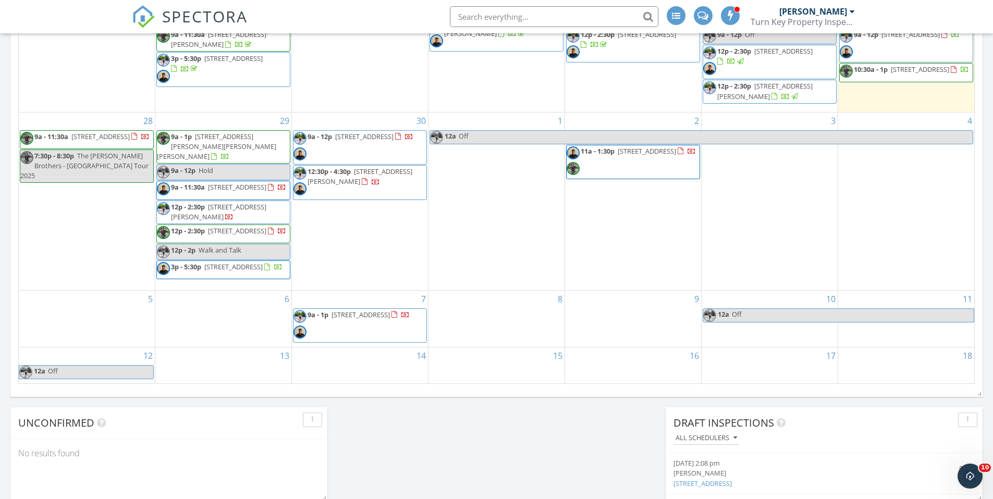
scroll to position [567, 0]
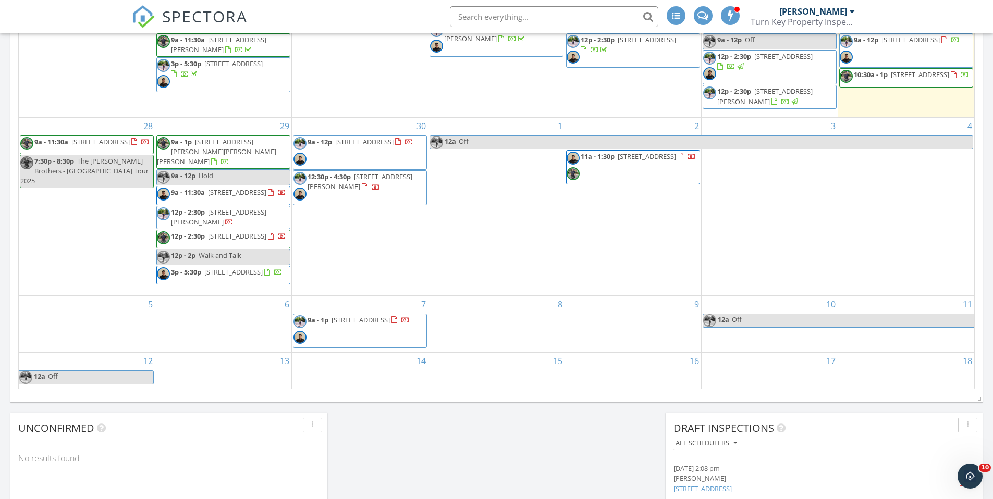
click at [667, 171] on span "11a - 1:30p [STREET_ADDRESS]" at bounding box center [630, 167] width 129 height 31
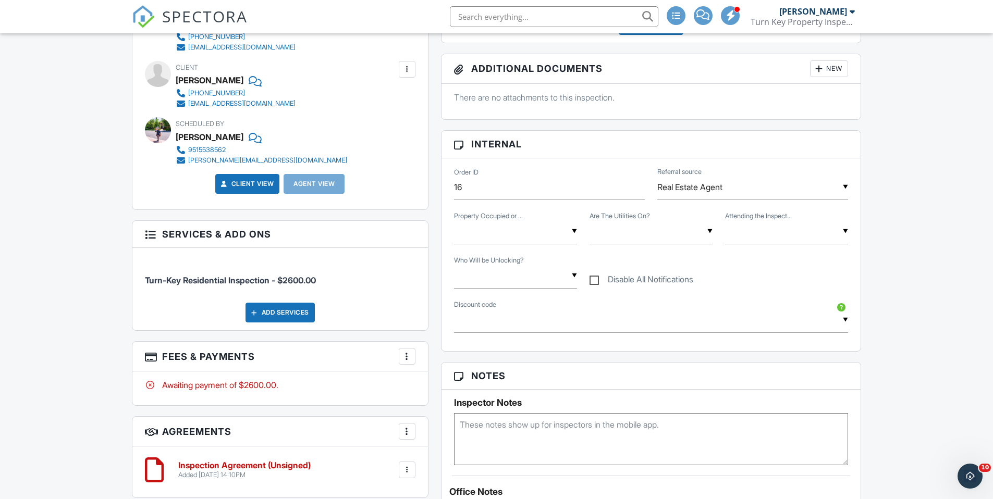
click at [287, 315] on div "Add Services" at bounding box center [279, 313] width 69 height 20
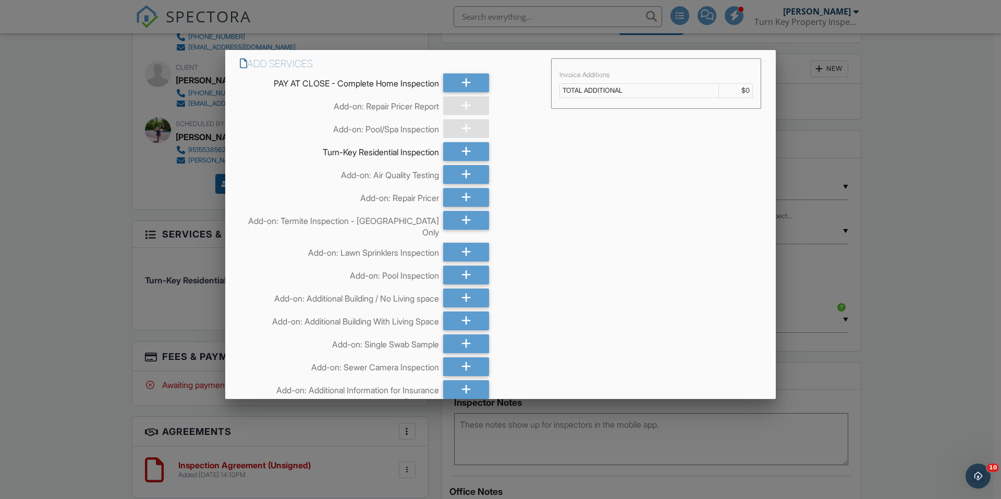
click at [978, 288] on div at bounding box center [500, 260] width 1001 height 624
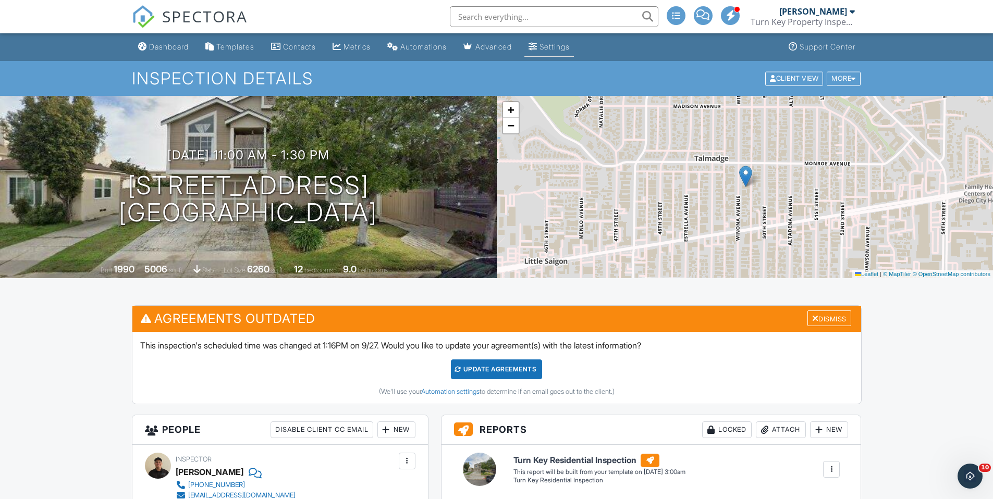
click at [570, 45] on div "Settings" at bounding box center [554, 46] width 30 height 9
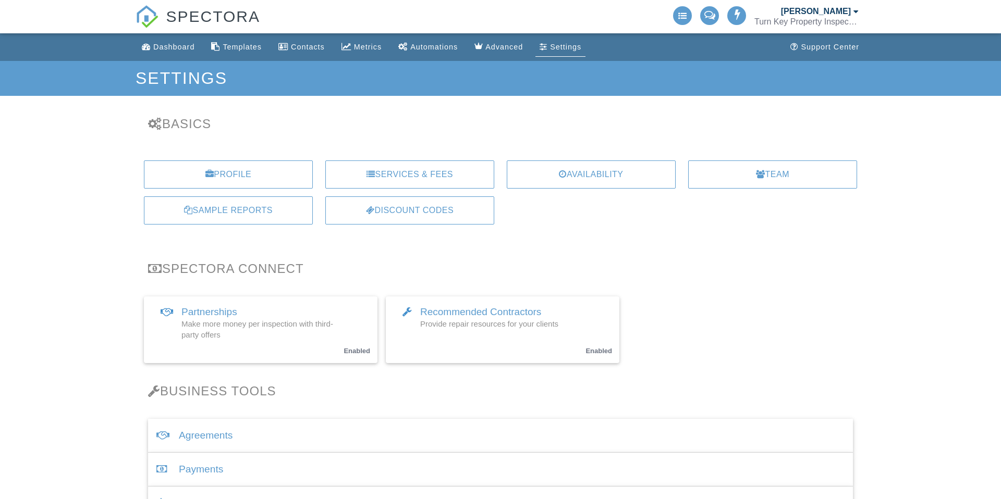
click at [430, 179] on div "Services & Fees" at bounding box center [409, 175] width 169 height 28
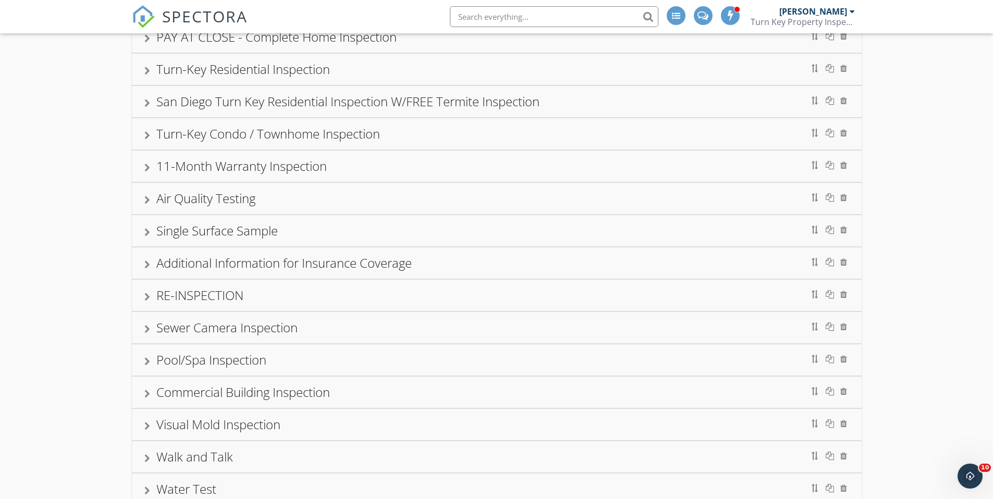
scroll to position [190, 0]
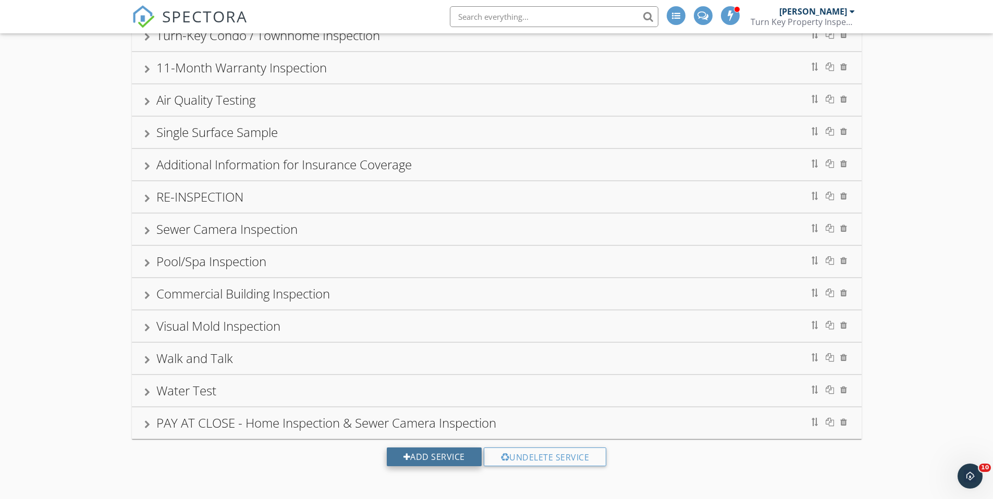
click at [468, 459] on div "Add Service" at bounding box center [434, 457] width 95 height 19
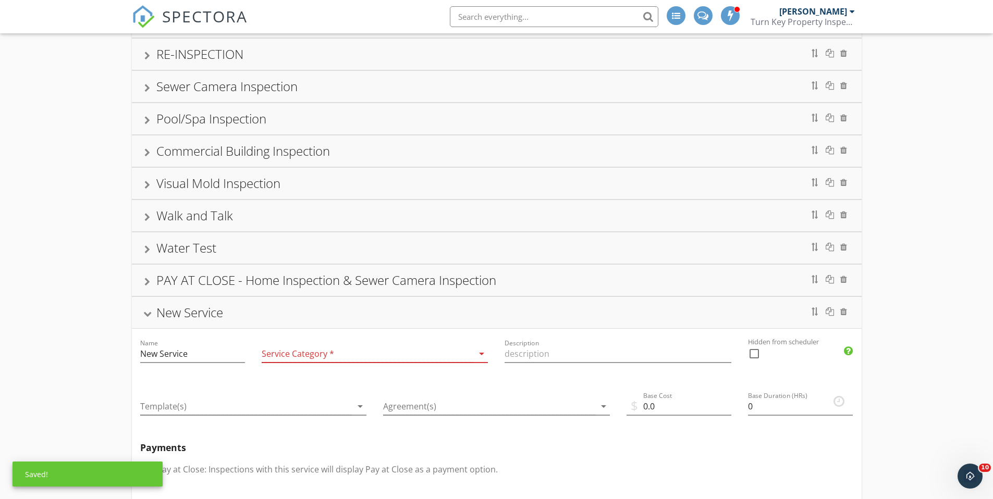
scroll to position [403, 0]
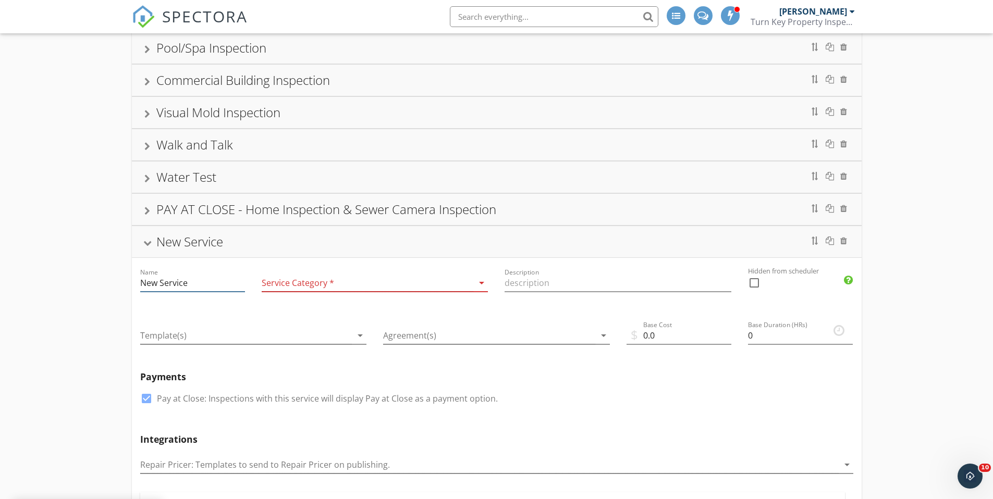
drag, startPoint x: 178, startPoint y: 284, endPoint x: 190, endPoint y: 283, distance: 11.5
click at [178, 284] on input "New Service" at bounding box center [192, 283] width 105 height 17
click at [200, 284] on input "New Service" at bounding box center [192, 283] width 105 height 17
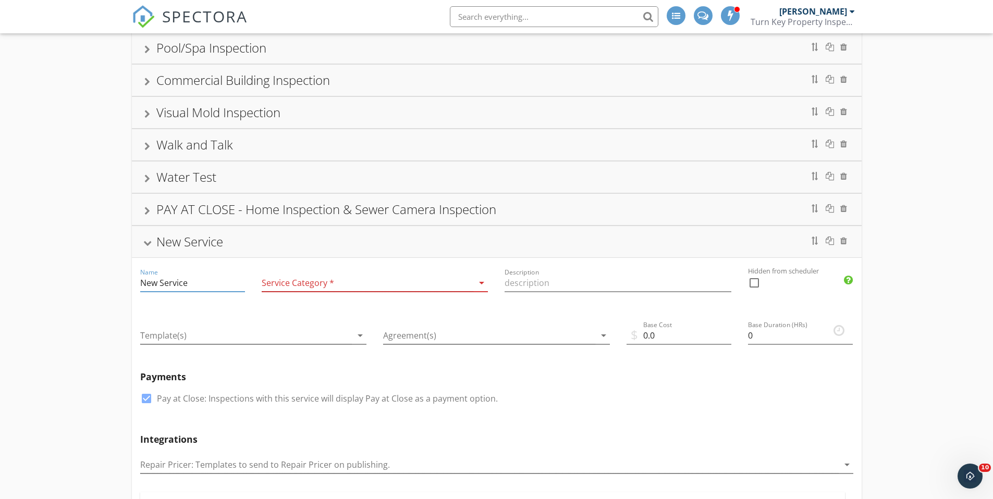
click at [200, 284] on input "New Service" at bounding box center [192, 283] width 105 height 17
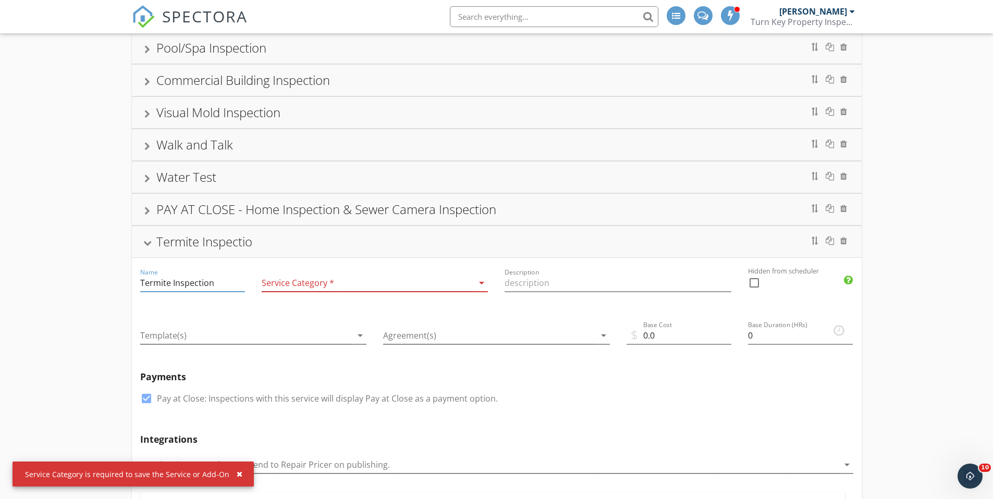
type input "Termite Inspection"
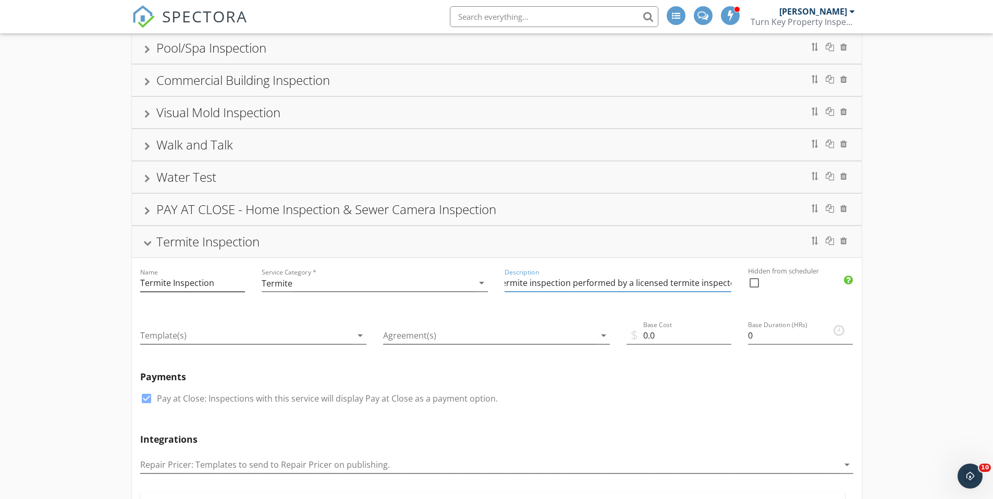
scroll to position [0, 11]
type input "Termite inspection performed by a licensed termite inspector"
click at [751, 281] on div at bounding box center [754, 283] width 18 height 18
checkbox input "true"
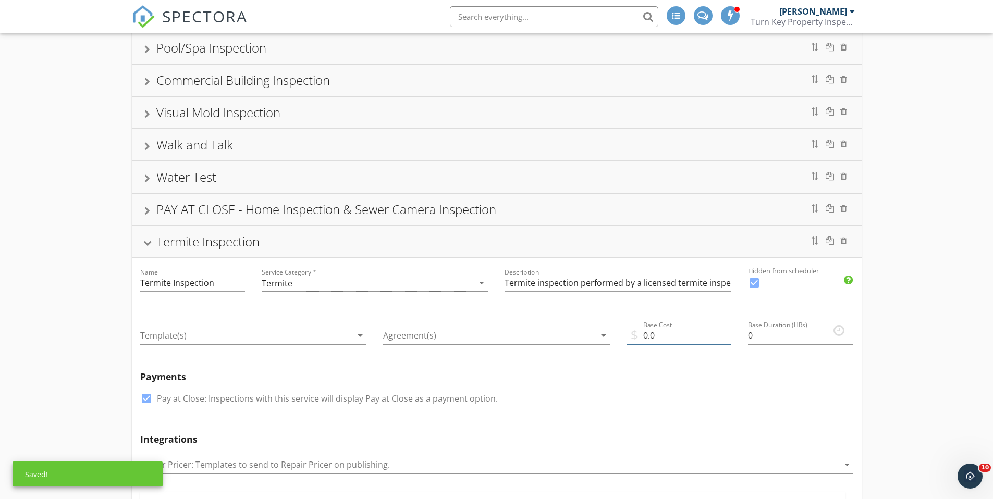
click at [669, 337] on input "0.0" at bounding box center [678, 335] width 105 height 17
type input "150"
click at [664, 389] on div "Payments check_box Pay at Close: Inspections with this service will display Pay…" at bounding box center [497, 394] width 730 height 63
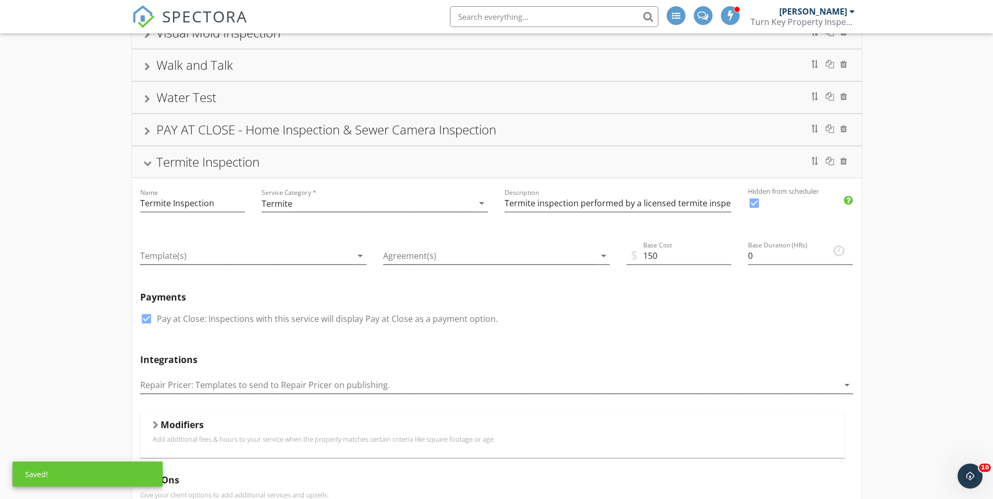
scroll to position [484, 0]
click at [147, 314] on div at bounding box center [147, 318] width 18 height 18
checkbox input "false"
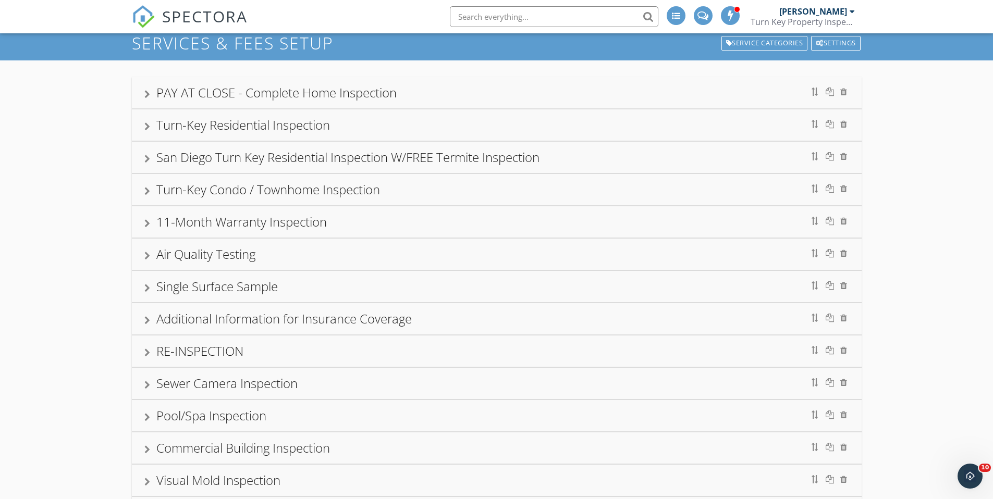
scroll to position [0, 0]
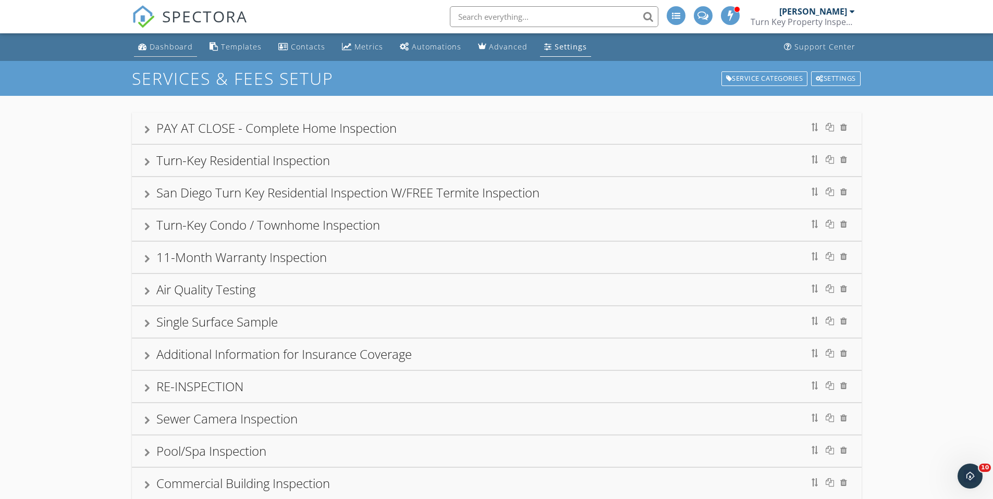
click at [184, 48] on div "Dashboard" at bounding box center [171, 47] width 43 height 10
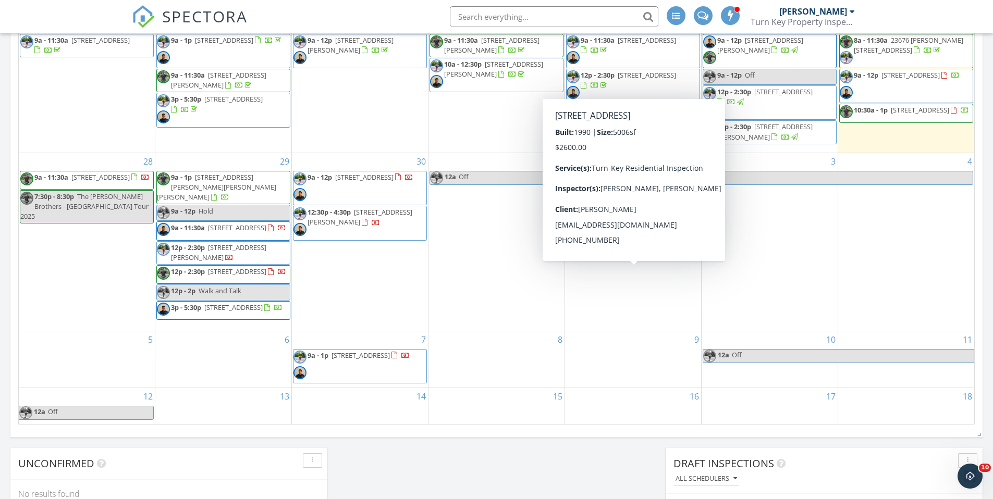
click at [672, 204] on span "11a - 1:30p 4455 Winona Ave, San Diego 92115" at bounding box center [630, 202] width 129 height 31
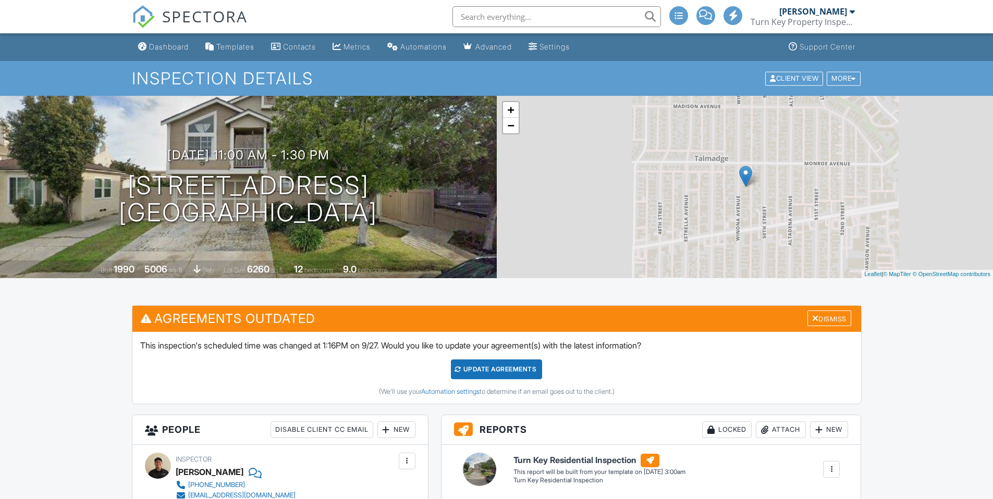
scroll to position [391, 0]
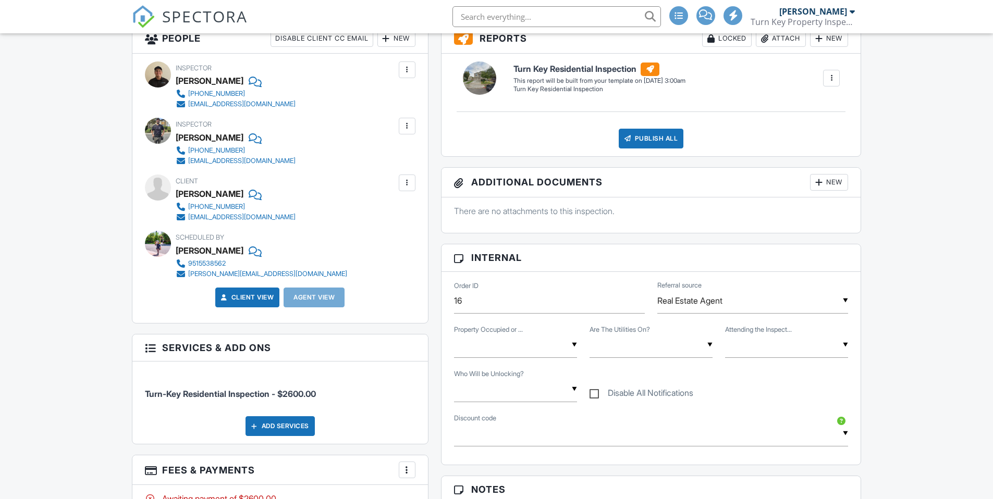
click at [295, 416] on div "Add Services" at bounding box center [279, 426] width 69 height 20
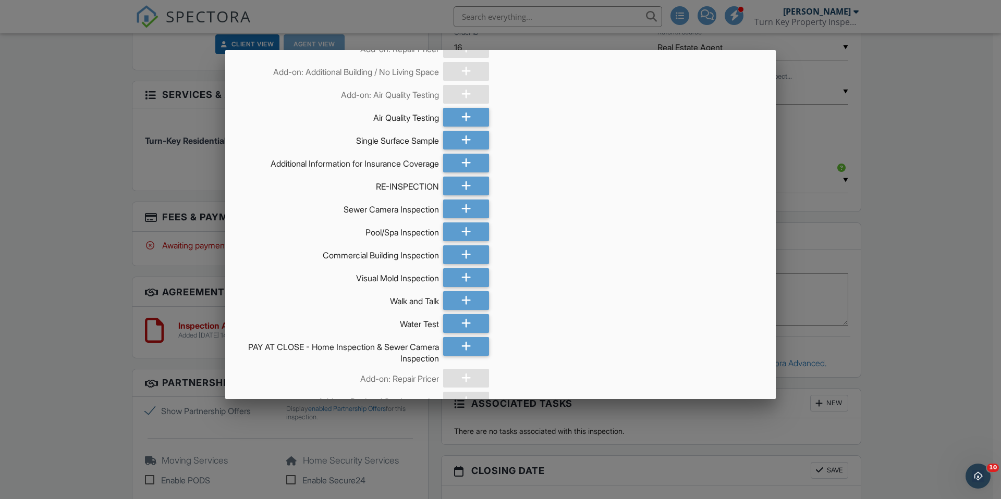
scroll to position [0, 0]
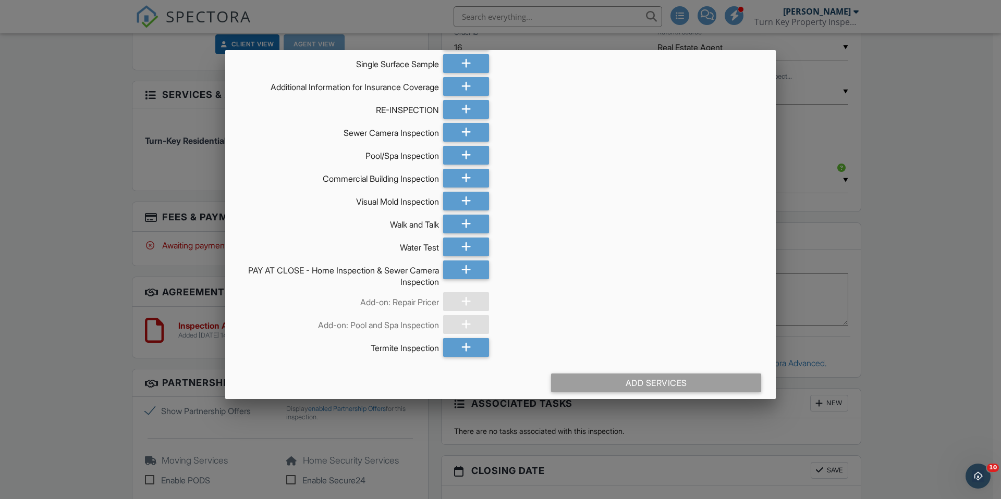
drag, startPoint x: 464, startPoint y: 343, endPoint x: 537, endPoint y: 334, distance: 74.0
click at [464, 343] on icon at bounding box center [466, 347] width 10 height 19
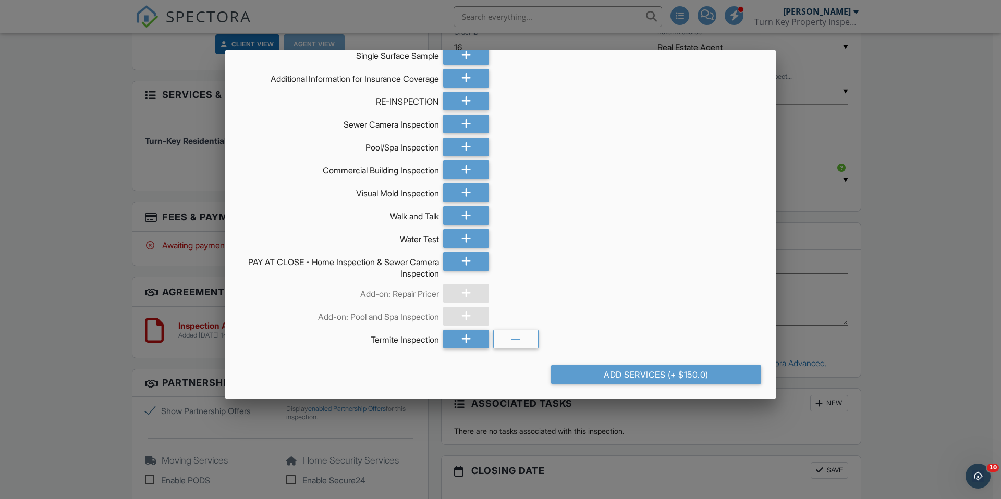
scroll to position [828, 0]
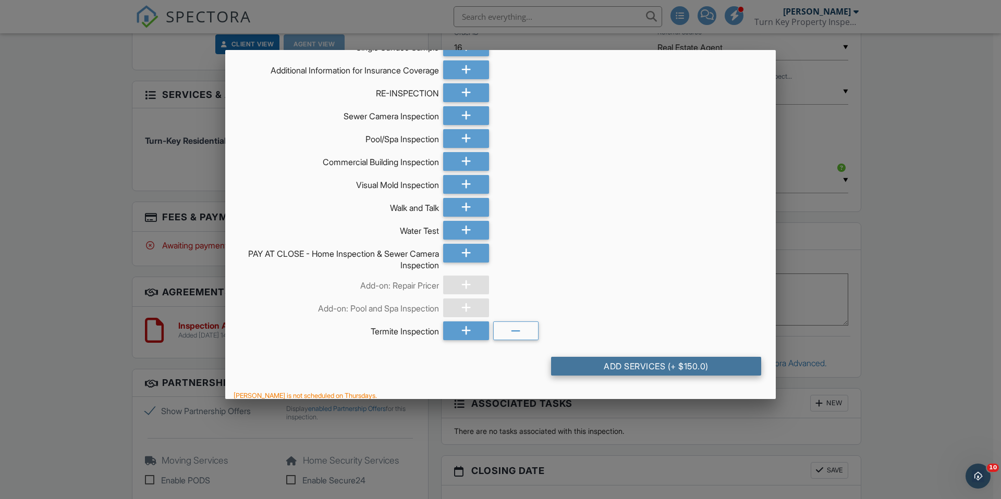
click at [746, 360] on div "Add Services (+ $150.0)" at bounding box center [656, 366] width 210 height 19
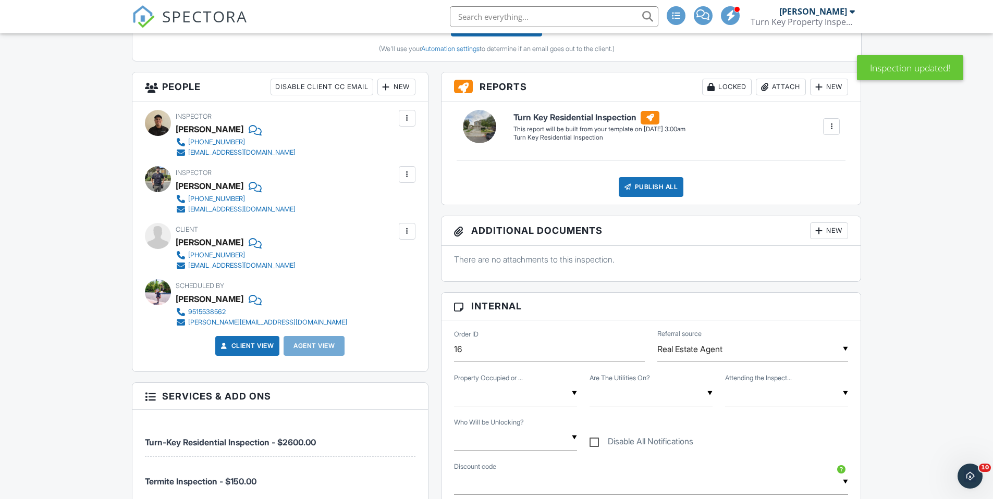
scroll to position [247, 0]
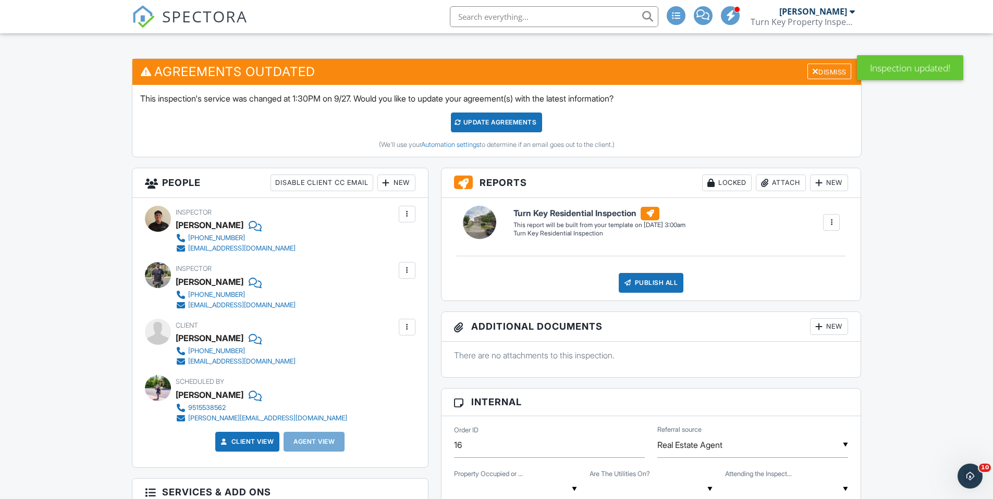
click at [835, 225] on div at bounding box center [831, 222] width 10 height 10
click at [854, 206] on div "Turn Key Residential Inspection Turn Key Residential Inspection Edit View Turn …" at bounding box center [651, 249] width 420 height 103
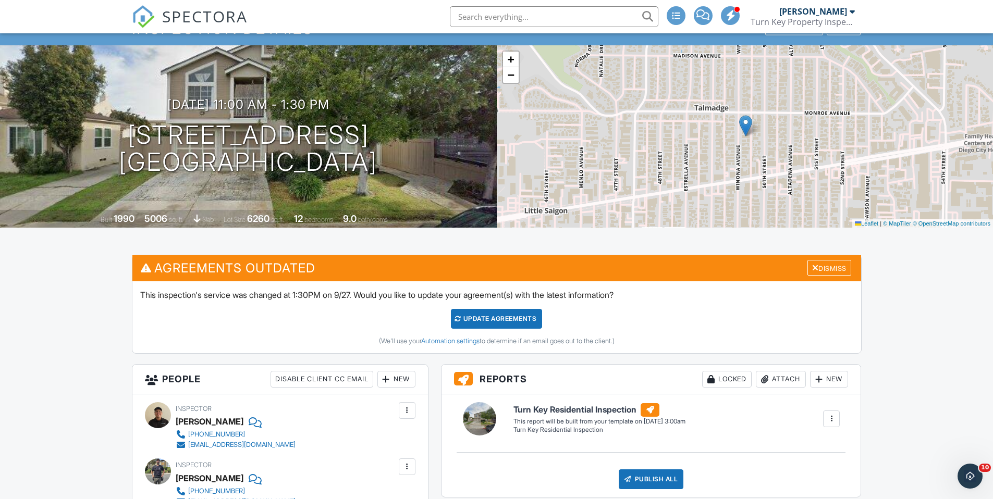
scroll to position [0, 0]
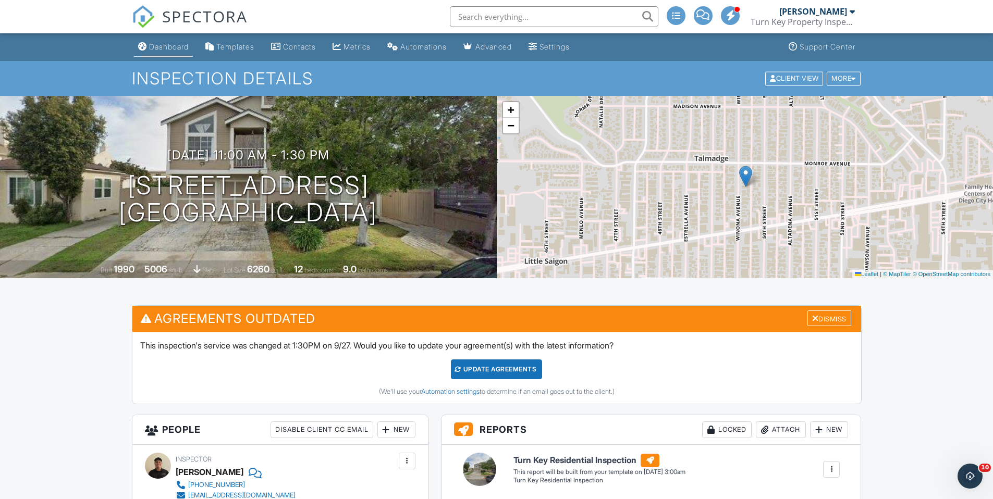
click at [177, 45] on div "Dashboard" at bounding box center [169, 46] width 40 height 9
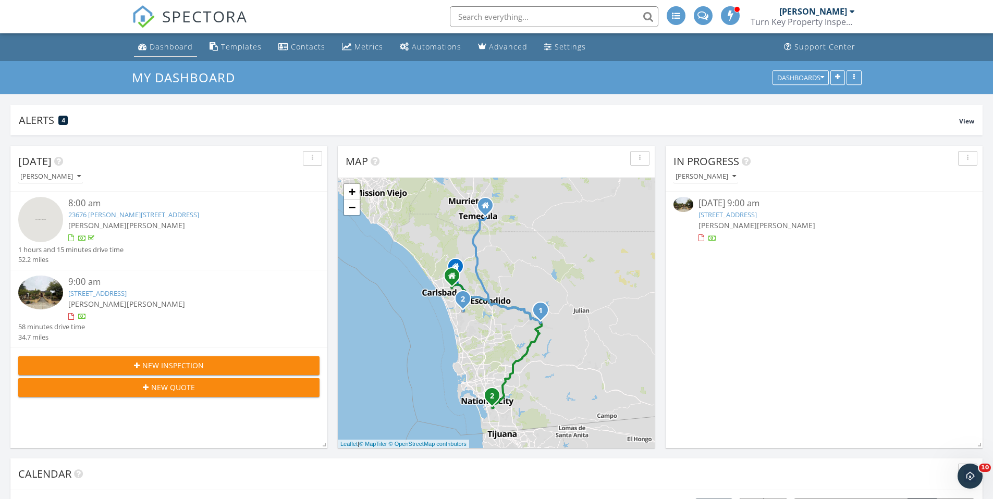
click at [177, 46] on div "Dashboard" at bounding box center [171, 47] width 43 height 10
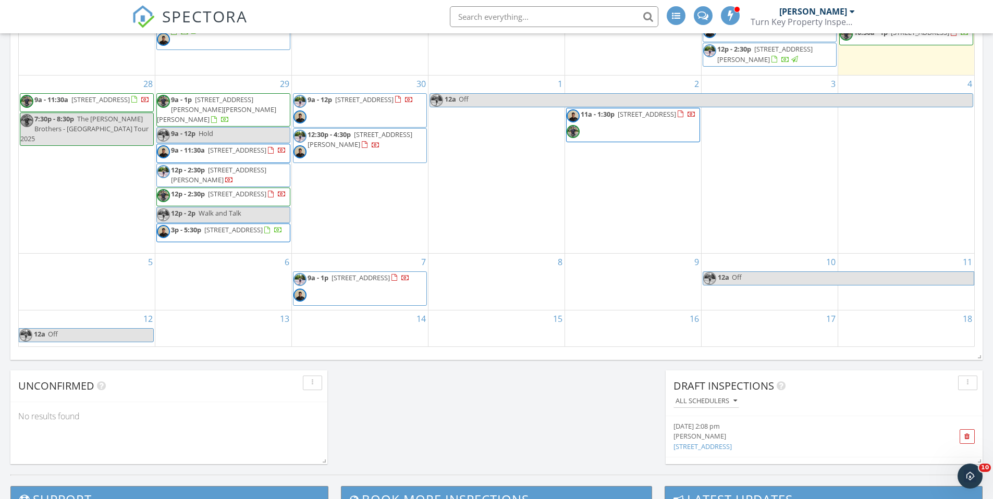
scroll to position [397, 0]
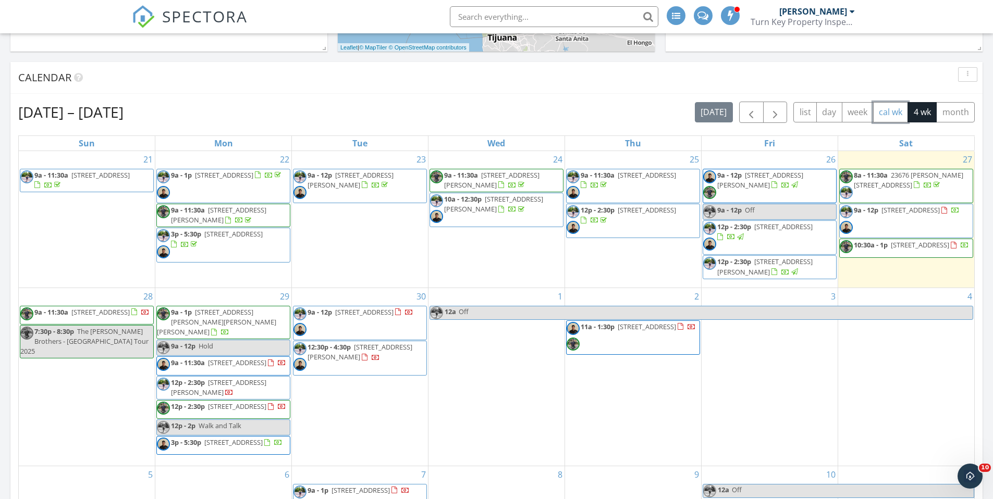
click at [882, 113] on button "cal wk" at bounding box center [890, 112] width 35 height 20
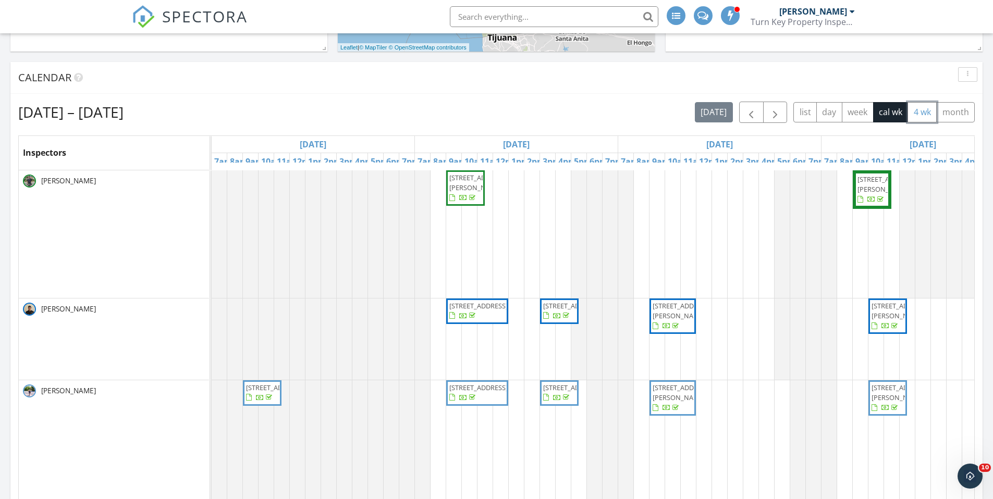
click at [927, 115] on button "4 wk" at bounding box center [921, 112] width 29 height 20
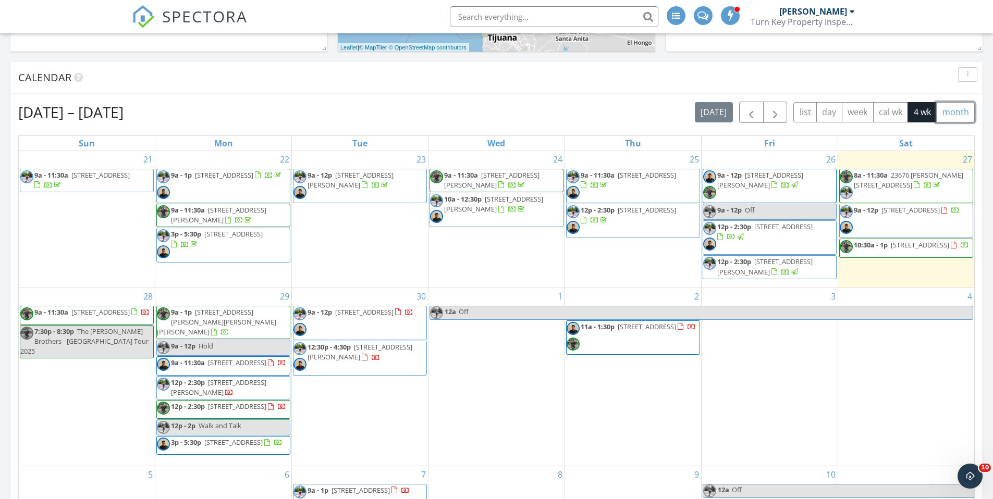
click at [957, 112] on button "month" at bounding box center [955, 112] width 39 height 20
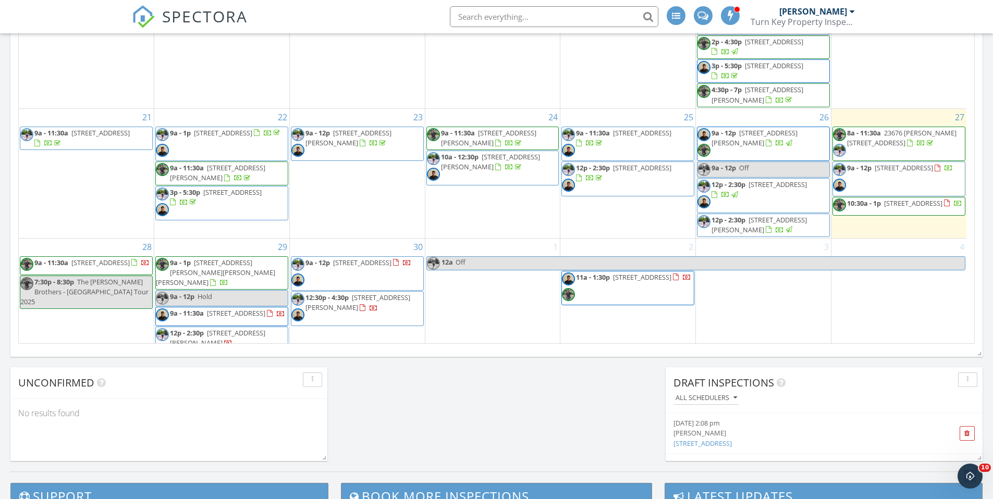
scroll to position [376, 0]
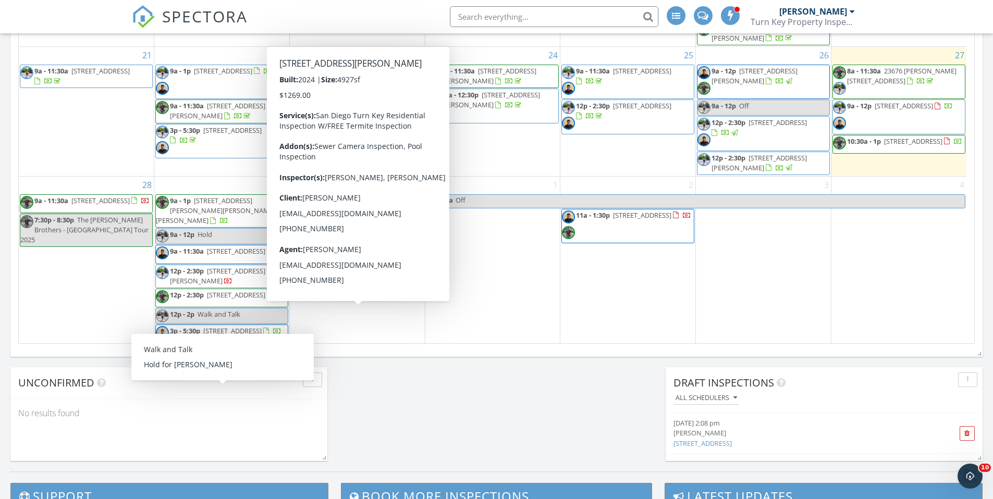
click at [252, 311] on link "12p - 2p Walk and Talk" at bounding box center [221, 316] width 133 height 16
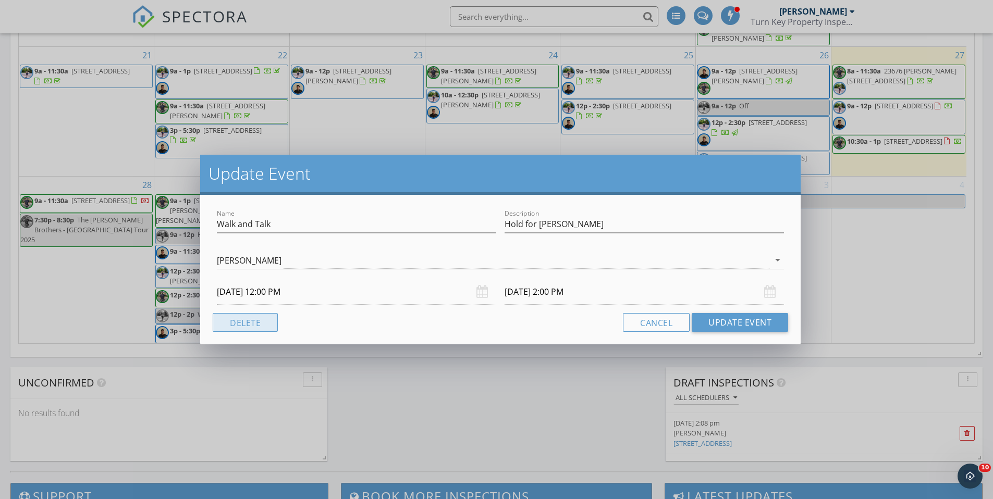
click at [257, 324] on button "Delete" at bounding box center [245, 322] width 65 height 19
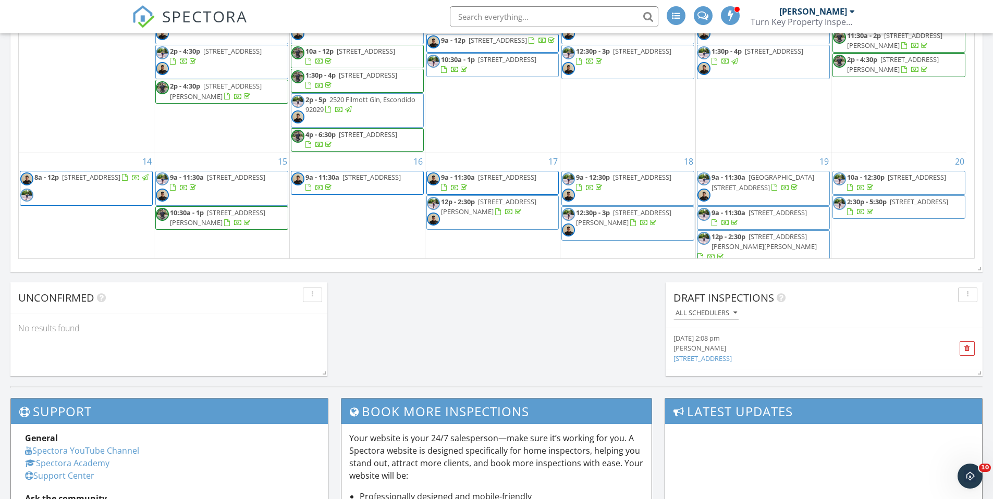
scroll to position [360, 0]
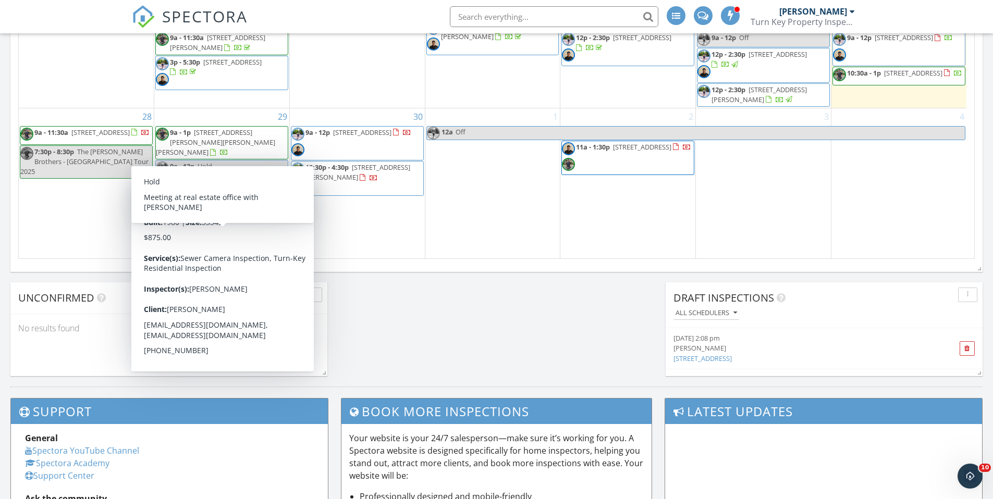
click at [263, 160] on link "9a - 12p Hold" at bounding box center [221, 168] width 133 height 16
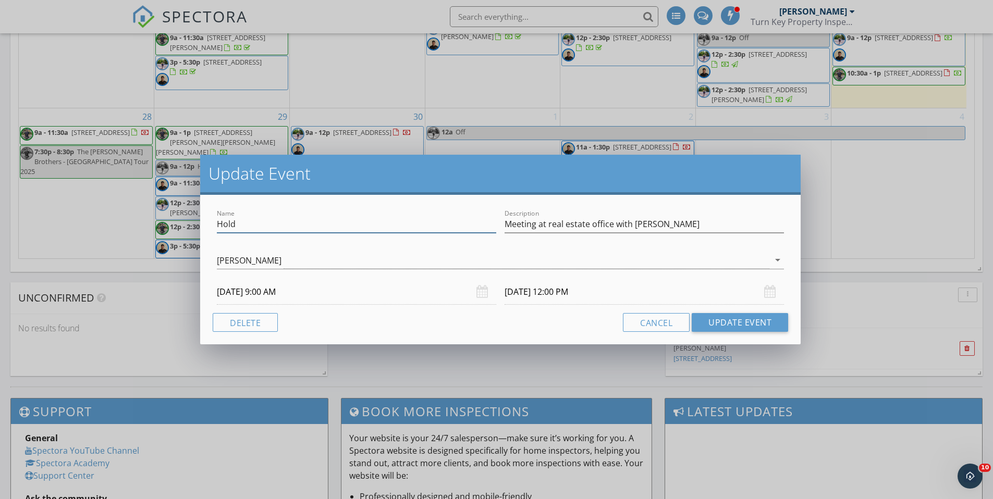
click at [255, 225] on input "Hold" at bounding box center [356, 224] width 279 height 17
type input "Meeting at Real Estate Office"
click at [743, 325] on button "Update Event" at bounding box center [740, 322] width 96 height 19
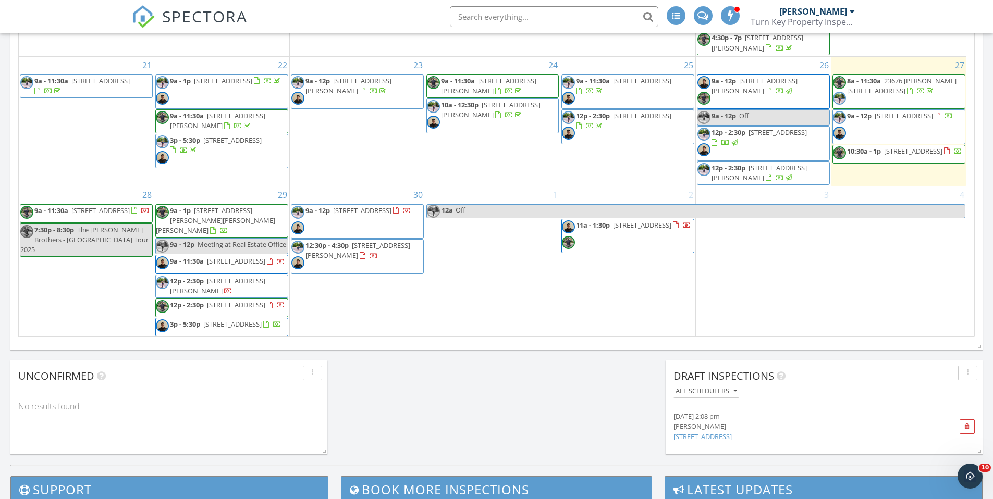
scroll to position [605, 0]
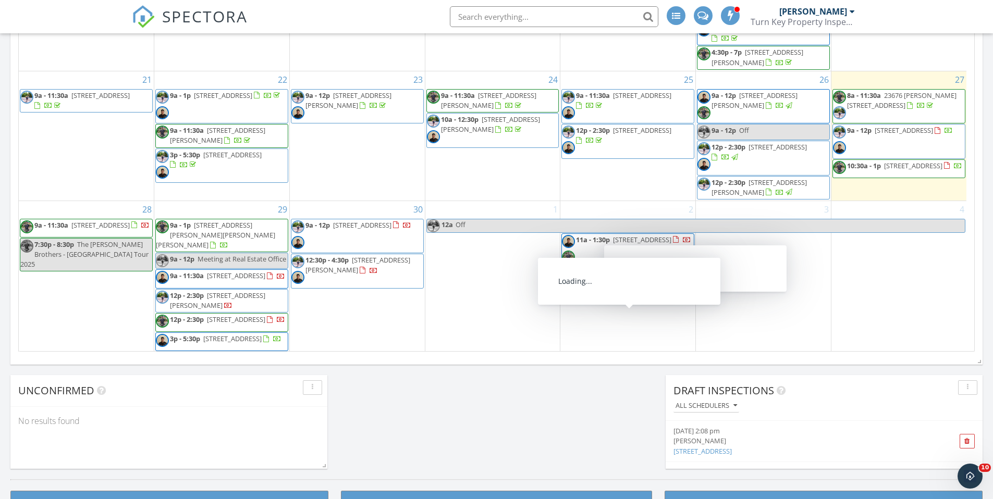
click at [661, 252] on span "11a - 1:30p 4455 Winona Ave, San Diego 92115" at bounding box center [626, 250] width 129 height 31
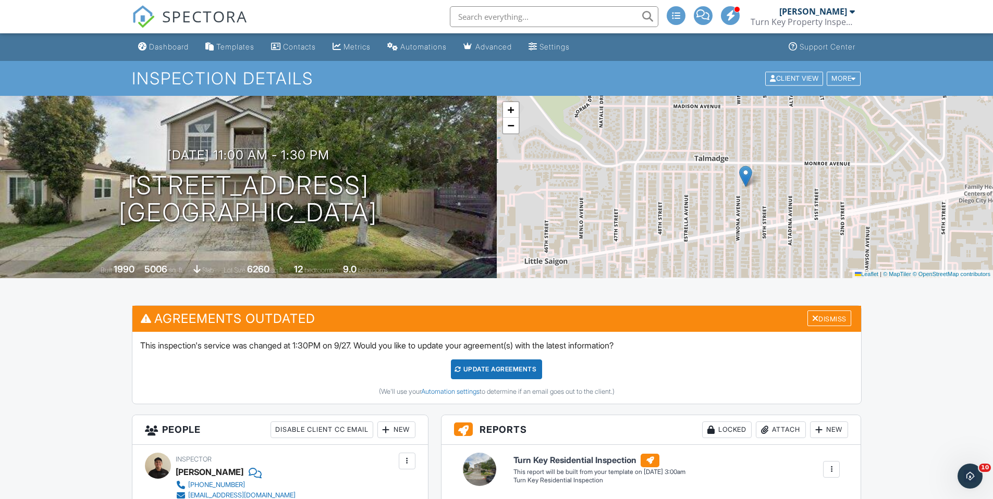
click at [176, 52] on link "Dashboard" at bounding box center [163, 47] width 59 height 19
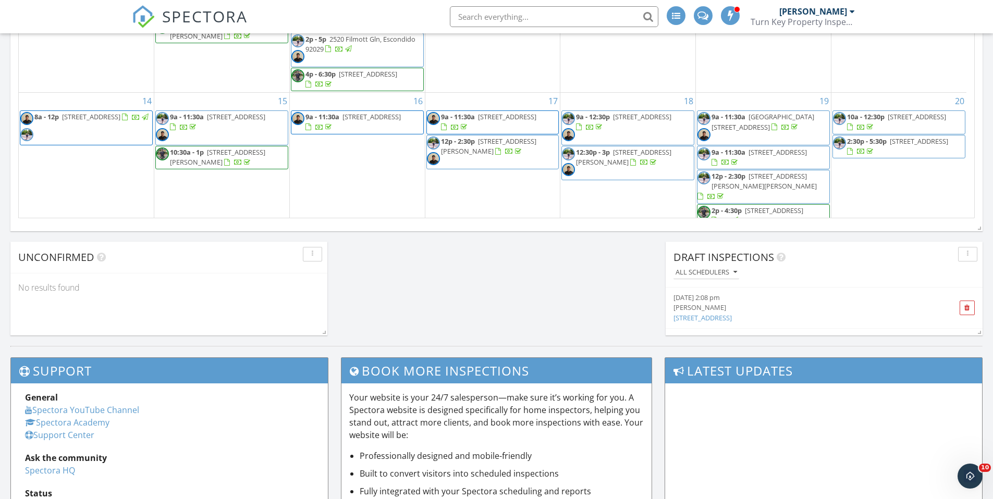
scroll to position [360, 0]
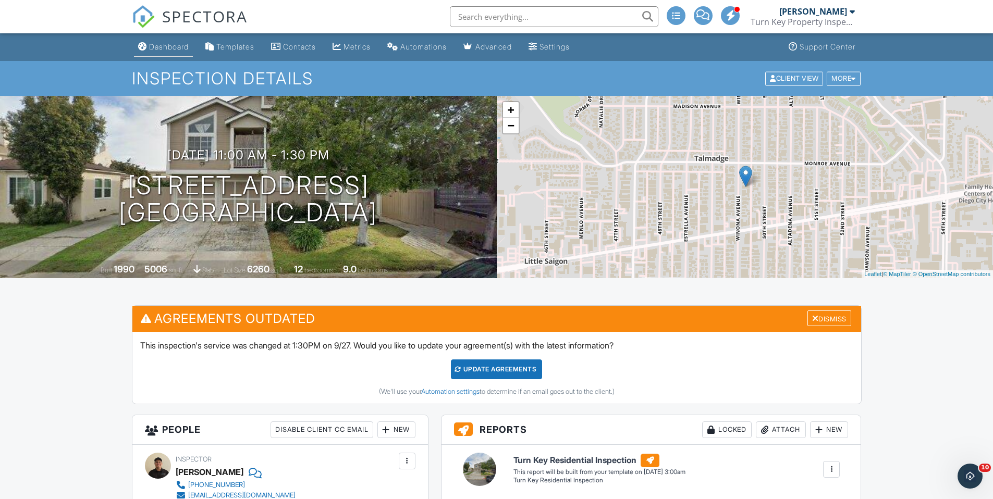
click at [174, 48] on div "Dashboard" at bounding box center [169, 46] width 40 height 9
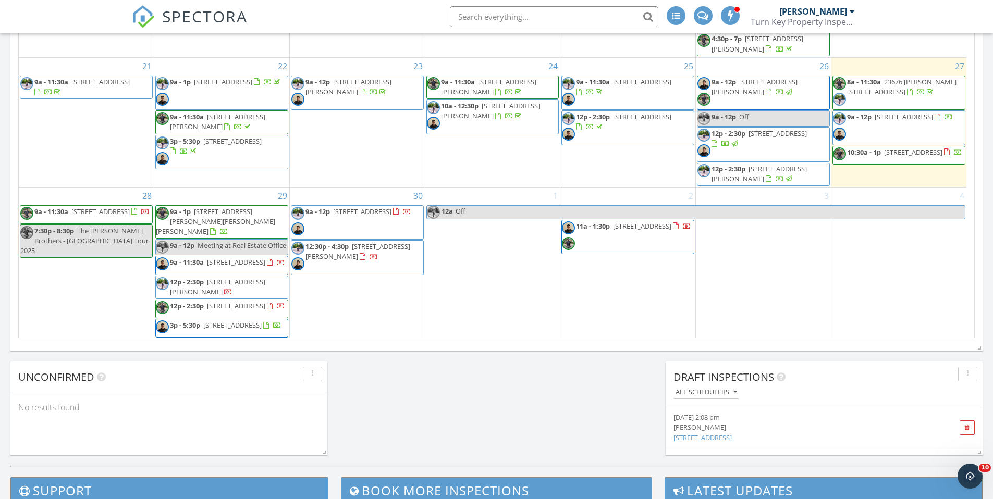
scroll to position [618, 0]
click at [615, 317] on div "2 11a - 1:30p [STREET_ADDRESS]" at bounding box center [627, 263] width 135 height 151
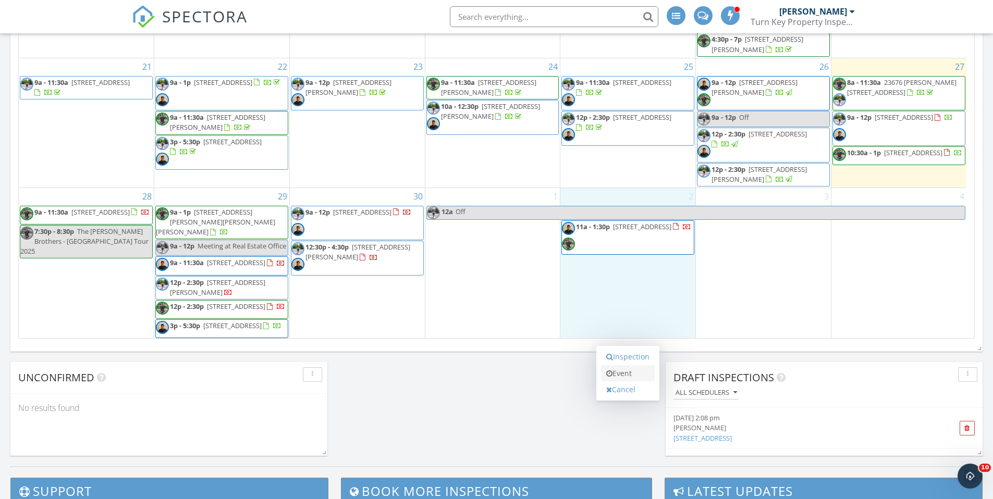
click at [634, 365] on link "Event" at bounding box center [628, 373] width 54 height 17
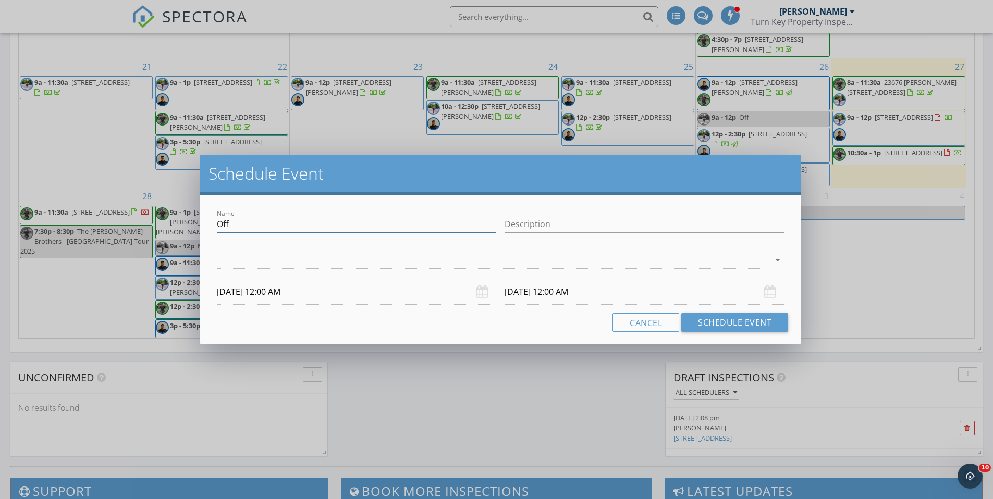
click at [242, 222] on input "Off" at bounding box center [356, 224] width 279 height 17
click at [560, 221] on input "Description" at bounding box center [643, 224] width 279 height 17
type input "Off"
click at [520, 254] on div at bounding box center [493, 260] width 552 height 17
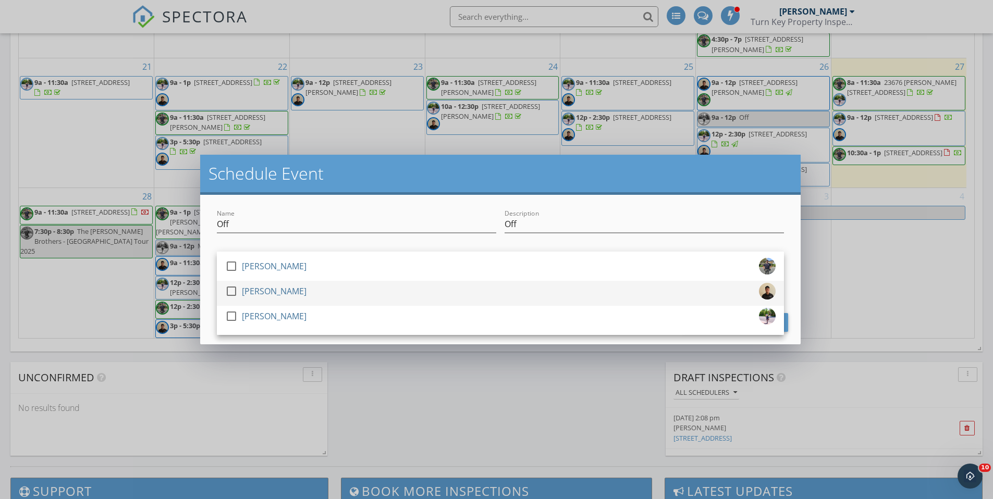
click at [262, 292] on div "[PERSON_NAME]" at bounding box center [274, 291] width 65 height 17
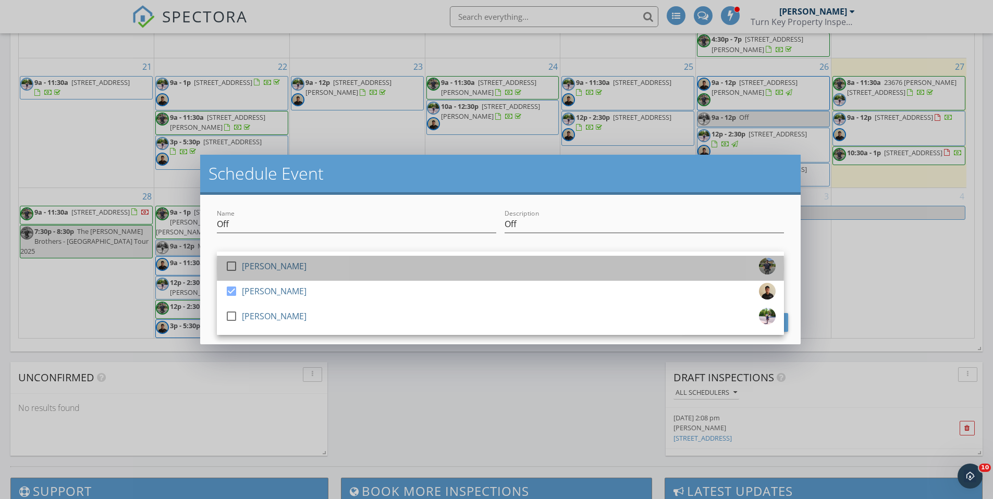
click at [243, 266] on div "[PERSON_NAME]" at bounding box center [274, 266] width 65 height 17
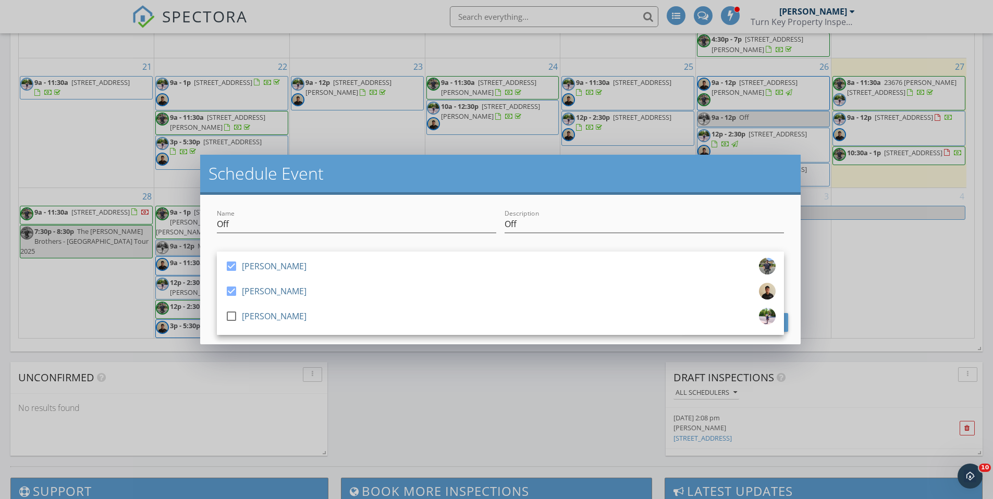
click at [204, 300] on div "Name Off Description Off check_box [PERSON_NAME] check_box [PERSON_NAME] check_…" at bounding box center [500, 270] width 600 height 150
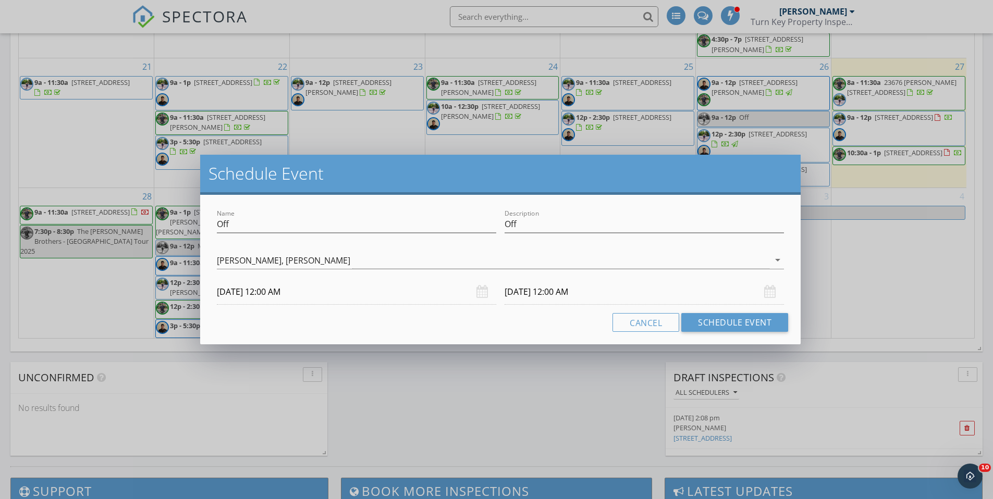
click at [256, 291] on input "[DATE] 12:00 AM" at bounding box center [356, 292] width 279 height 26
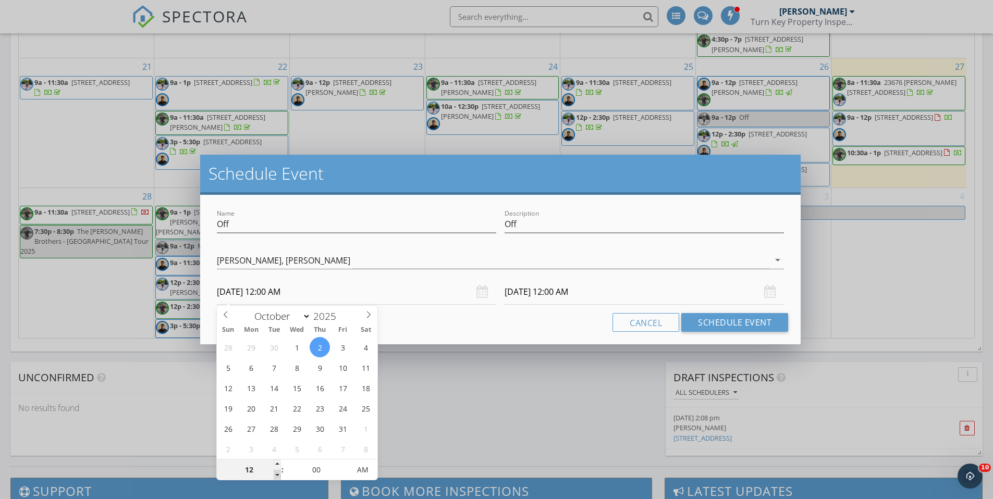
type input "11"
type input "[DATE] 11:00 PM"
click at [278, 474] on span at bounding box center [277, 475] width 7 height 10
type input "11"
type input "[DATE] 11:00 PM"
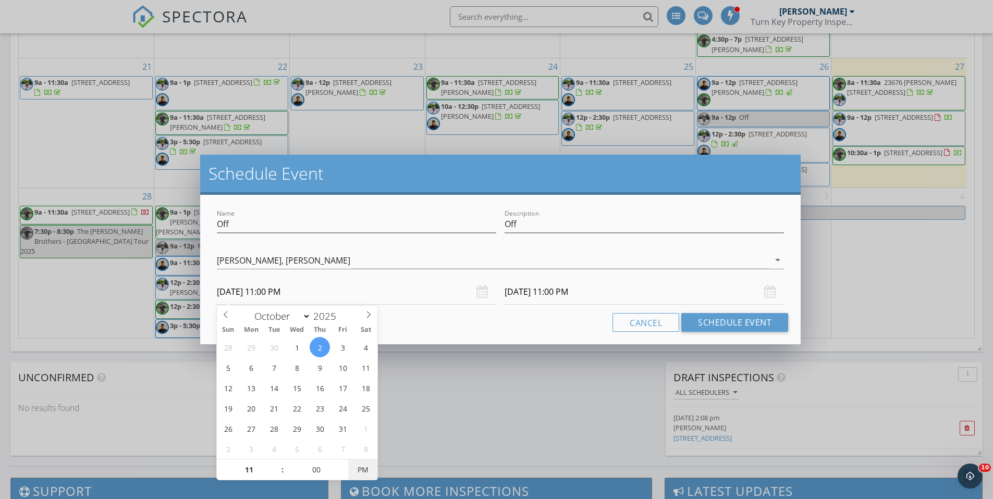
type input "[DATE] 11:00 AM"
click at [359, 473] on span "PM" at bounding box center [362, 470] width 29 height 21
drag, startPoint x: 528, startPoint y: 326, endPoint x: 559, endPoint y: 299, distance: 40.6
click at [528, 326] on div "Cancel Schedule Event" at bounding box center [500, 322] width 575 height 19
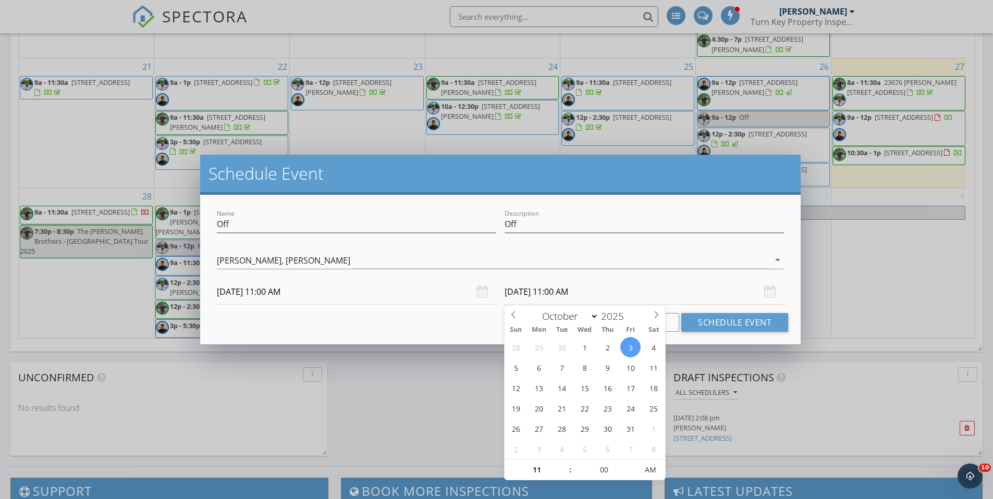
click at [565, 294] on input "[DATE] 11:00 AM" at bounding box center [643, 292] width 279 height 26
type input "[DATE] 11:00 AM"
type input "12"
type input "[DATE] 12:00 PM"
click at [563, 464] on span at bounding box center [564, 465] width 7 height 10
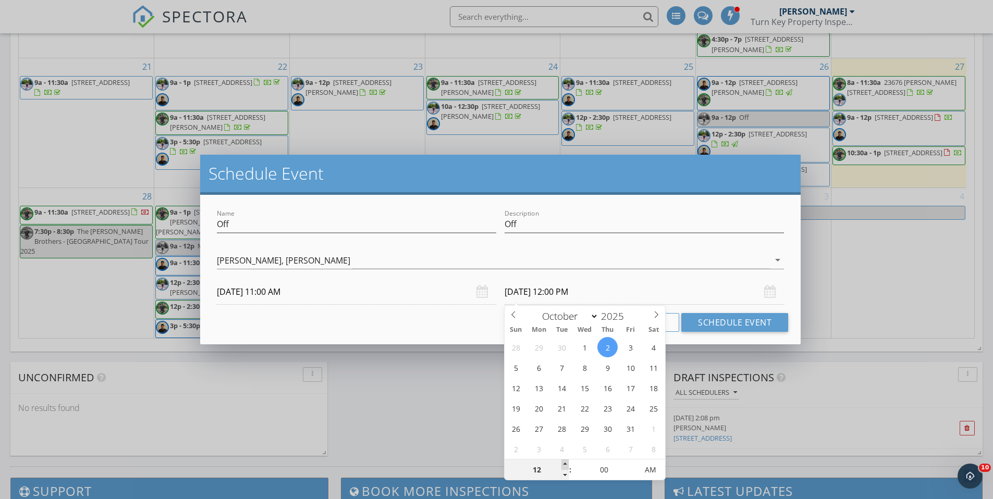
type input "01"
type input "[DATE] 1:00 PM"
click at [563, 464] on span at bounding box center [564, 465] width 7 height 10
type input "02"
type input "[DATE] 2:00 PM"
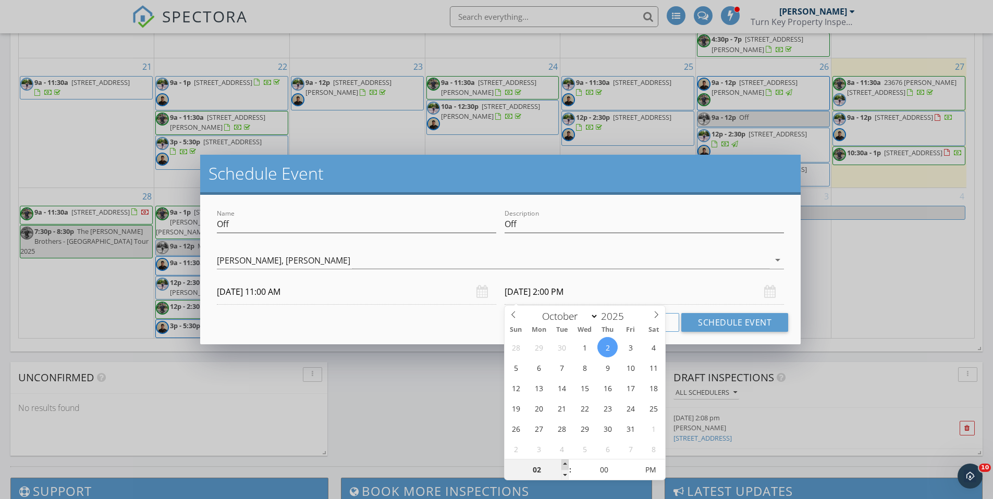
click at [563, 464] on span at bounding box center [564, 465] width 7 height 10
type input "03"
type input "[DATE] 3:00 PM"
click at [417, 327] on div "Cancel Schedule Event" at bounding box center [500, 322] width 575 height 19
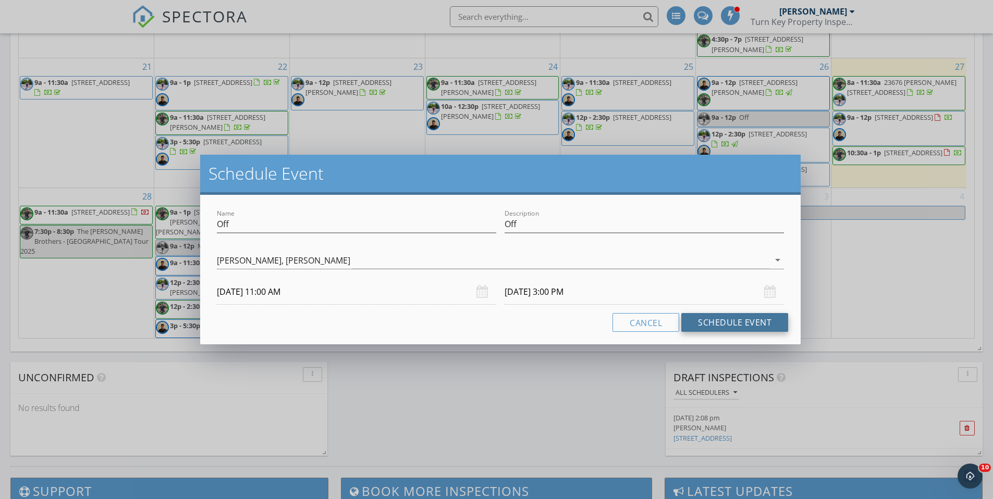
click at [740, 322] on button "Schedule Event" at bounding box center [734, 322] width 107 height 19
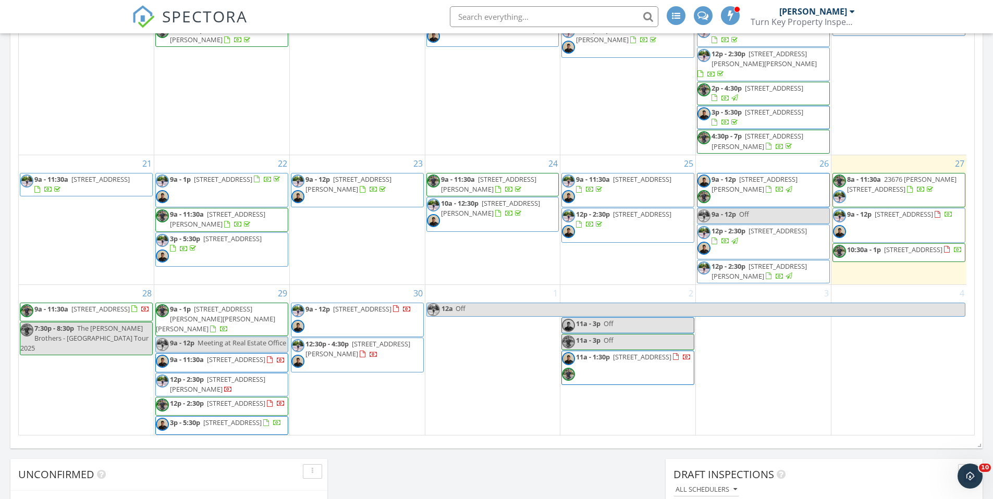
scroll to position [501, 0]
